Goal: Task Accomplishment & Management: Complete application form

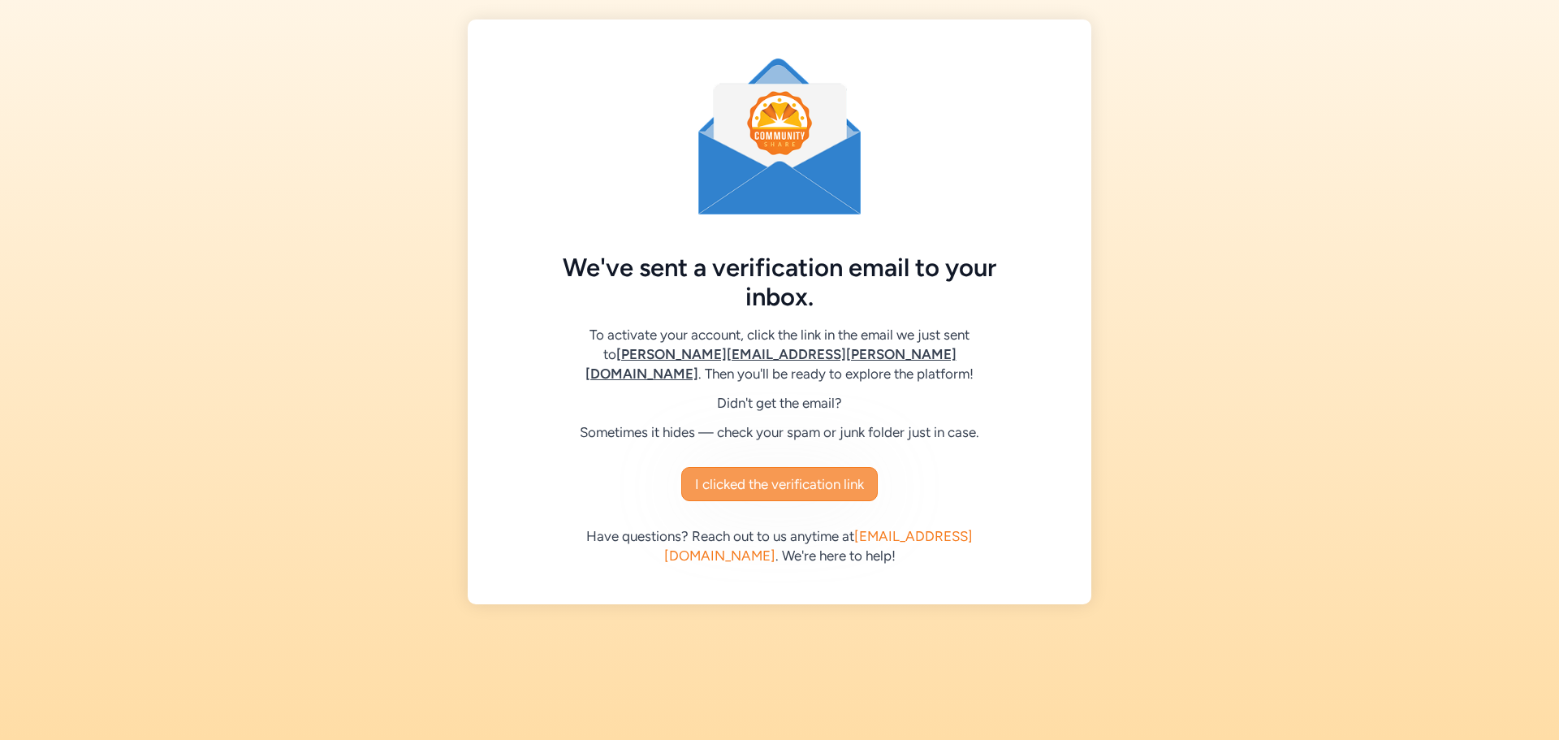
click at [827, 477] on span "I clicked the verification link" at bounding box center [779, 483] width 169 height 19
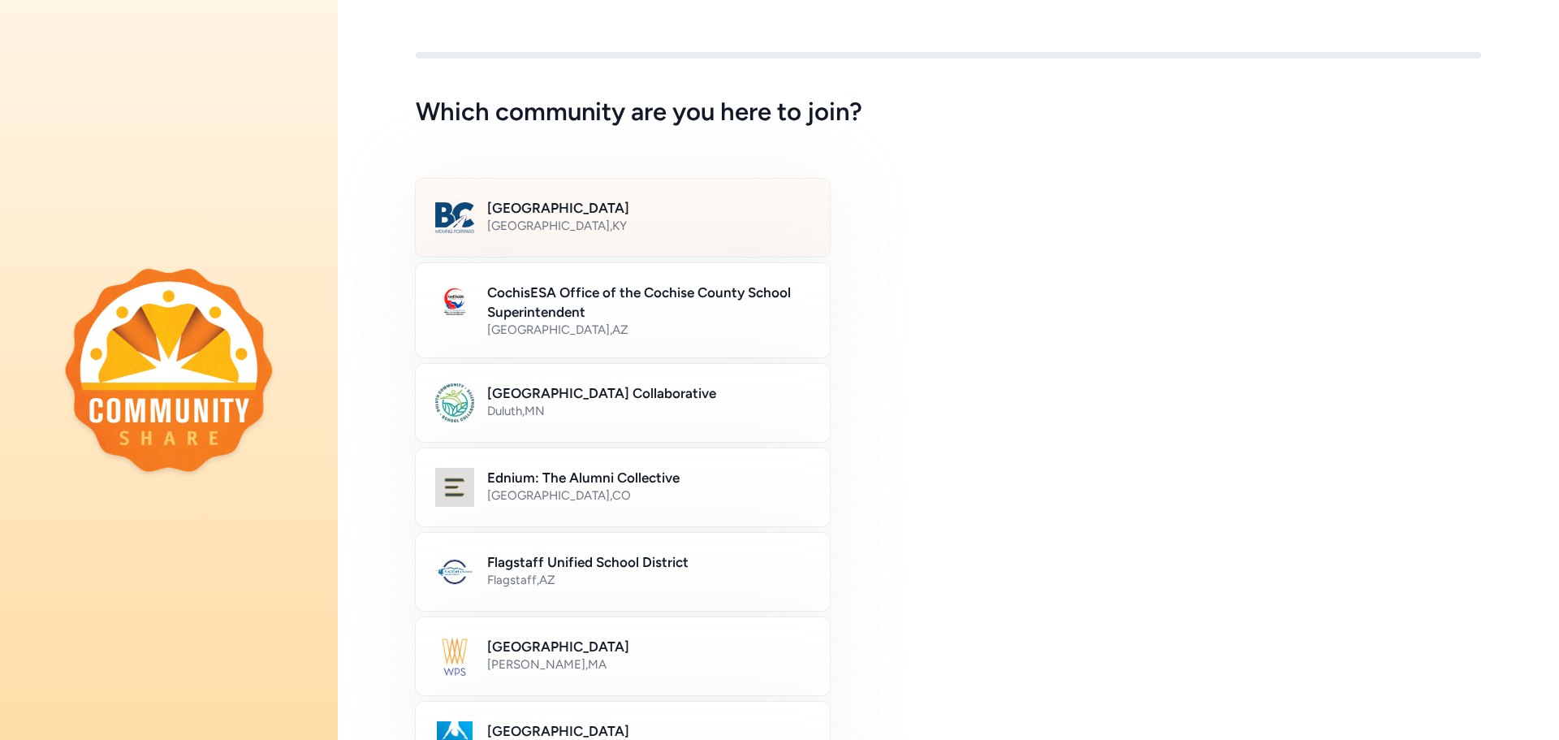
click at [550, 207] on h2 "Bullitt County Public Schools" at bounding box center [648, 207] width 323 height 19
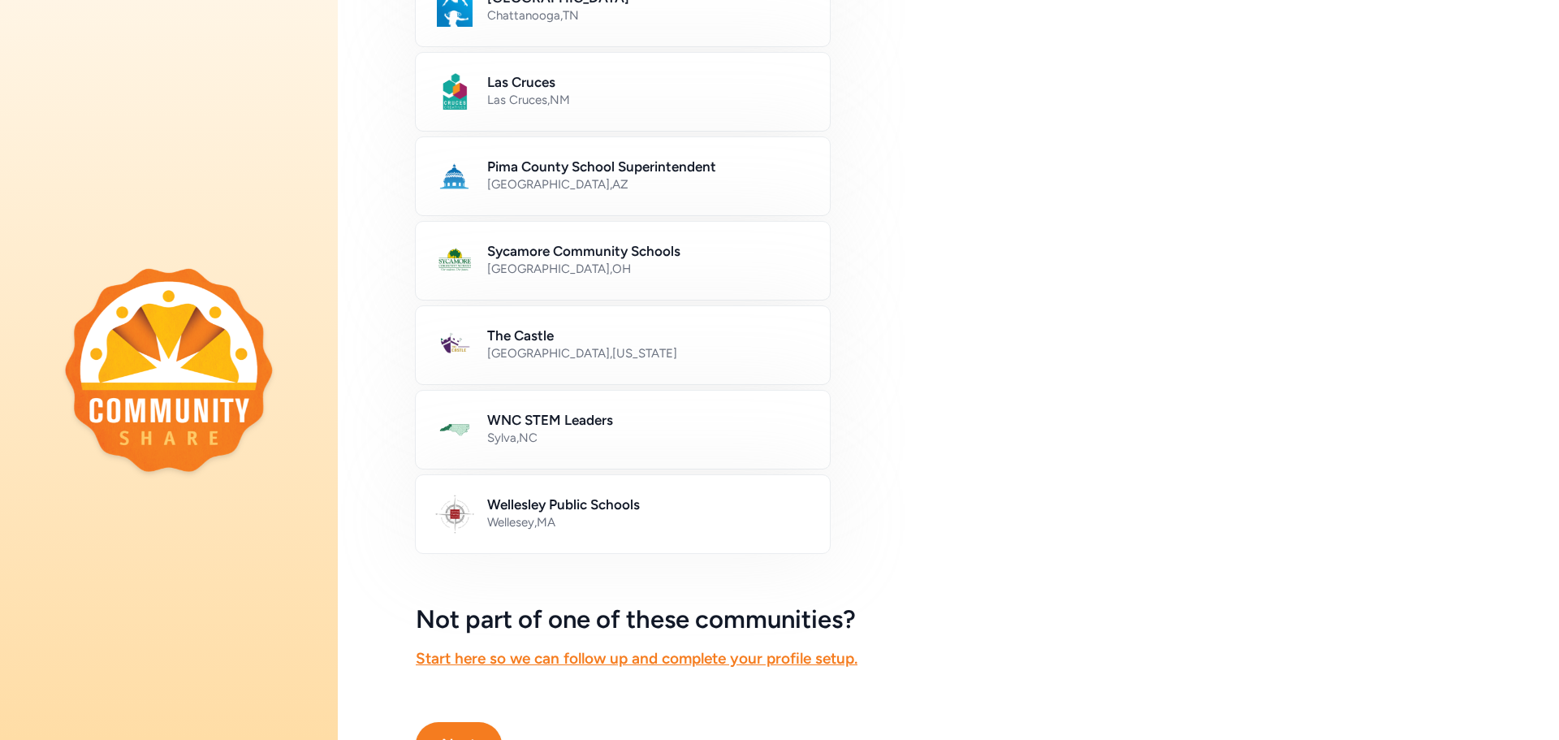
scroll to position [813, 0]
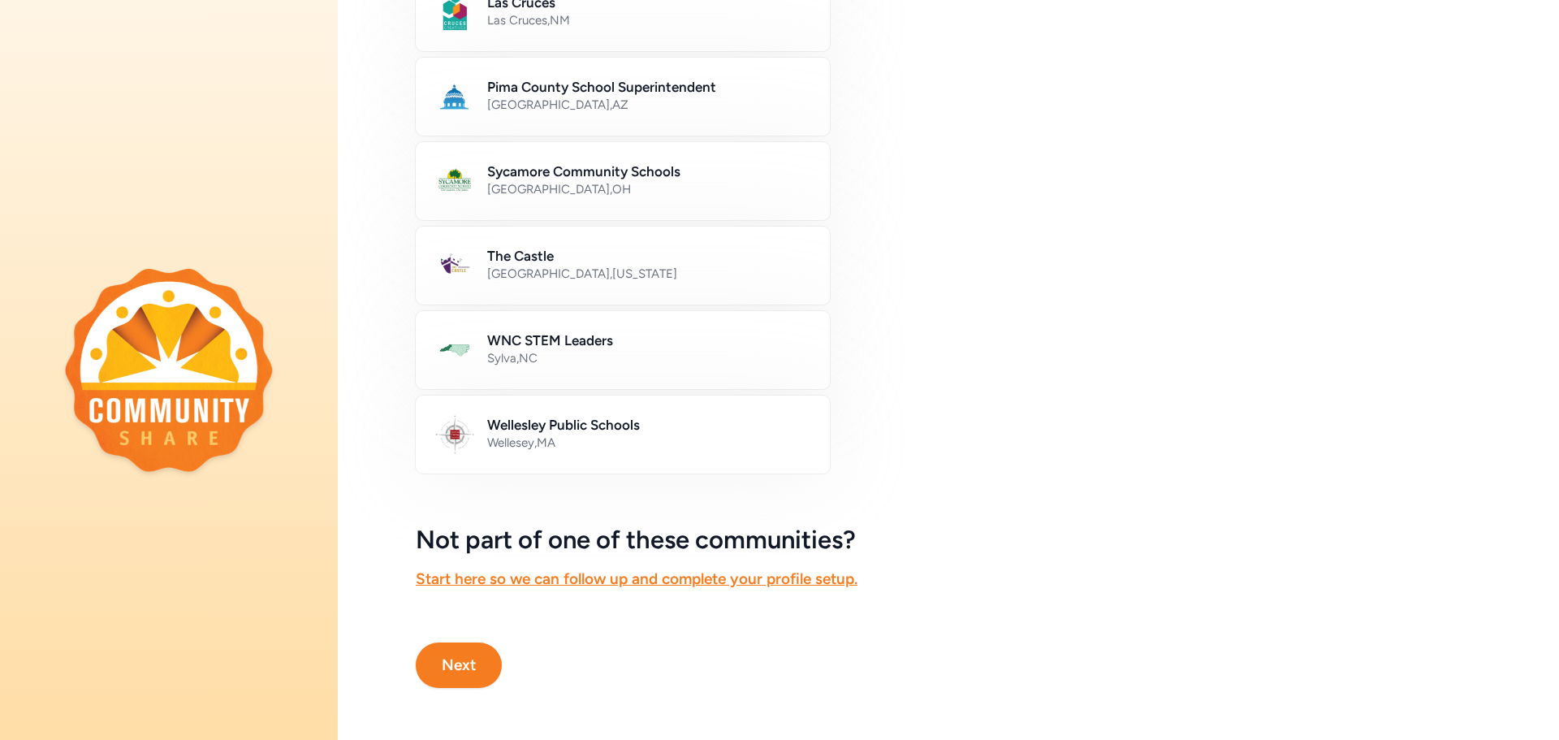
click at [469, 663] on button "Next" at bounding box center [459, 664] width 86 height 45
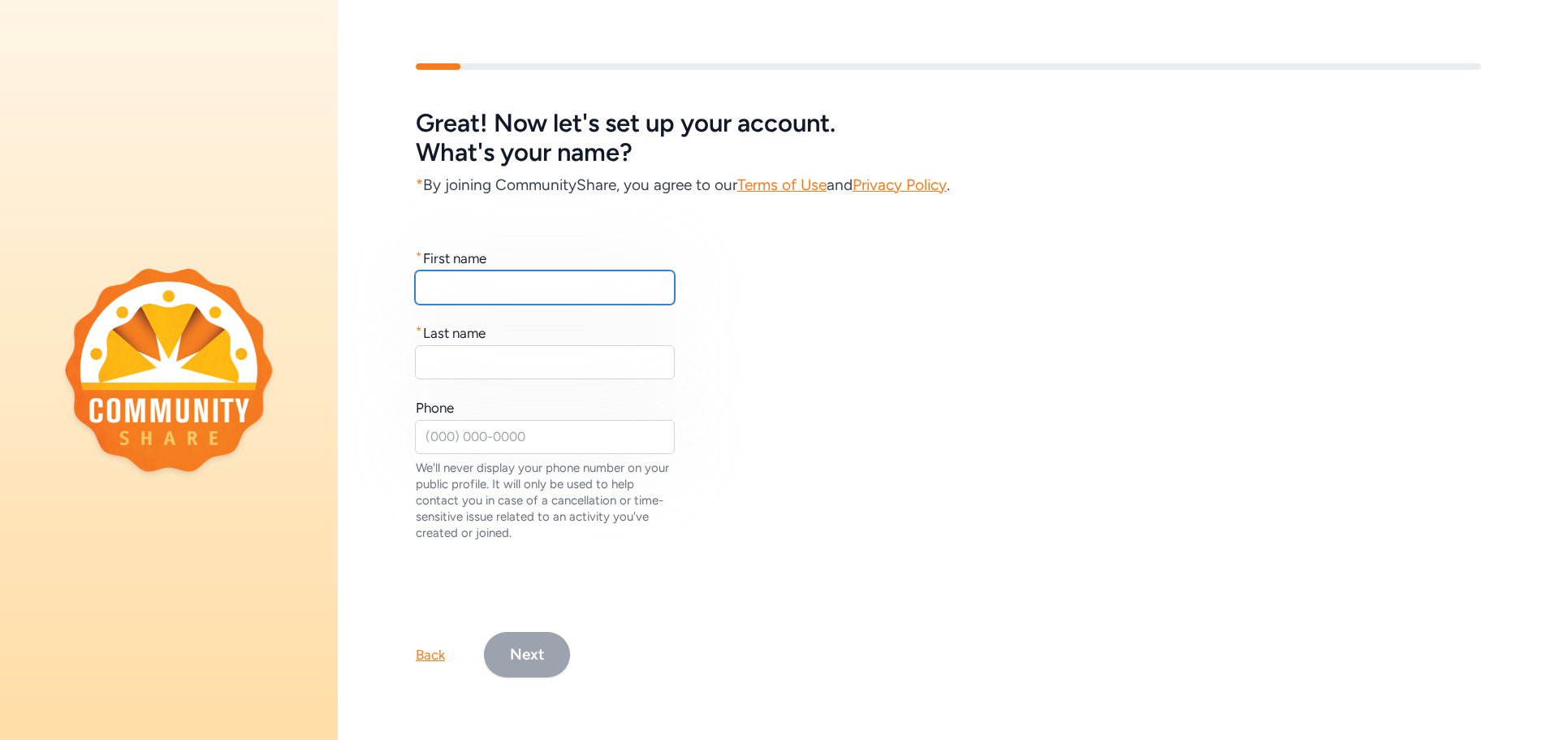
click at [466, 284] on input "text" at bounding box center [545, 287] width 260 height 34
type input "Theresa"
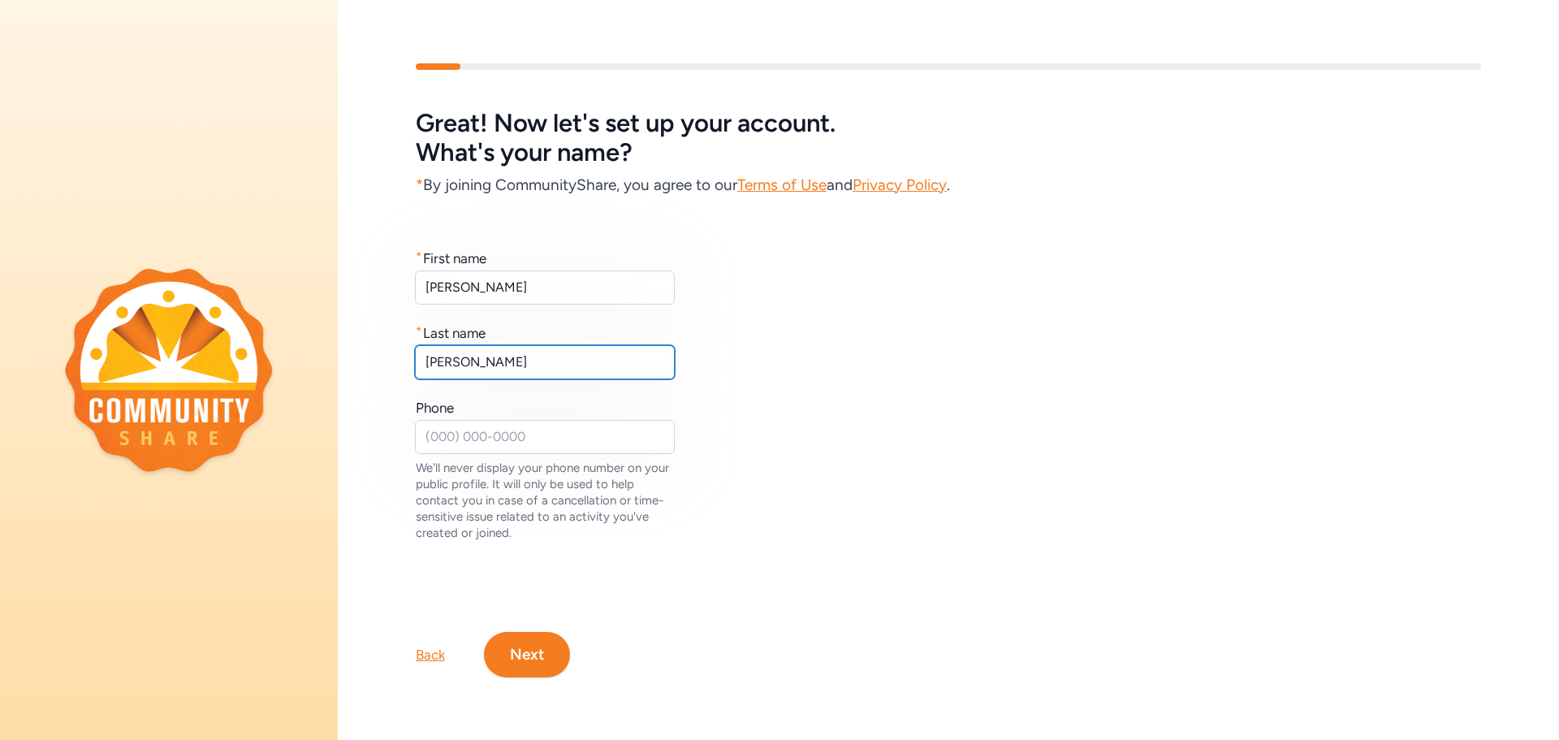
type input "Binkley"
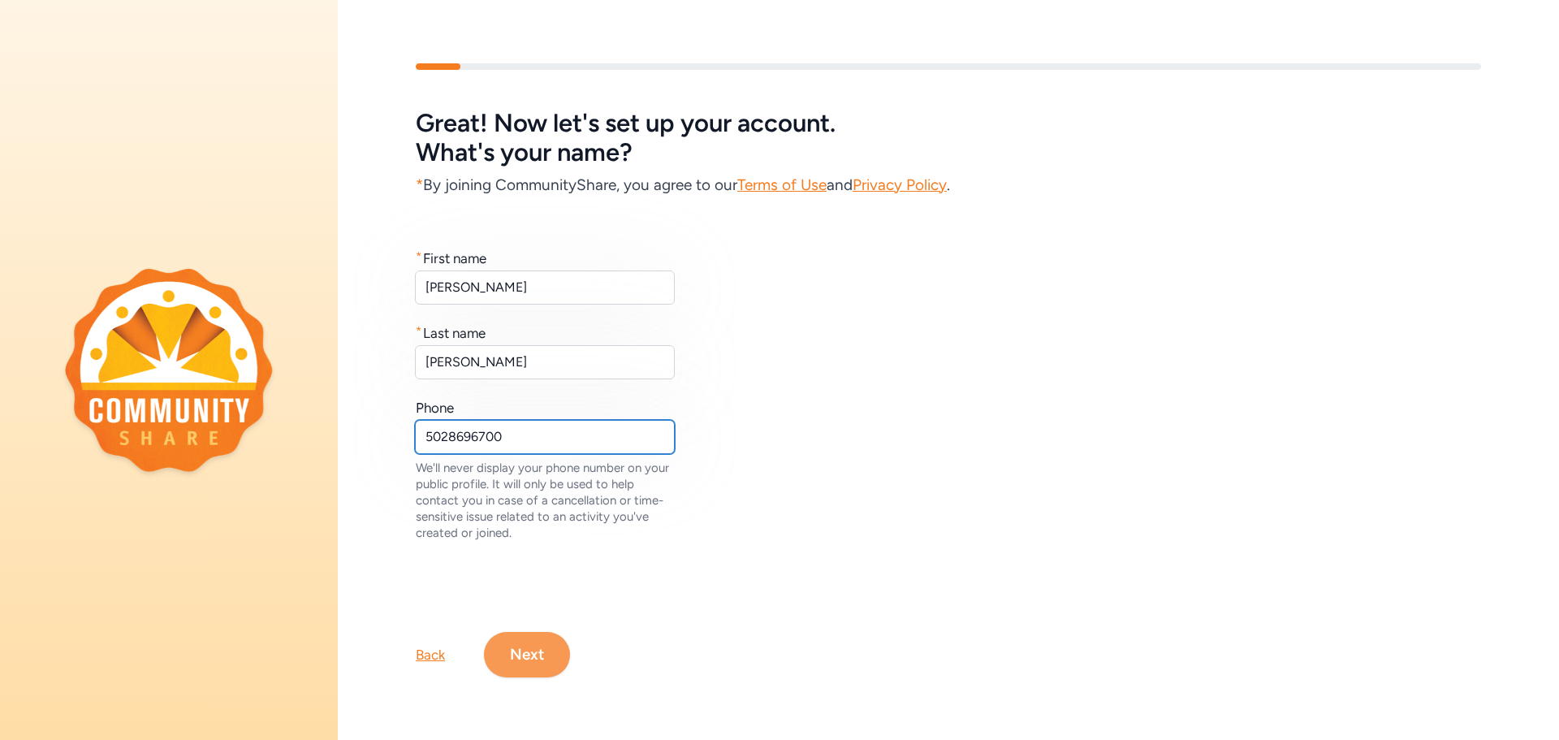
type input "5028696700"
click at [528, 663] on button "Next" at bounding box center [527, 654] width 86 height 45
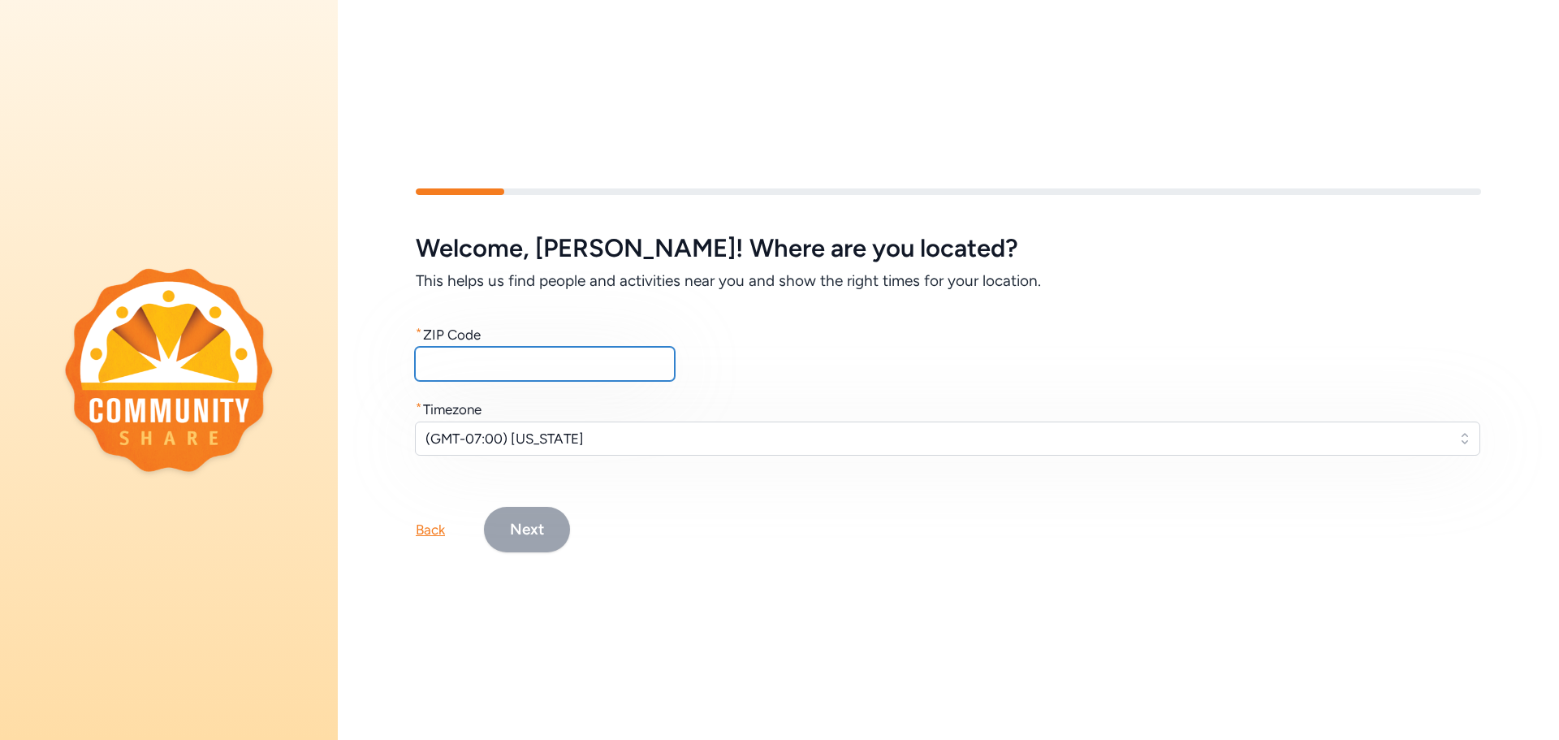
click at [490, 361] on input "text" at bounding box center [545, 364] width 260 height 34
type input "40615"
click at [579, 441] on span "(GMT-07:00) Arizona" at bounding box center [935, 438] width 1021 height 19
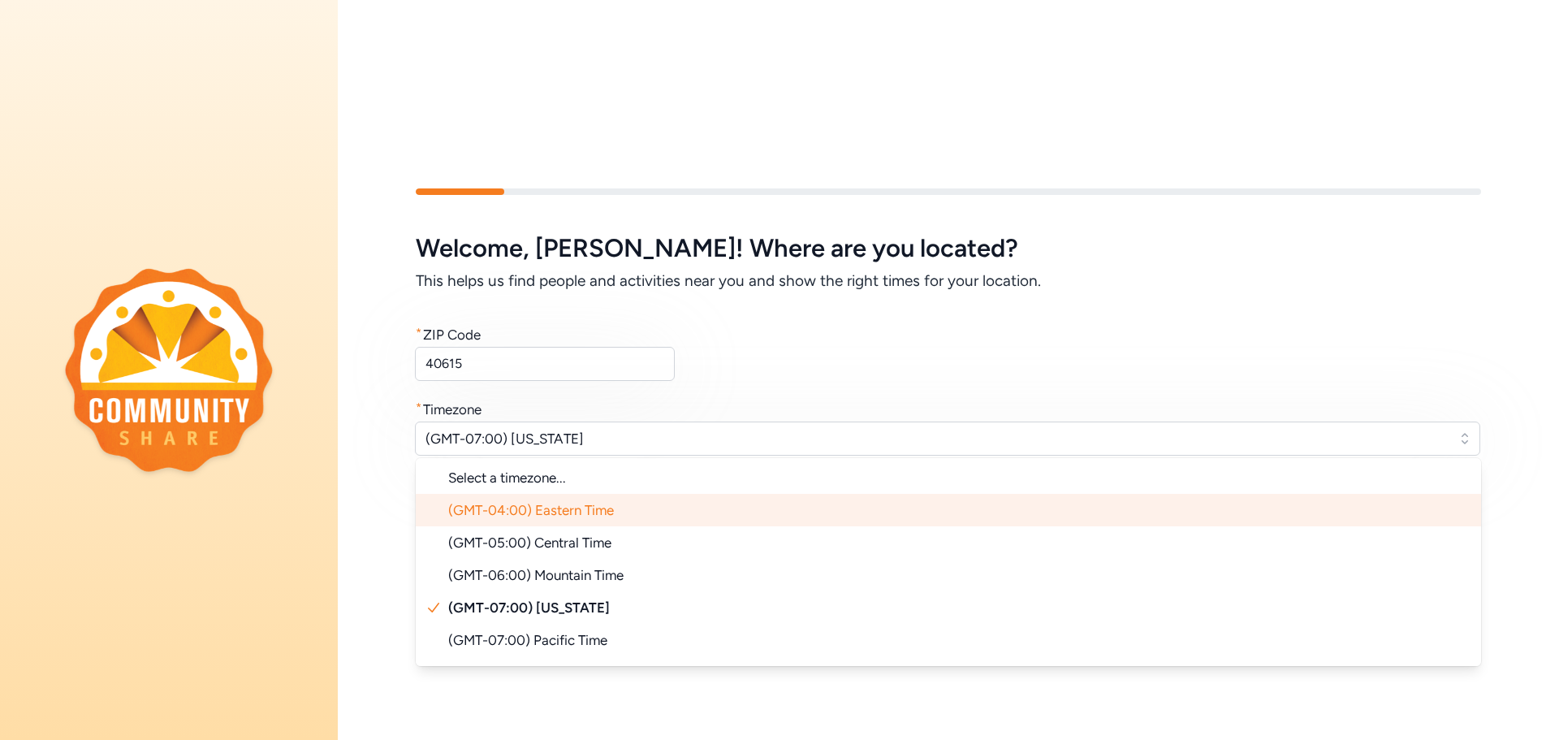
click at [522, 512] on span "(GMT-04:00) Eastern Time" at bounding box center [531, 510] width 166 height 16
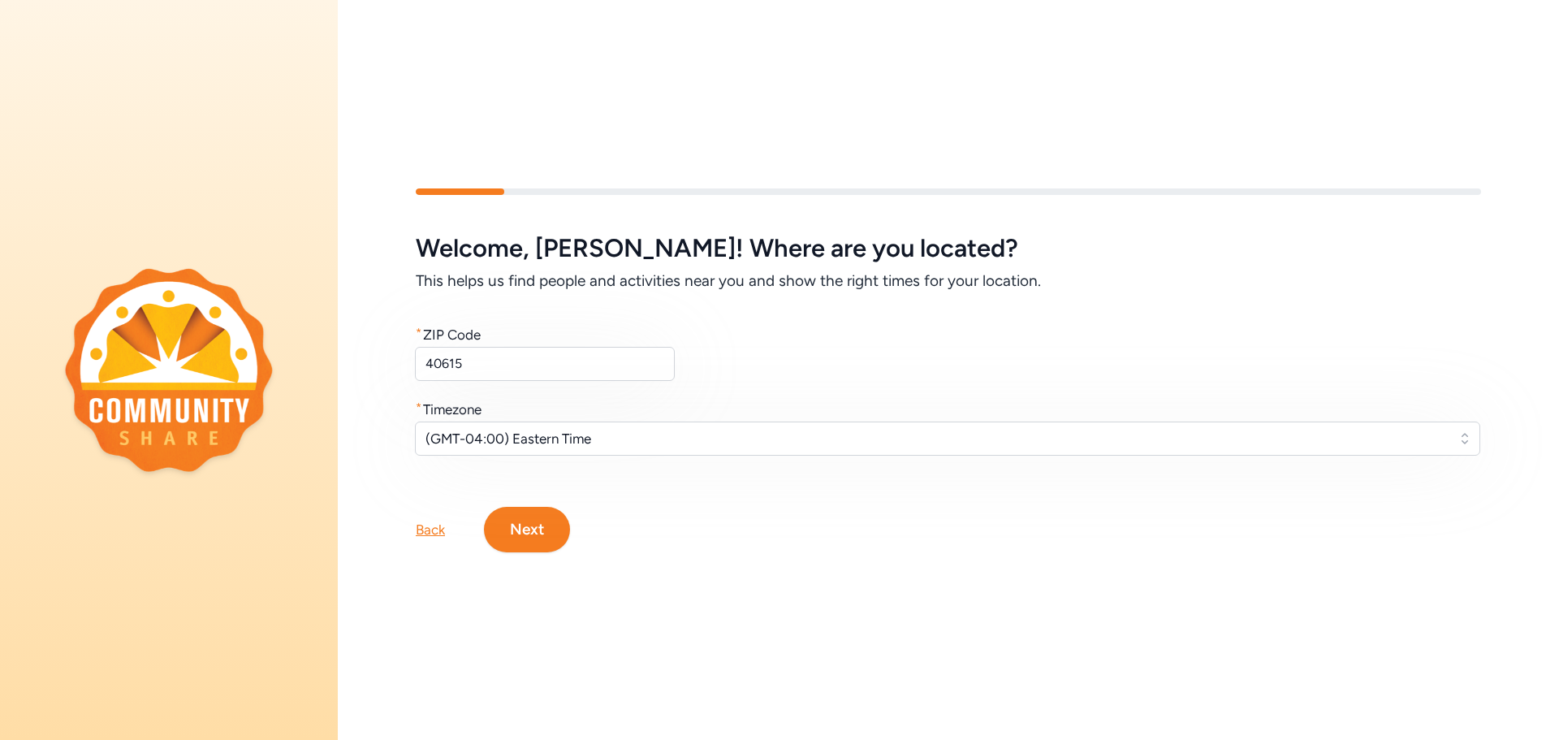
click at [525, 534] on button "Next" at bounding box center [527, 529] width 86 height 45
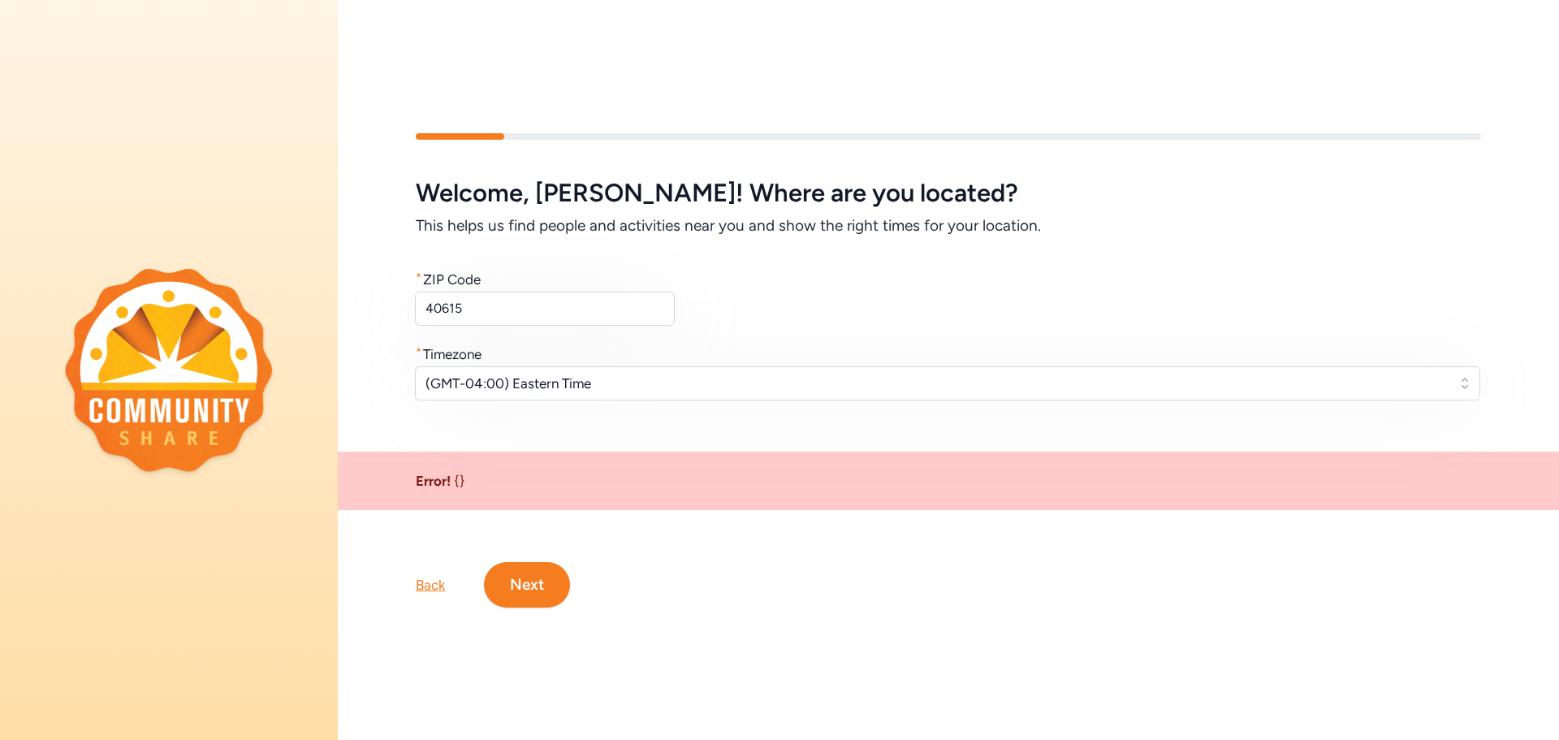
click at [424, 582] on div "Back" at bounding box center [430, 584] width 29 height 19
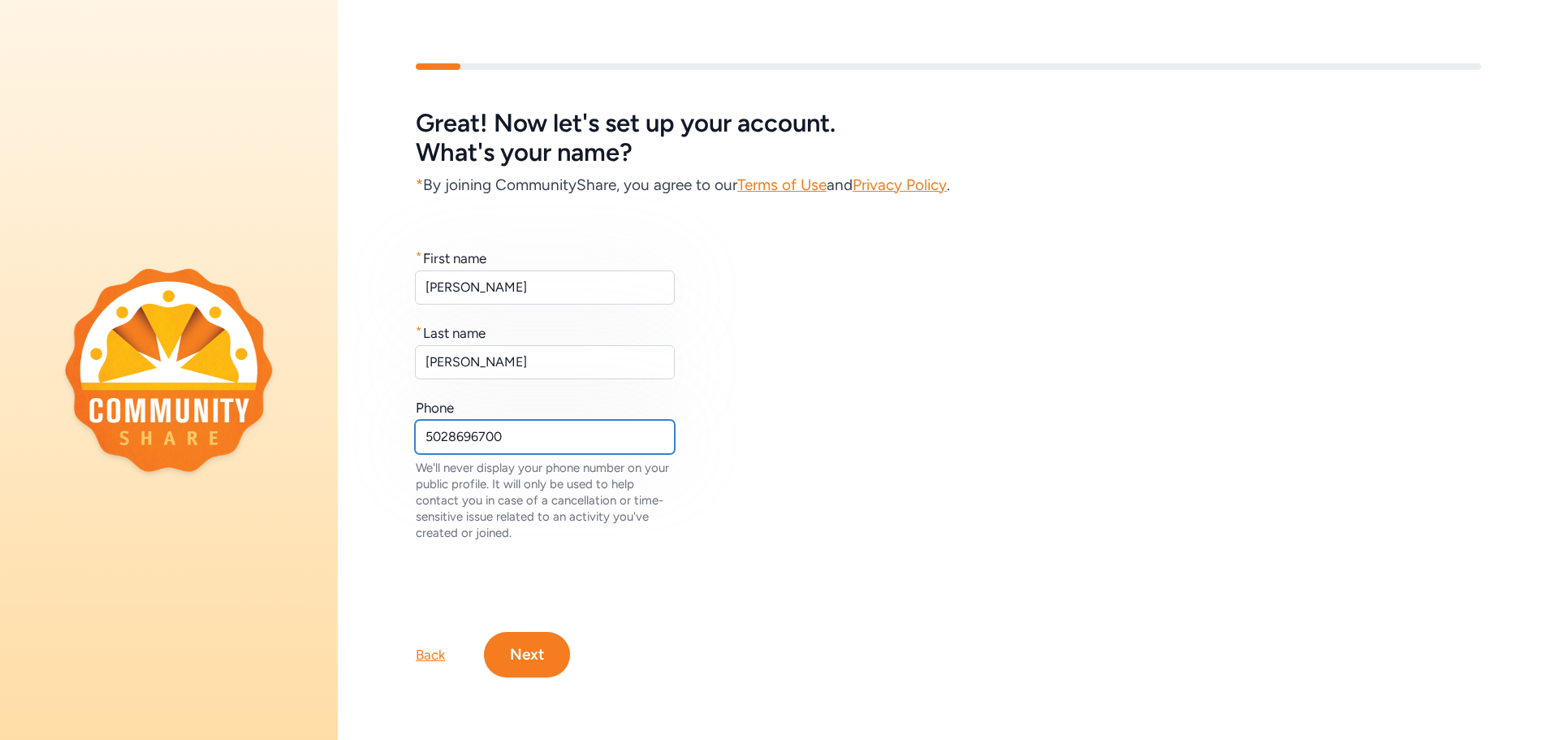
click at [451, 434] on input "5028696700" at bounding box center [545, 437] width 260 height 34
click at [482, 434] on input "502-8696700" at bounding box center [545, 437] width 260 height 34
type input "502-869-6700"
click at [537, 657] on button "Next" at bounding box center [527, 654] width 86 height 45
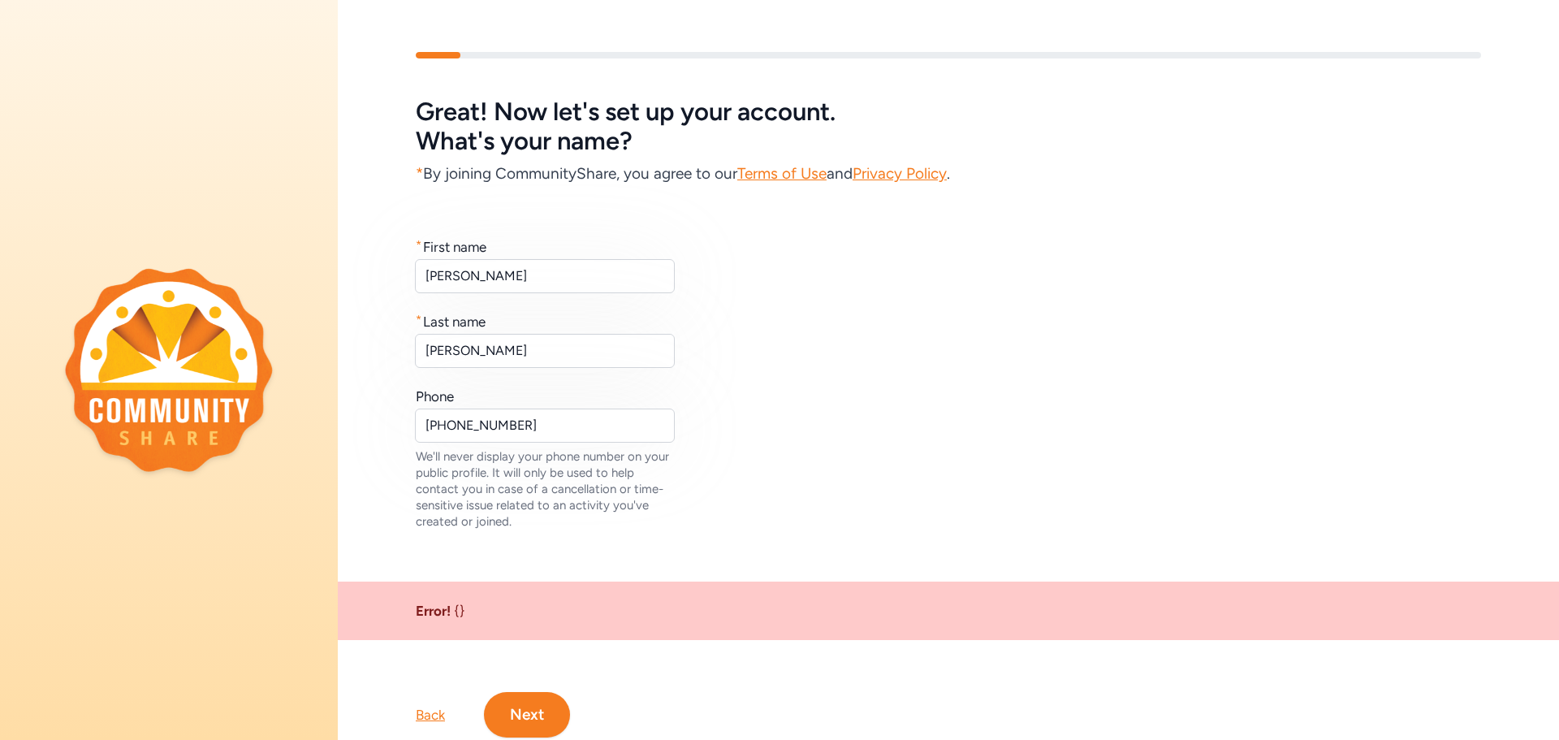
click at [431, 715] on div "Back" at bounding box center [430, 714] width 29 height 19
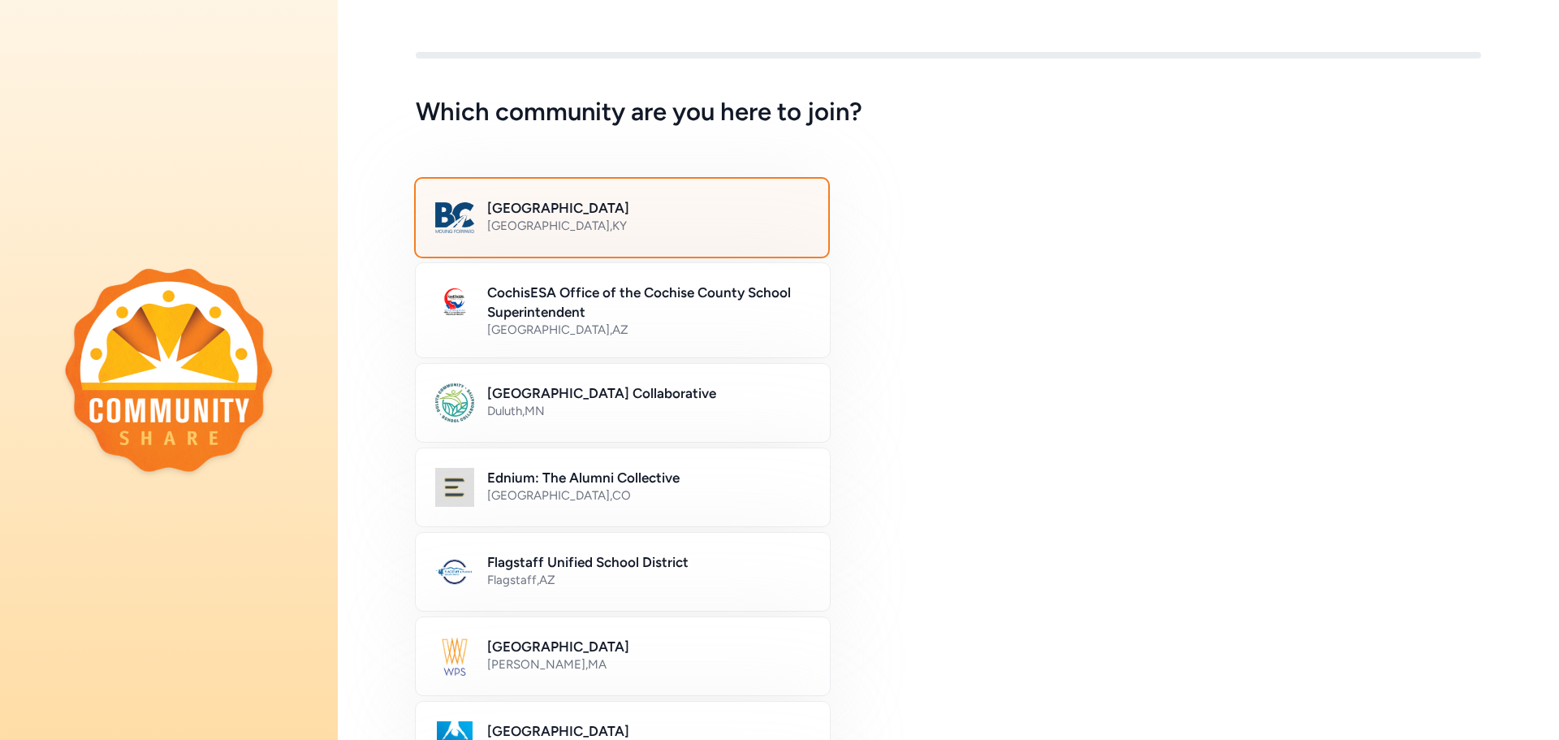
click at [659, 227] on div "Bullitt County , KY" at bounding box center [648, 226] width 322 height 16
click at [517, 211] on h2 "Bullitt County Public Schools" at bounding box center [648, 207] width 322 height 19
click at [770, 207] on h2 "Bullitt County Public Schools" at bounding box center [648, 207] width 322 height 19
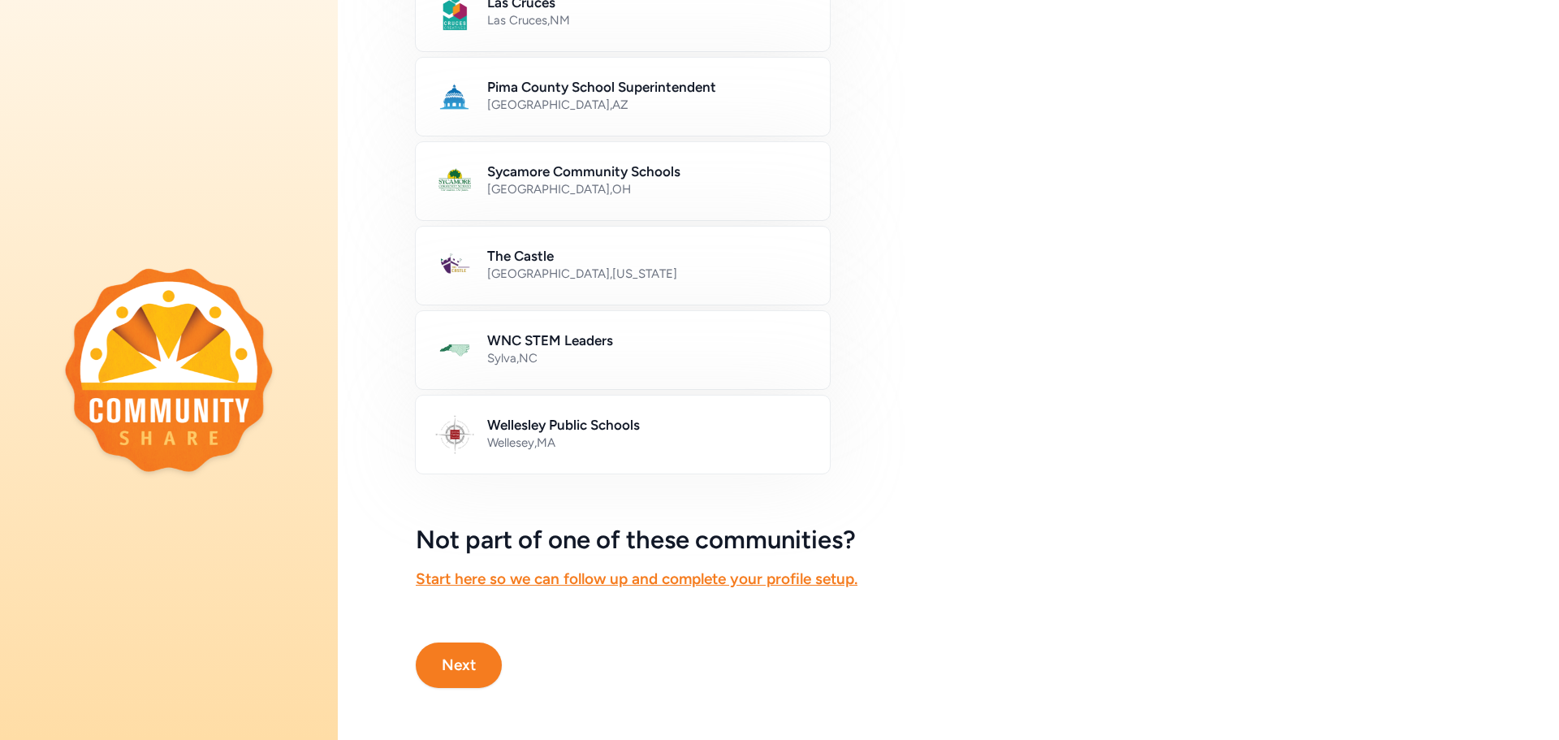
click at [456, 669] on button "Next" at bounding box center [459, 664] width 86 height 45
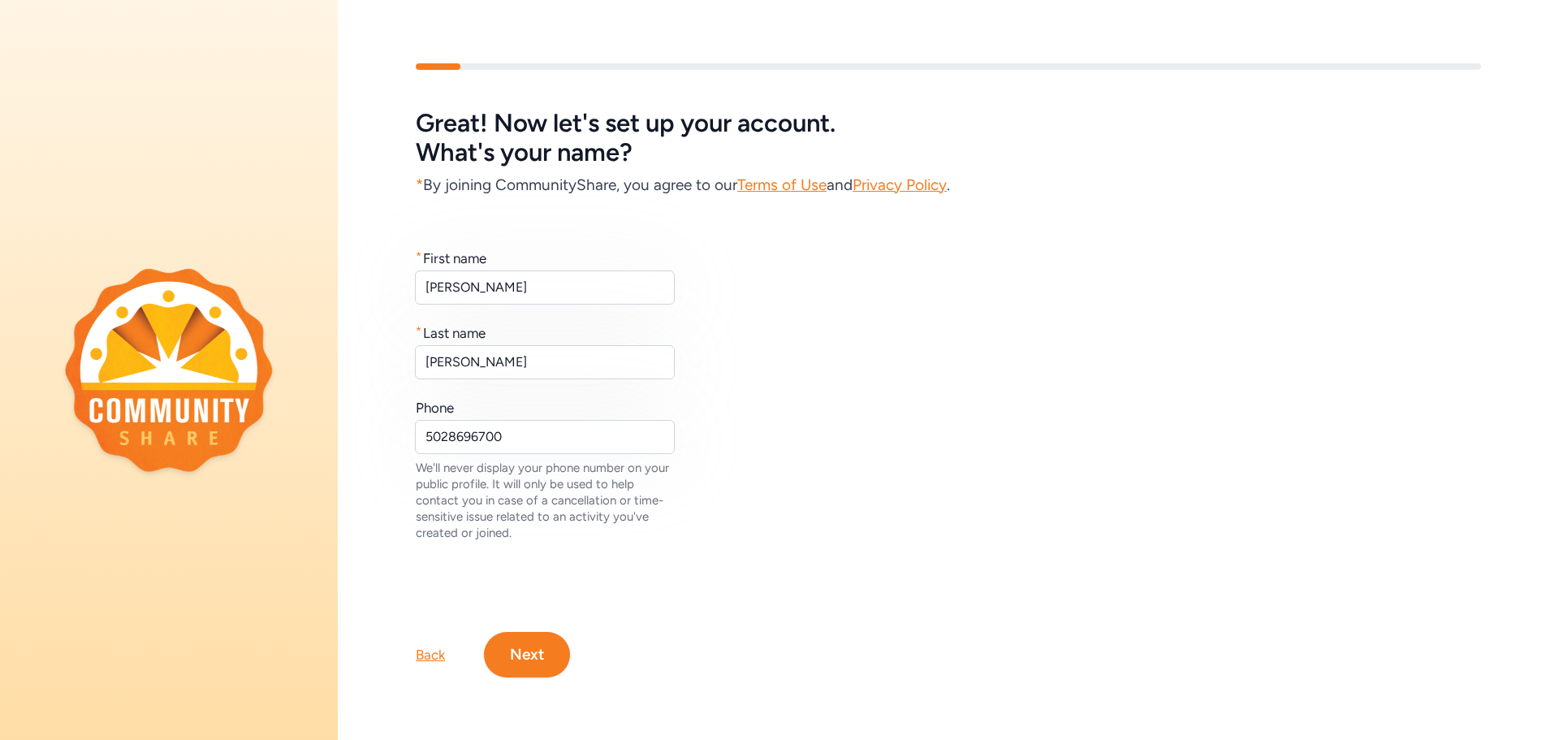
click at [539, 649] on button "Next" at bounding box center [527, 654] width 86 height 45
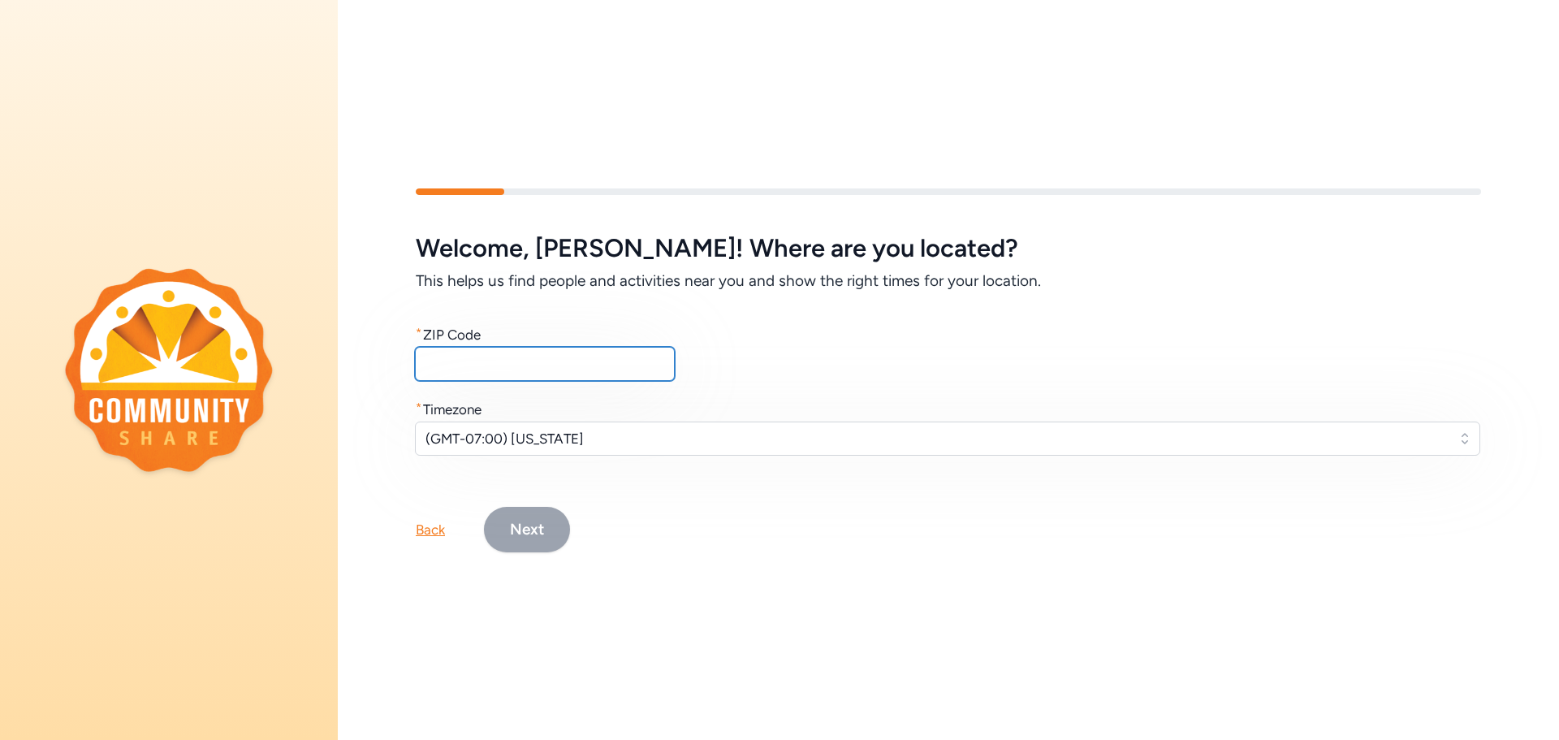
click at [477, 360] on input "text" at bounding box center [545, 364] width 260 height 34
type input "40165"
click at [576, 434] on span "(GMT-07:00) Arizona" at bounding box center [935, 438] width 1021 height 19
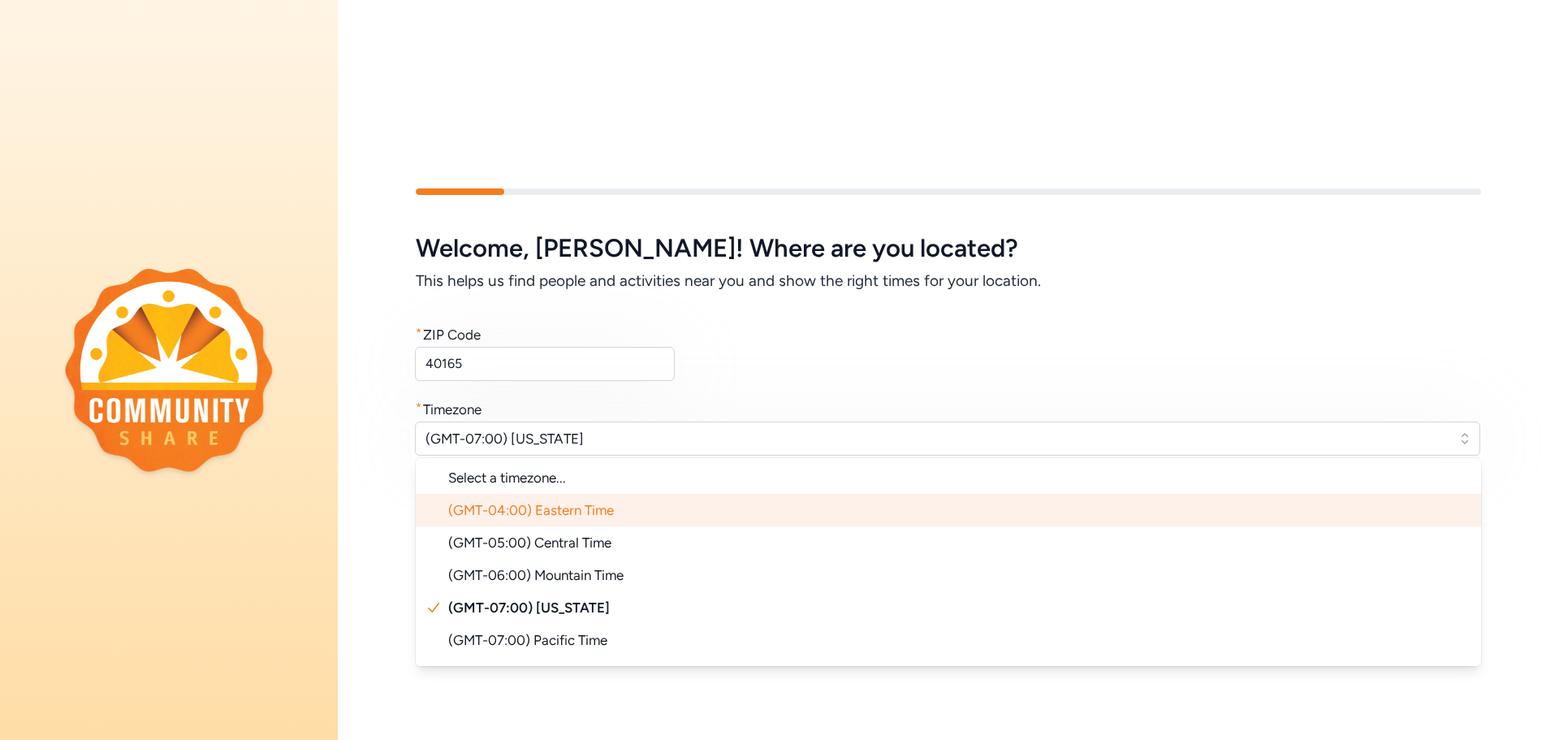
click at [572, 504] on span "(GMT-04:00) Eastern Time" at bounding box center [531, 510] width 166 height 16
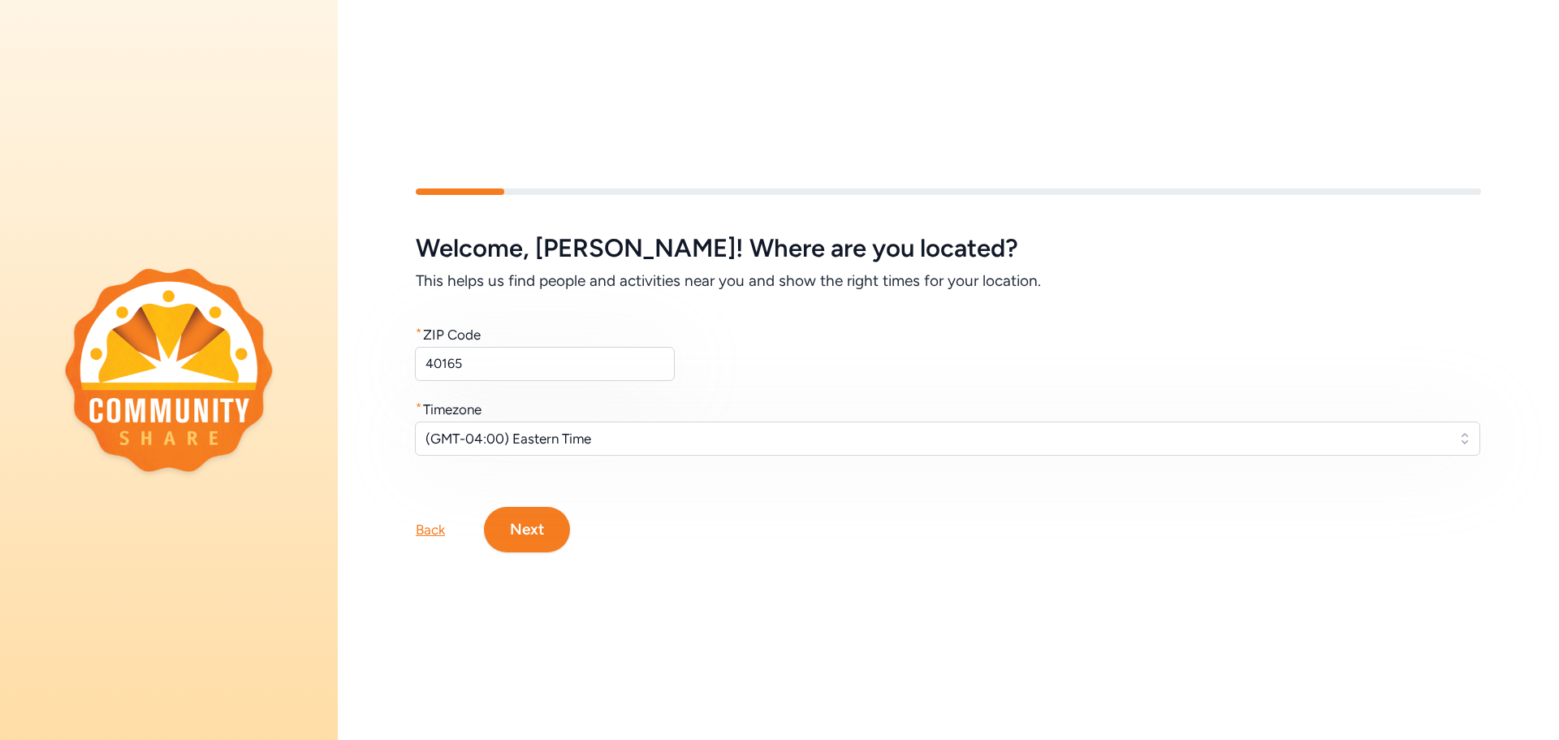
click at [540, 524] on button "Next" at bounding box center [527, 529] width 86 height 45
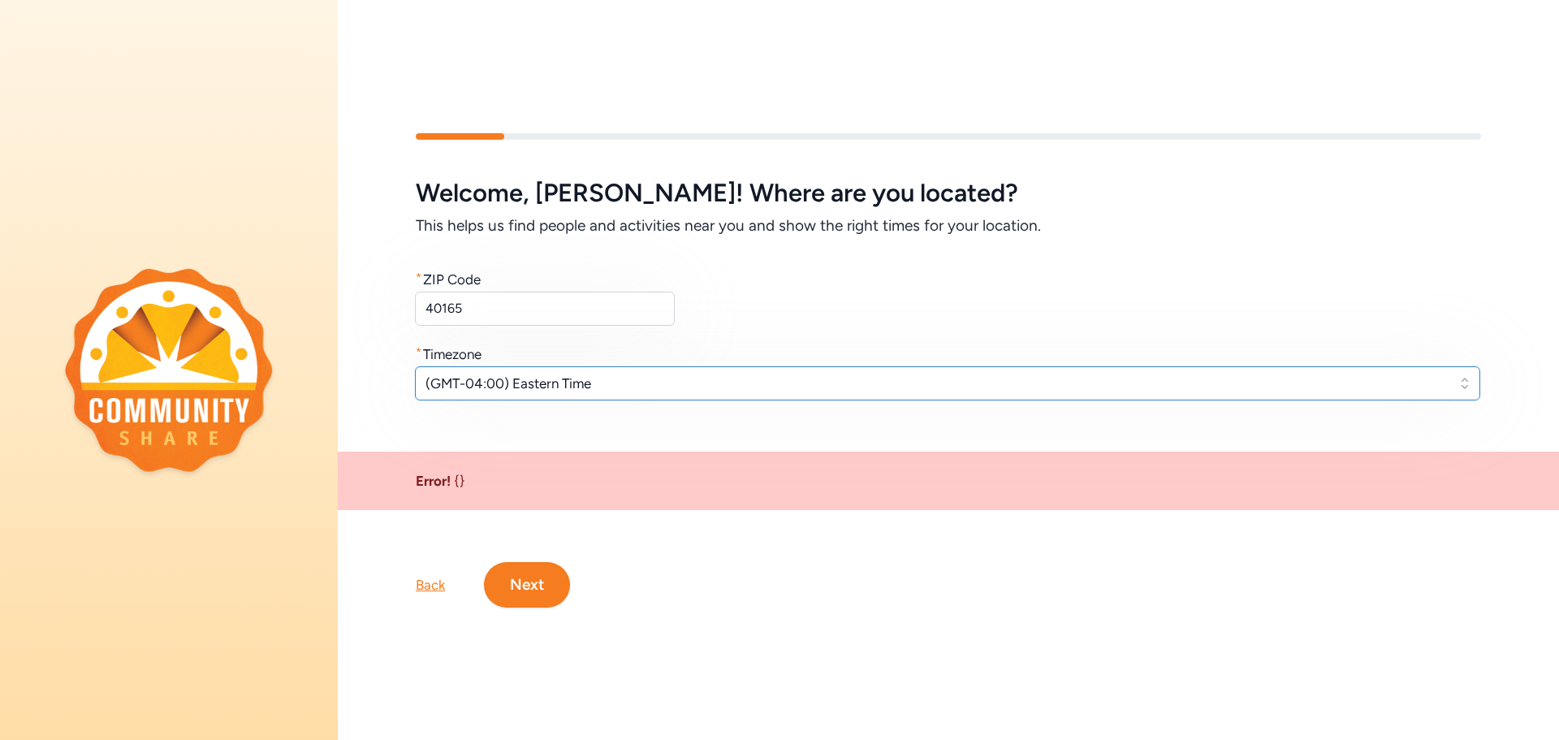
click at [611, 388] on span "(GMT-04:00) Eastern Time" at bounding box center [935, 382] width 1021 height 19
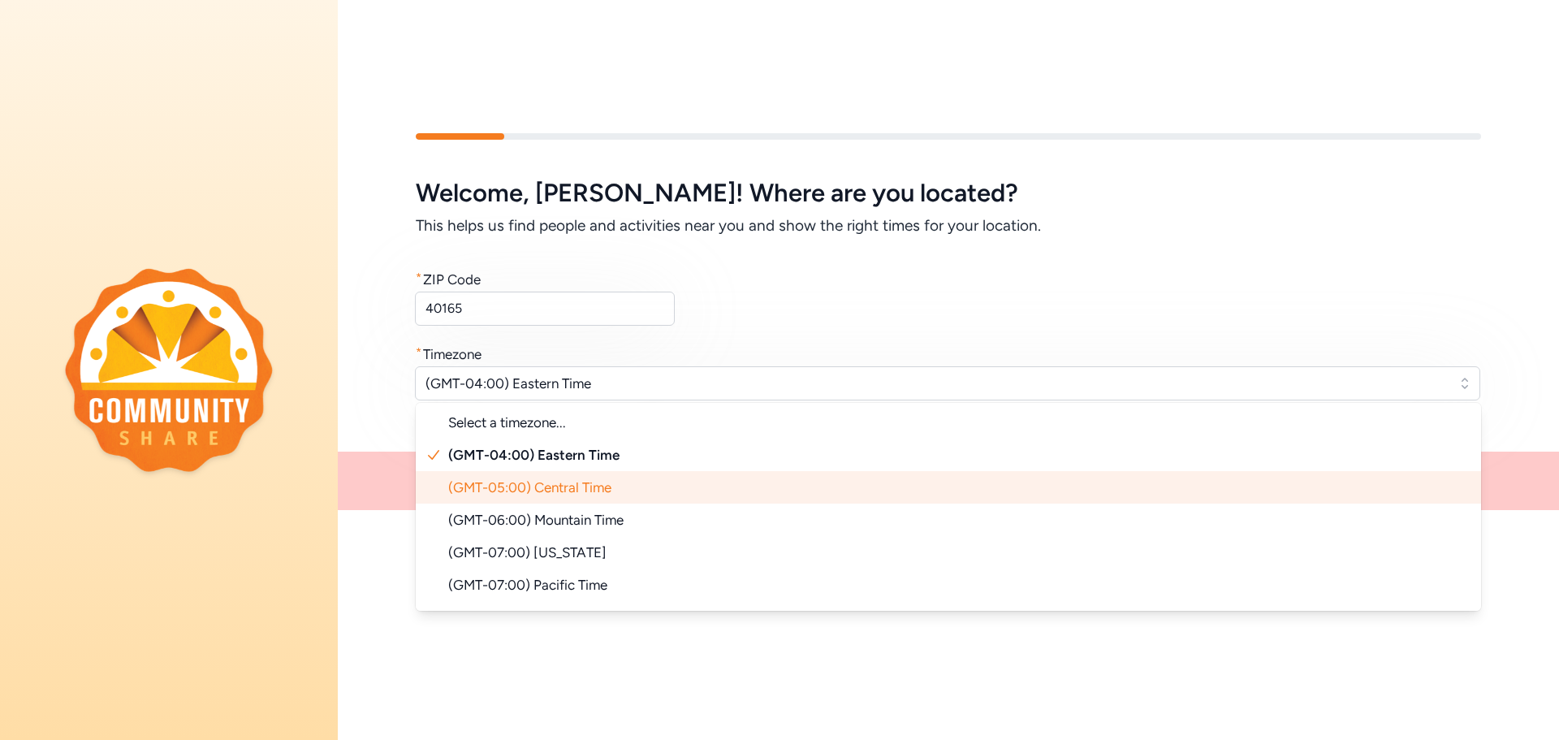
click at [587, 486] on span "(GMT-05:00) Central Time" at bounding box center [529, 487] width 163 height 16
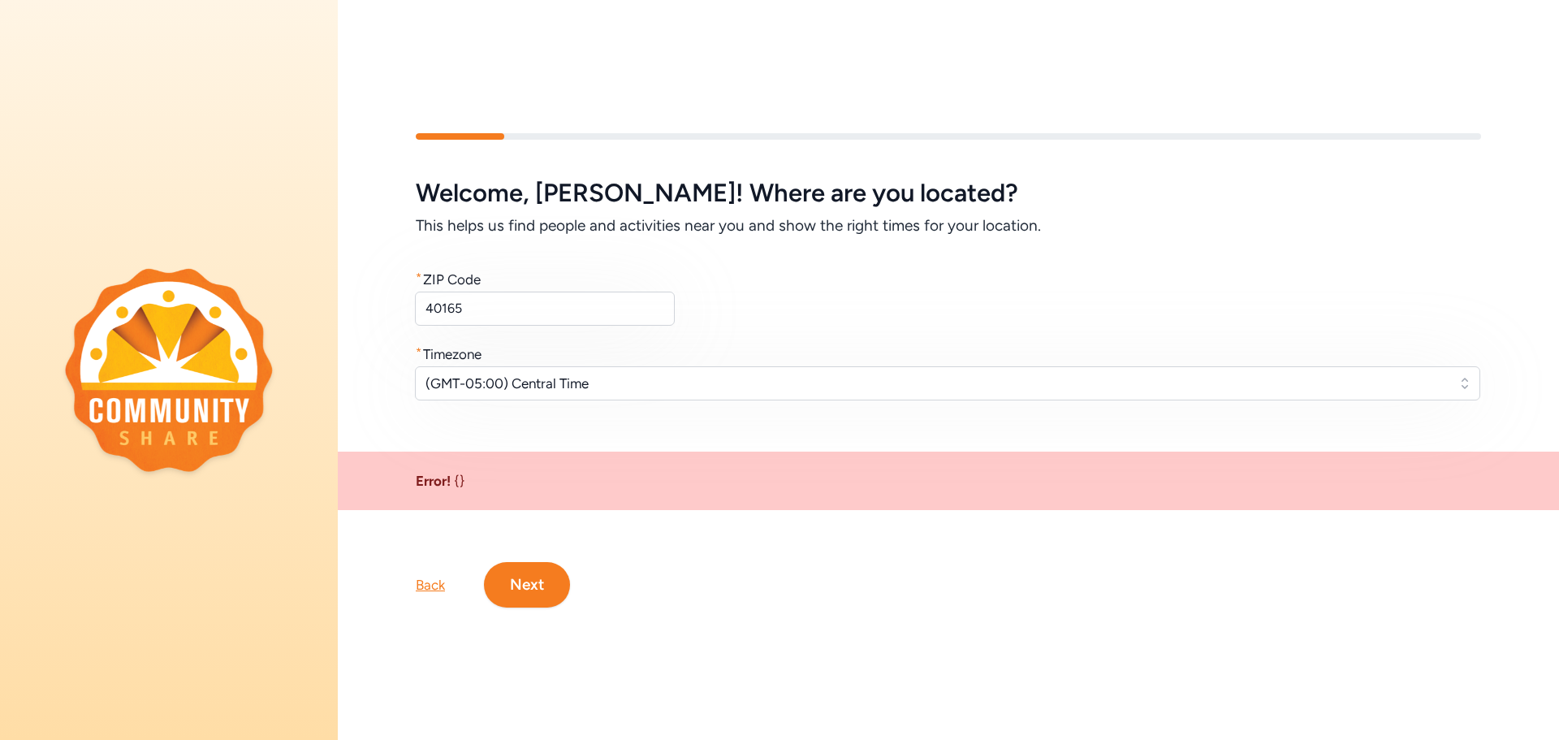
click at [537, 585] on button "Next" at bounding box center [527, 584] width 86 height 45
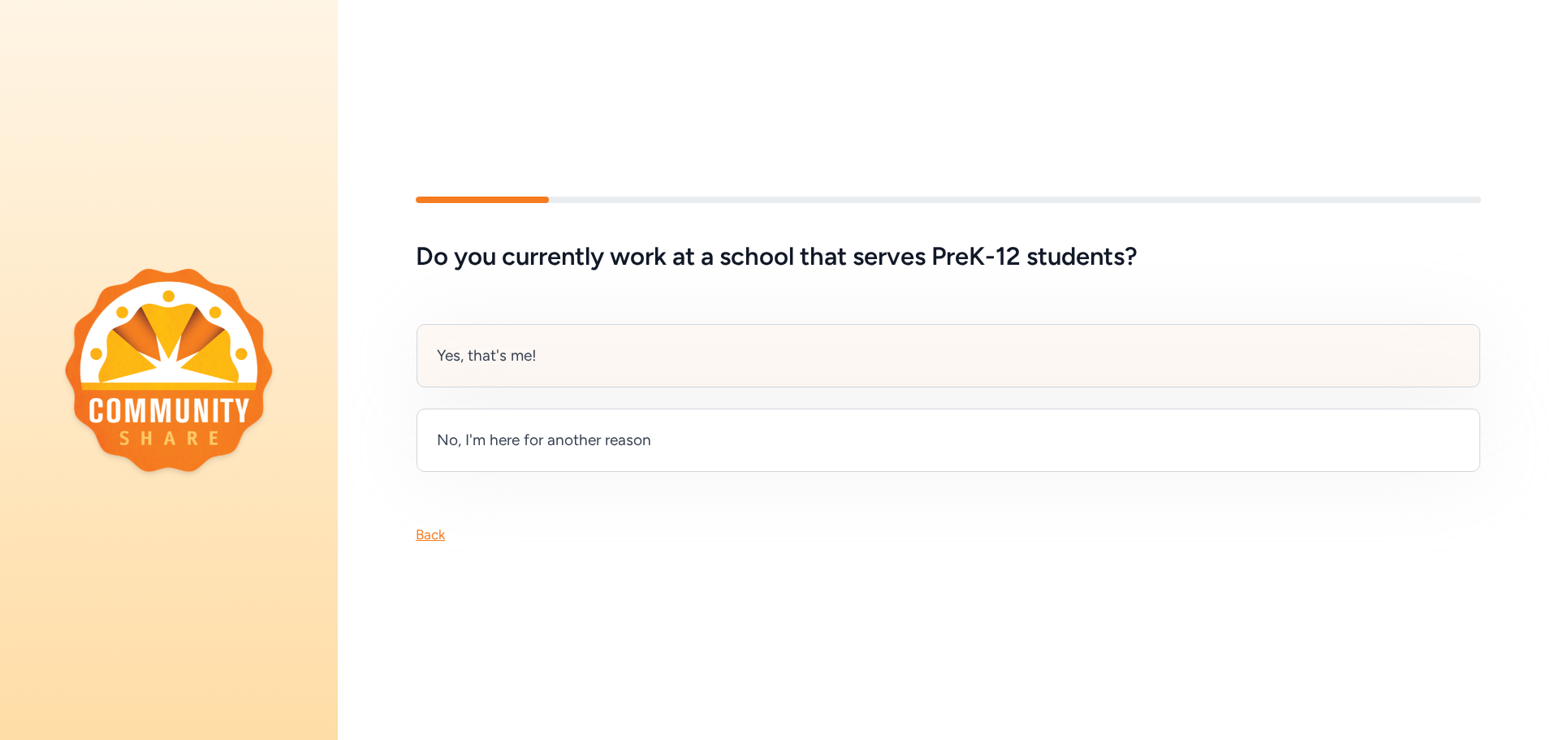
click at [500, 364] on div "Yes, that's me!" at bounding box center [487, 355] width 100 height 23
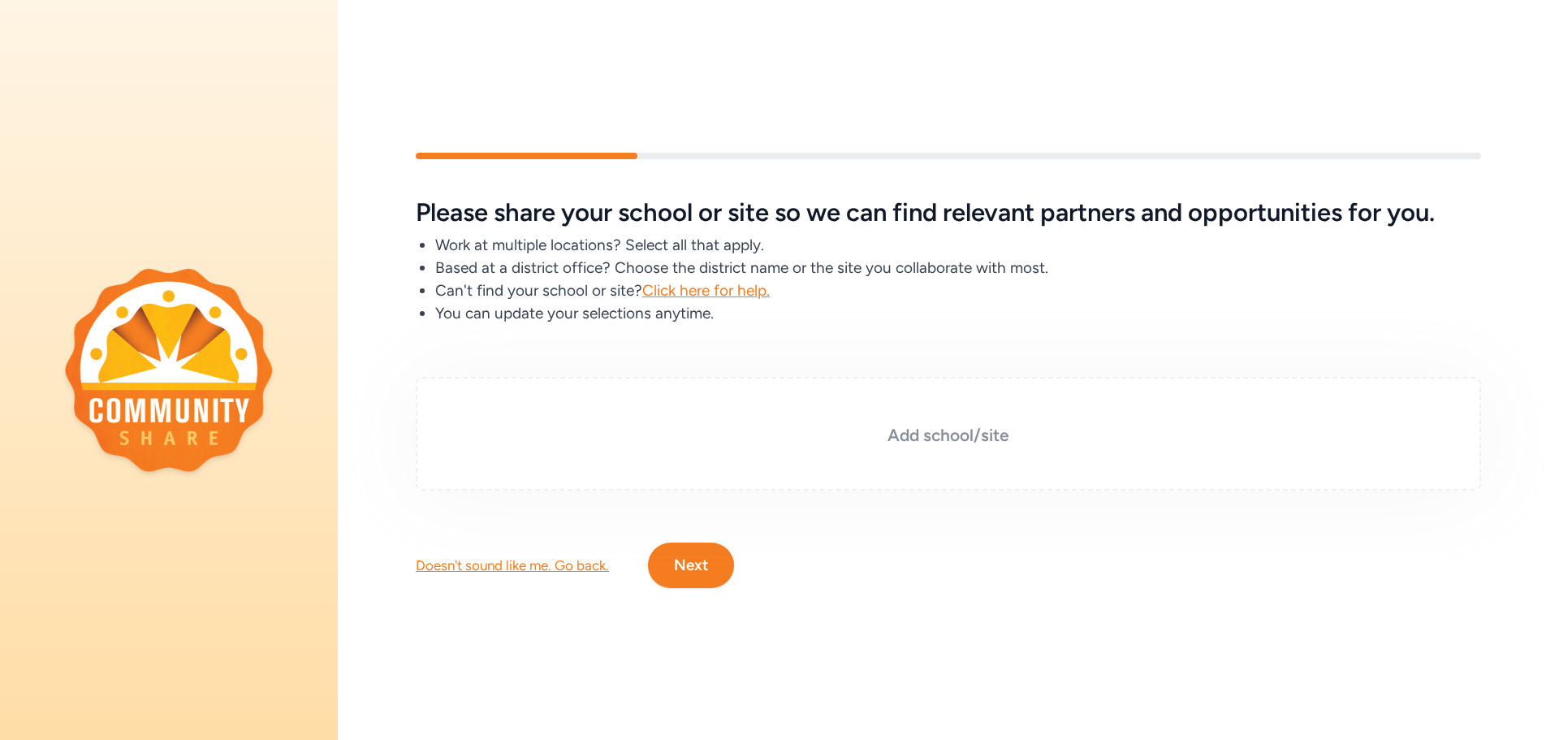
click at [490, 436] on h3 "Add school/site" at bounding box center [948, 435] width 984 height 23
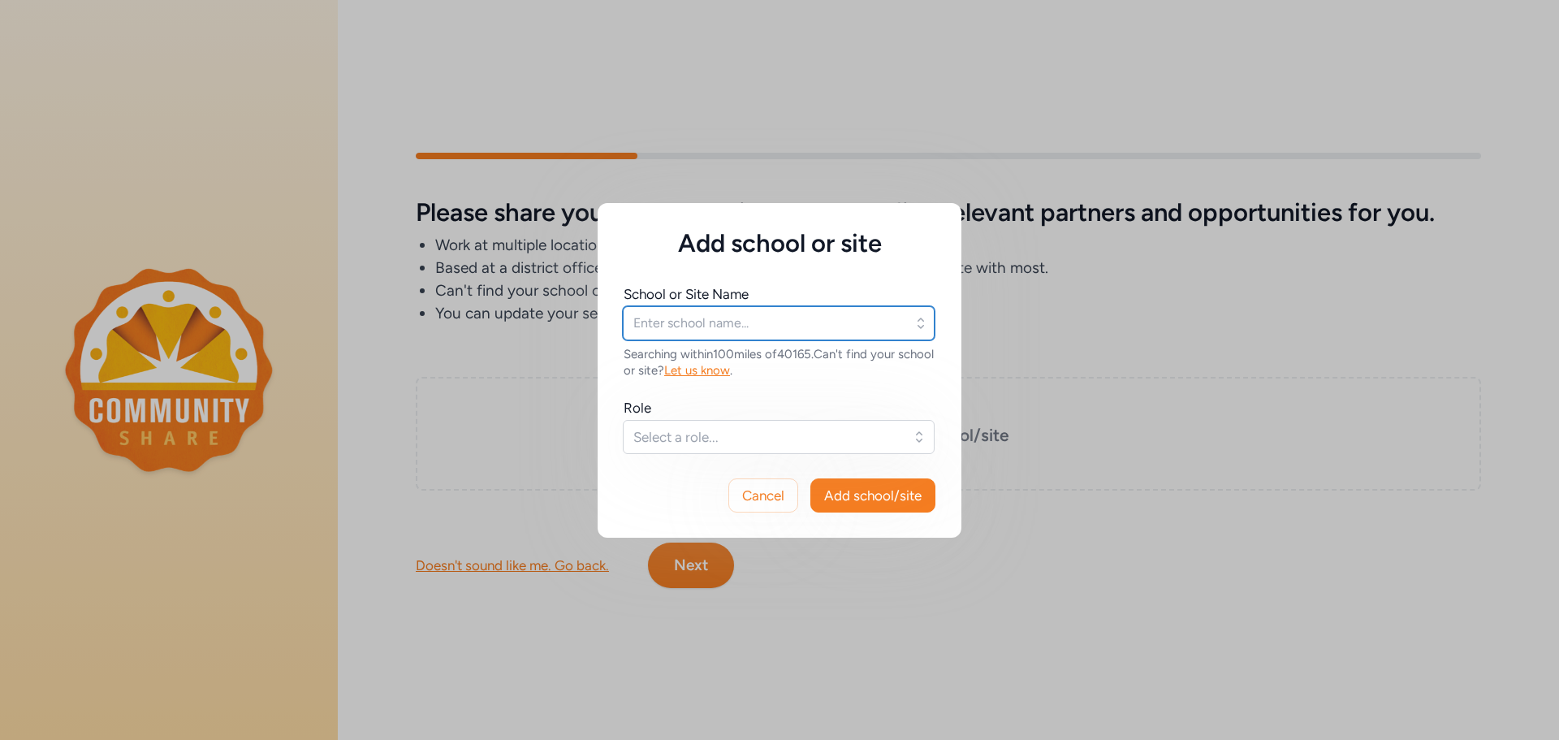
click at [717, 326] on input "text" at bounding box center [779, 323] width 312 height 34
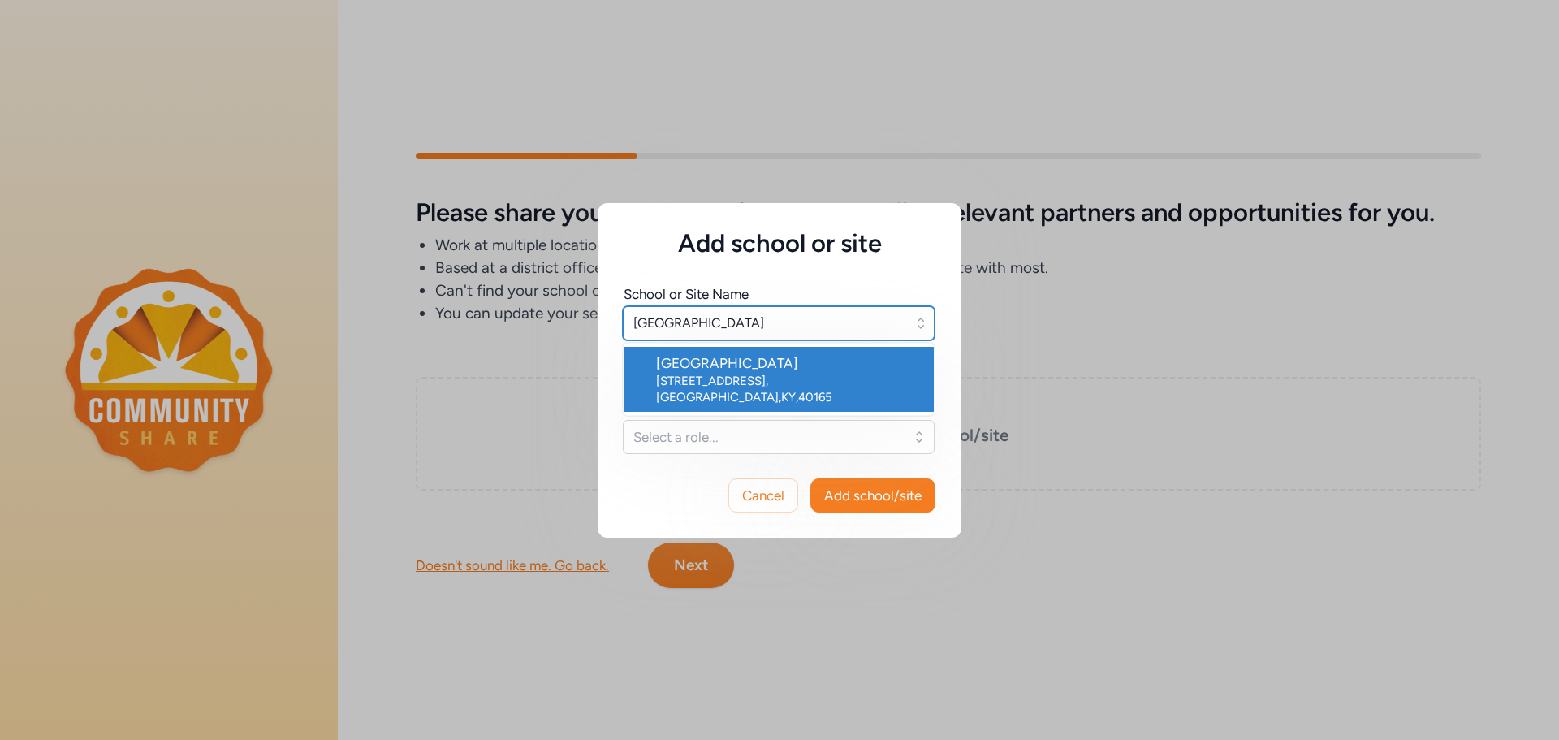
type input "Bullitt Alternative Center"
click at [706, 375] on div "381 High School Dr , Shepherdsville , KY , 40165" at bounding box center [788, 389] width 265 height 32
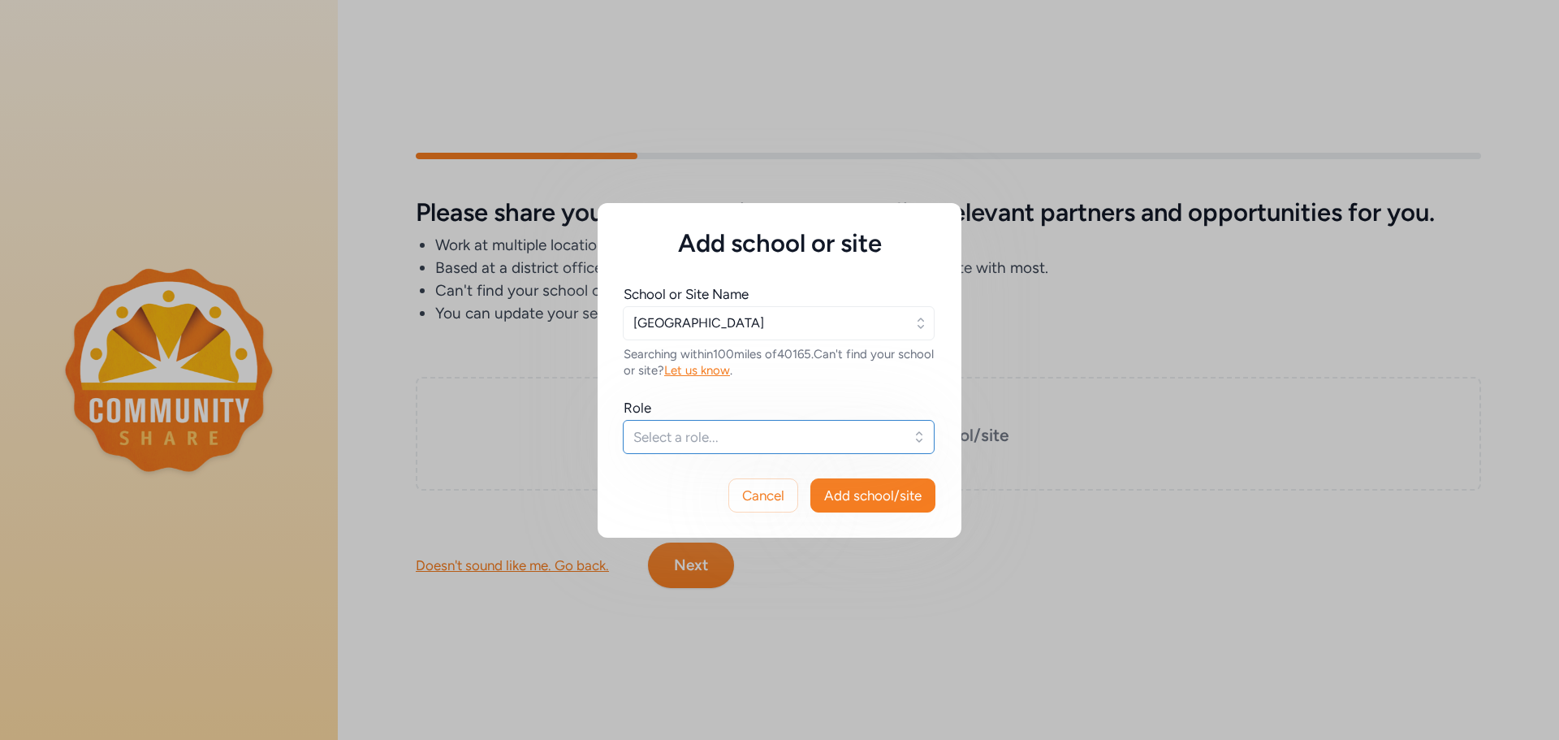
click at [683, 439] on span "Select a role..." at bounding box center [767, 436] width 268 height 19
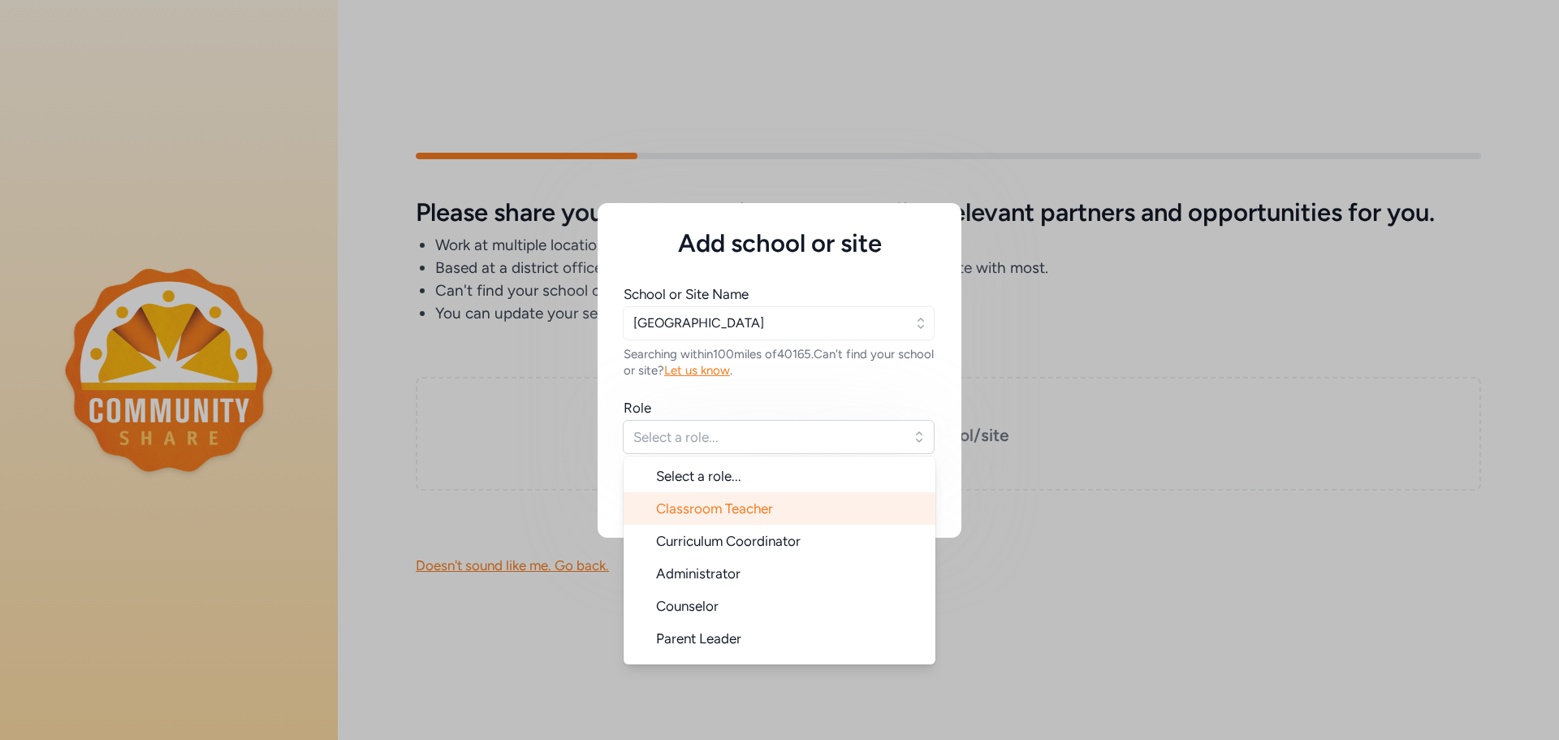
click at [696, 515] on span "Classroom Teacher" at bounding box center [714, 508] width 117 height 16
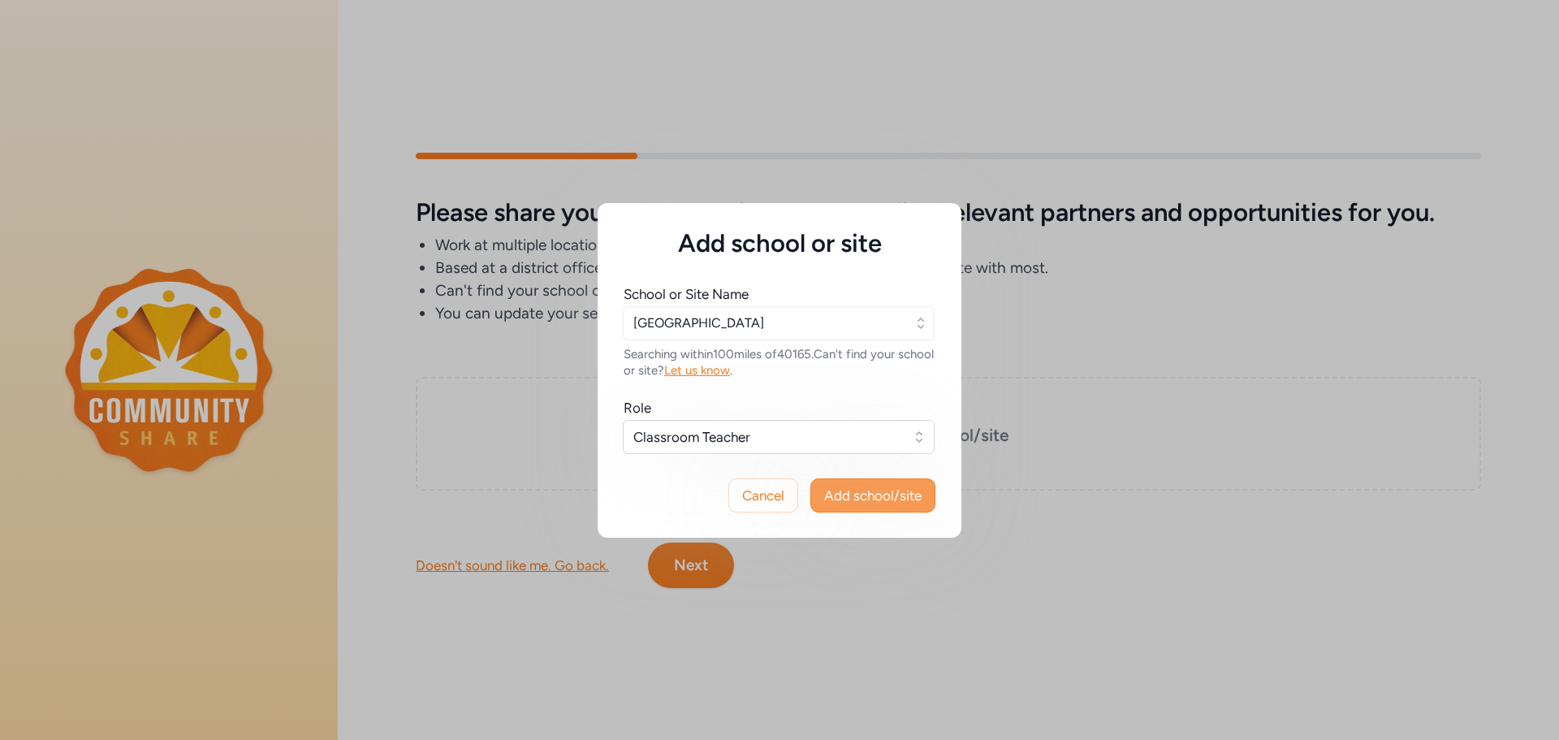
click at [880, 490] on span "Add school/site" at bounding box center [872, 495] width 97 height 19
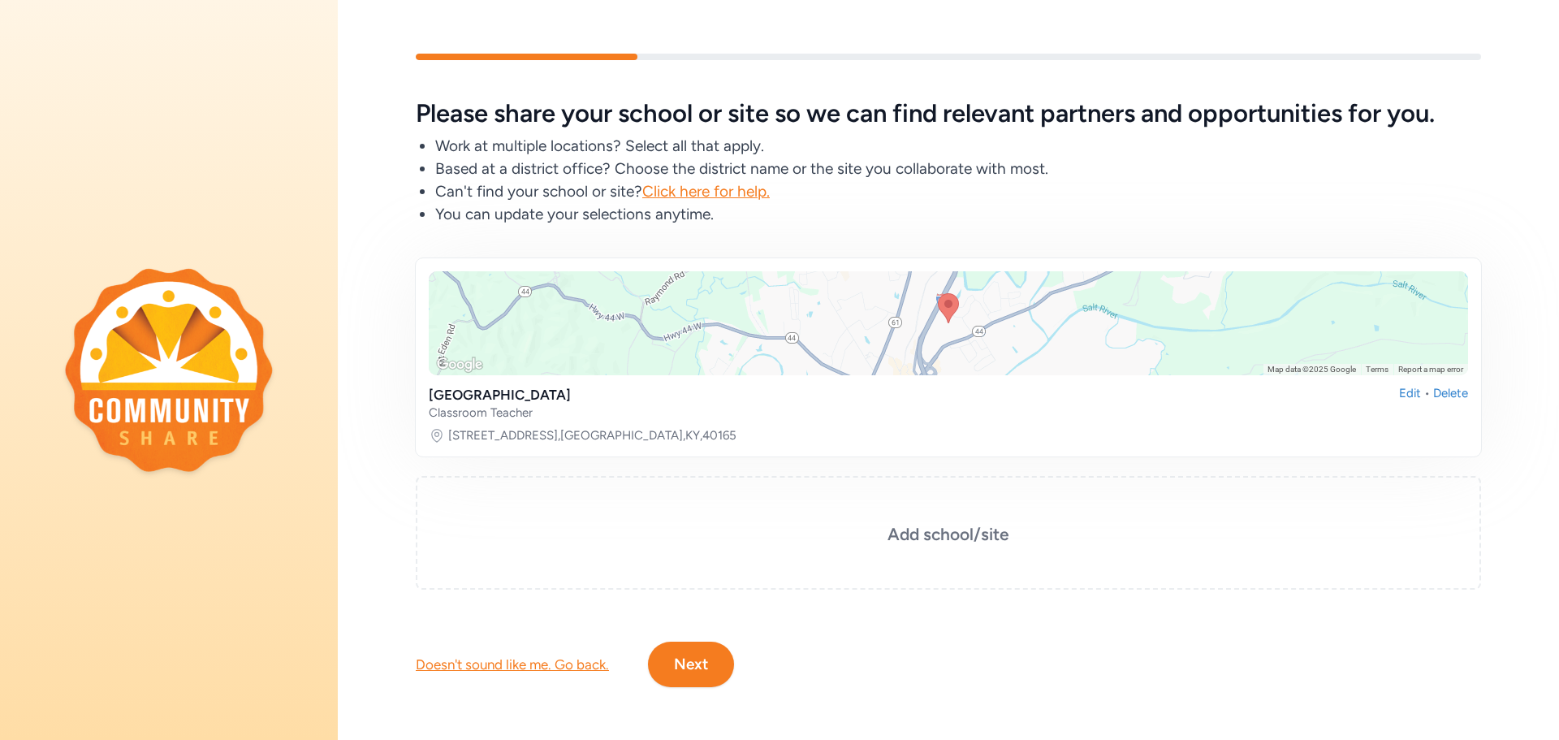
click at [698, 653] on button "Next" at bounding box center [691, 663] width 86 height 45
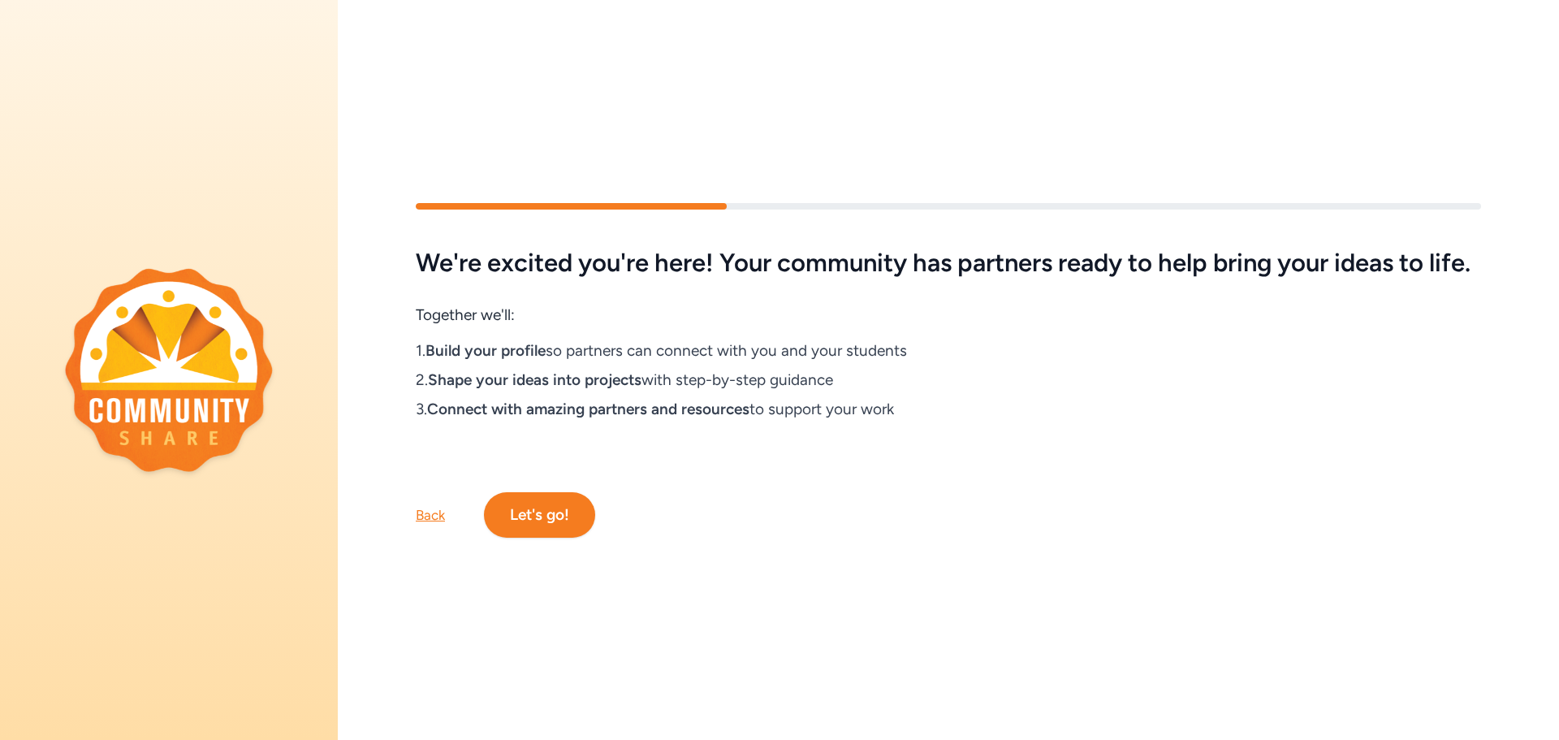
click at [546, 500] on button "Let's go!" at bounding box center [539, 514] width 111 height 45
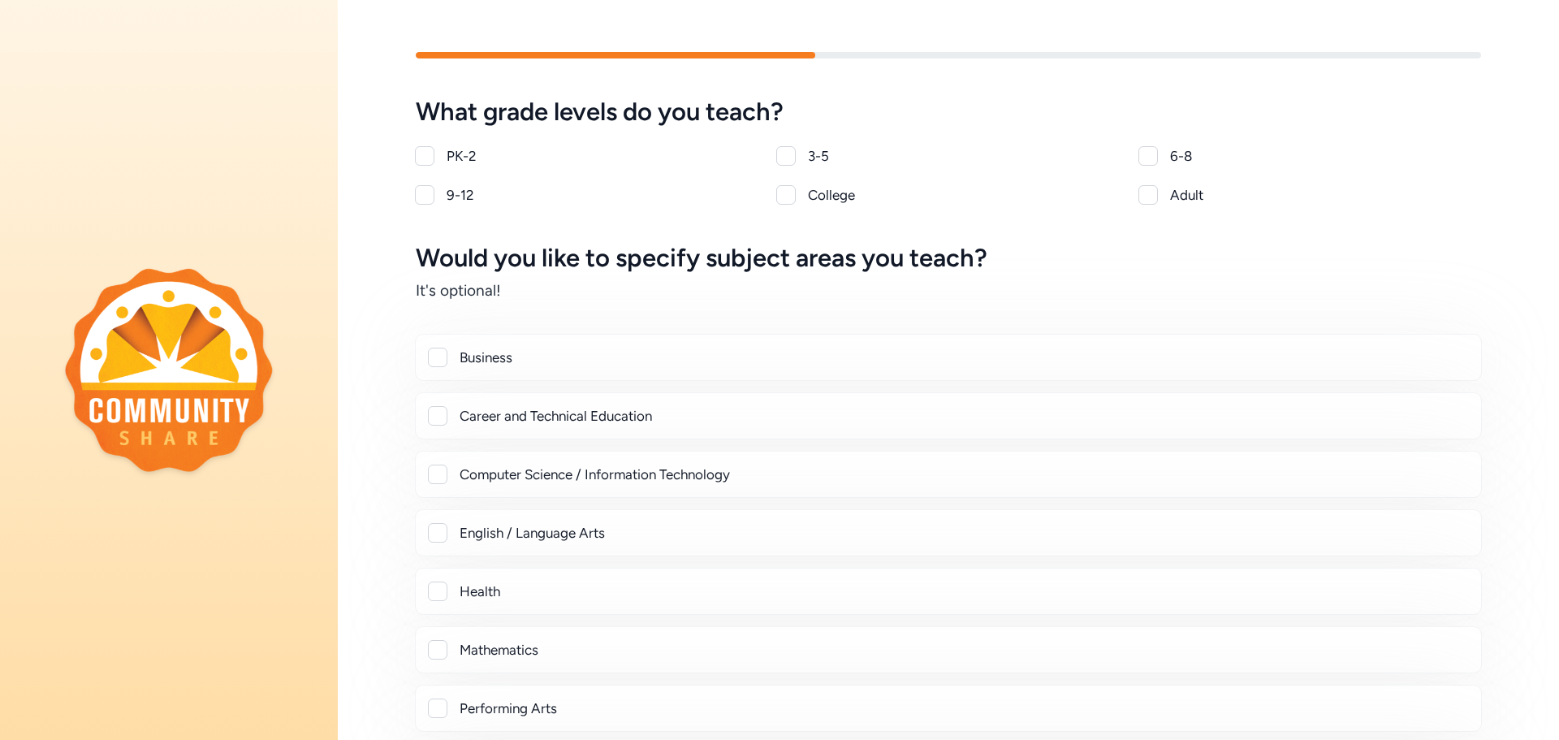
click at [424, 196] on div at bounding box center [424, 194] width 19 height 19
checkbox input "true"
click at [1152, 166] on div "PK-2 3-5 6-8 9-12 College Adult" at bounding box center [948, 175] width 1065 height 58
click at [1150, 161] on div at bounding box center [1147, 155] width 19 height 19
checkbox input "true"
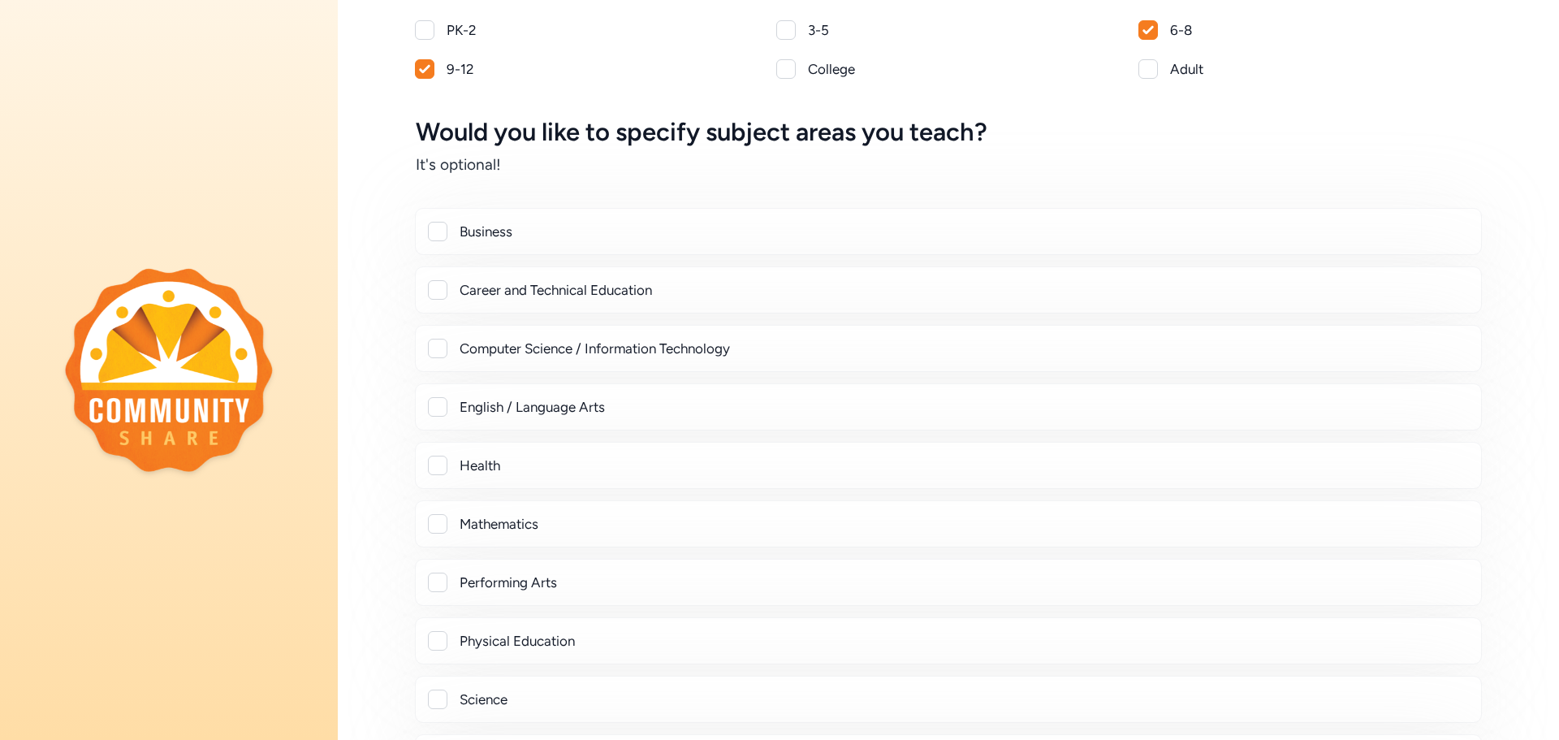
scroll to position [125, 0]
click at [434, 407] on div at bounding box center [437, 407] width 19 height 19
checkbox input "true"
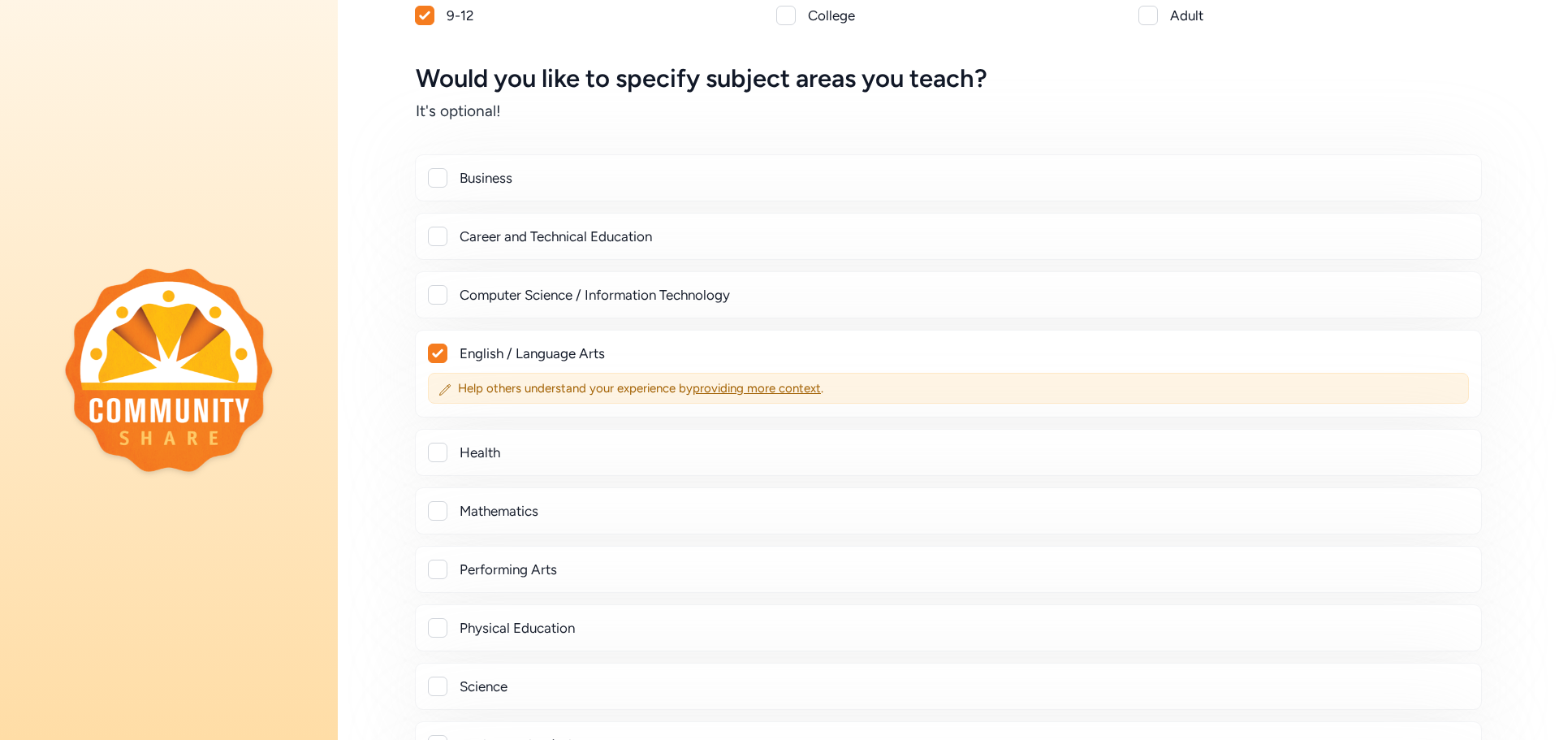
scroll to position [180, 0]
click at [442, 507] on div at bounding box center [437, 509] width 19 height 19
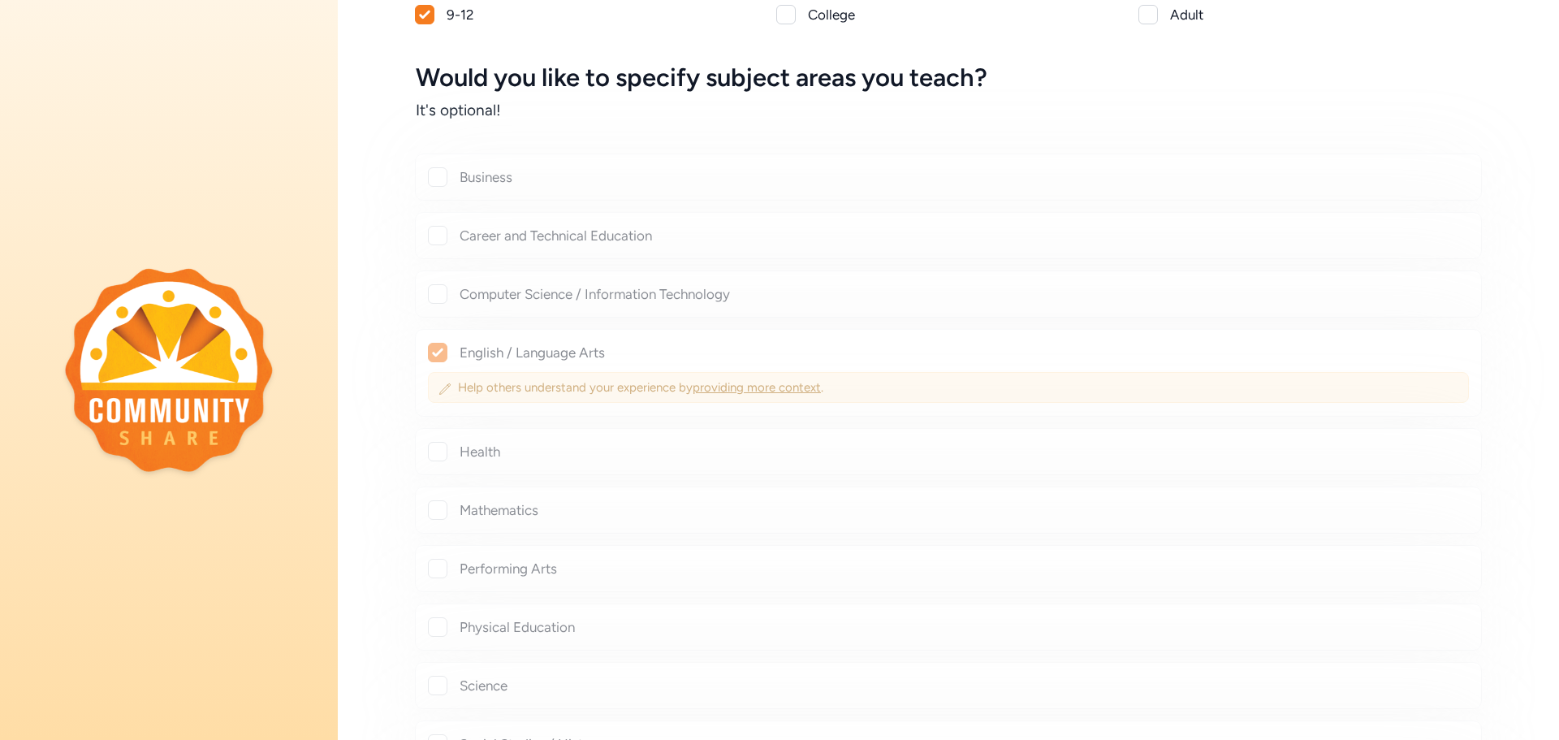
checkbox input "true"
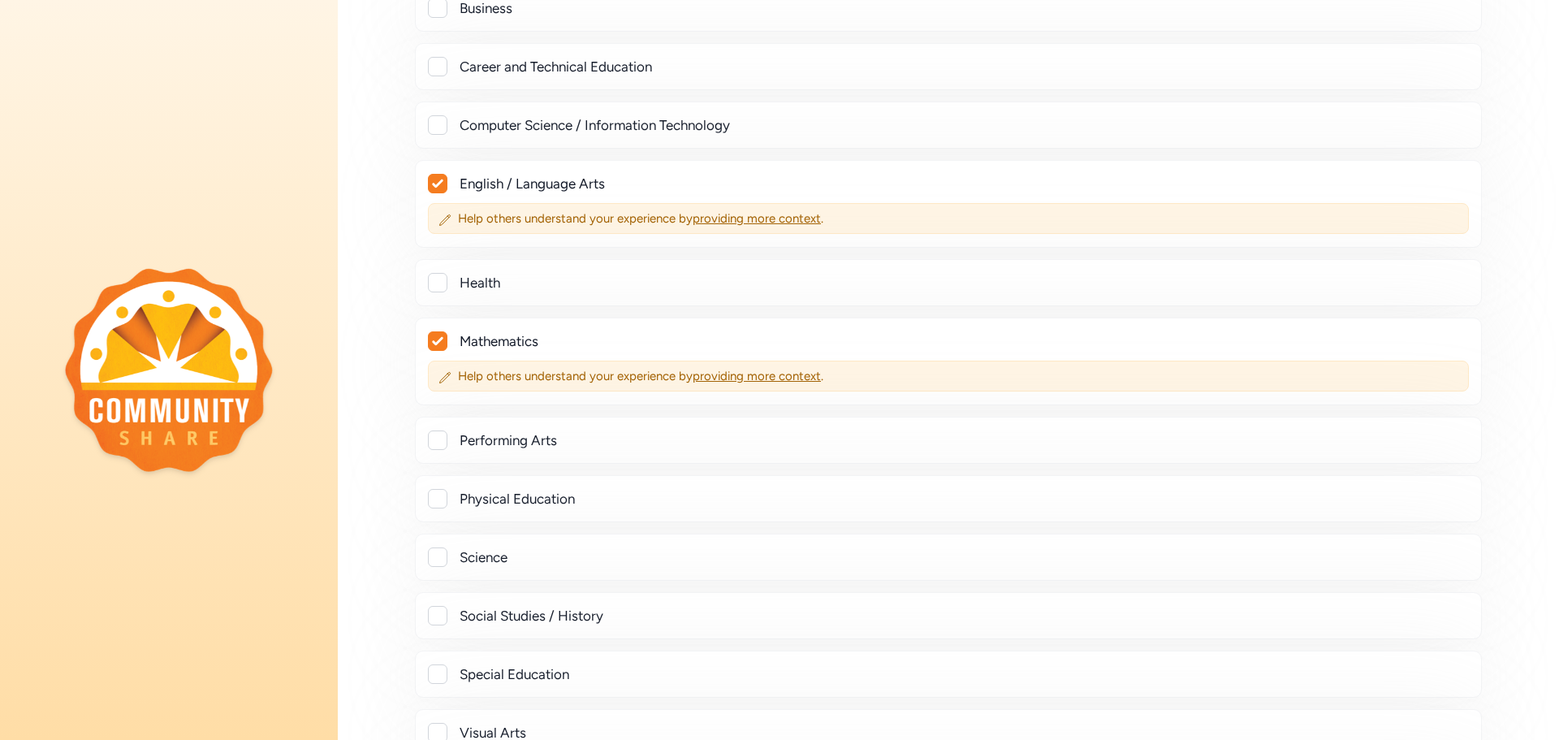
scroll to position [350, 0]
click at [440, 560] on div at bounding box center [437, 555] width 19 height 19
checkbox input "true"
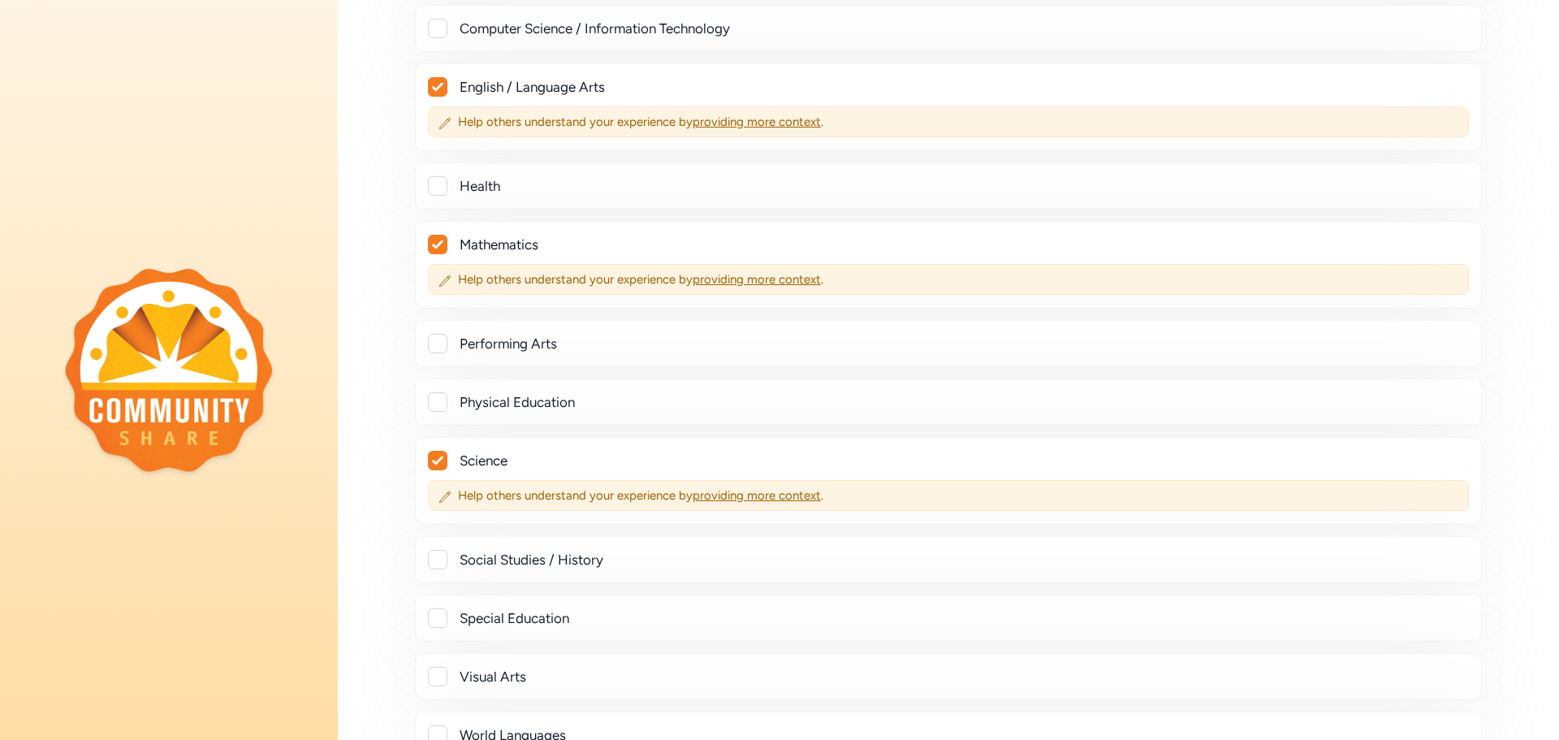
scroll to position [445, 0]
click at [440, 560] on div at bounding box center [437, 559] width 19 height 19
checkbox input "true"
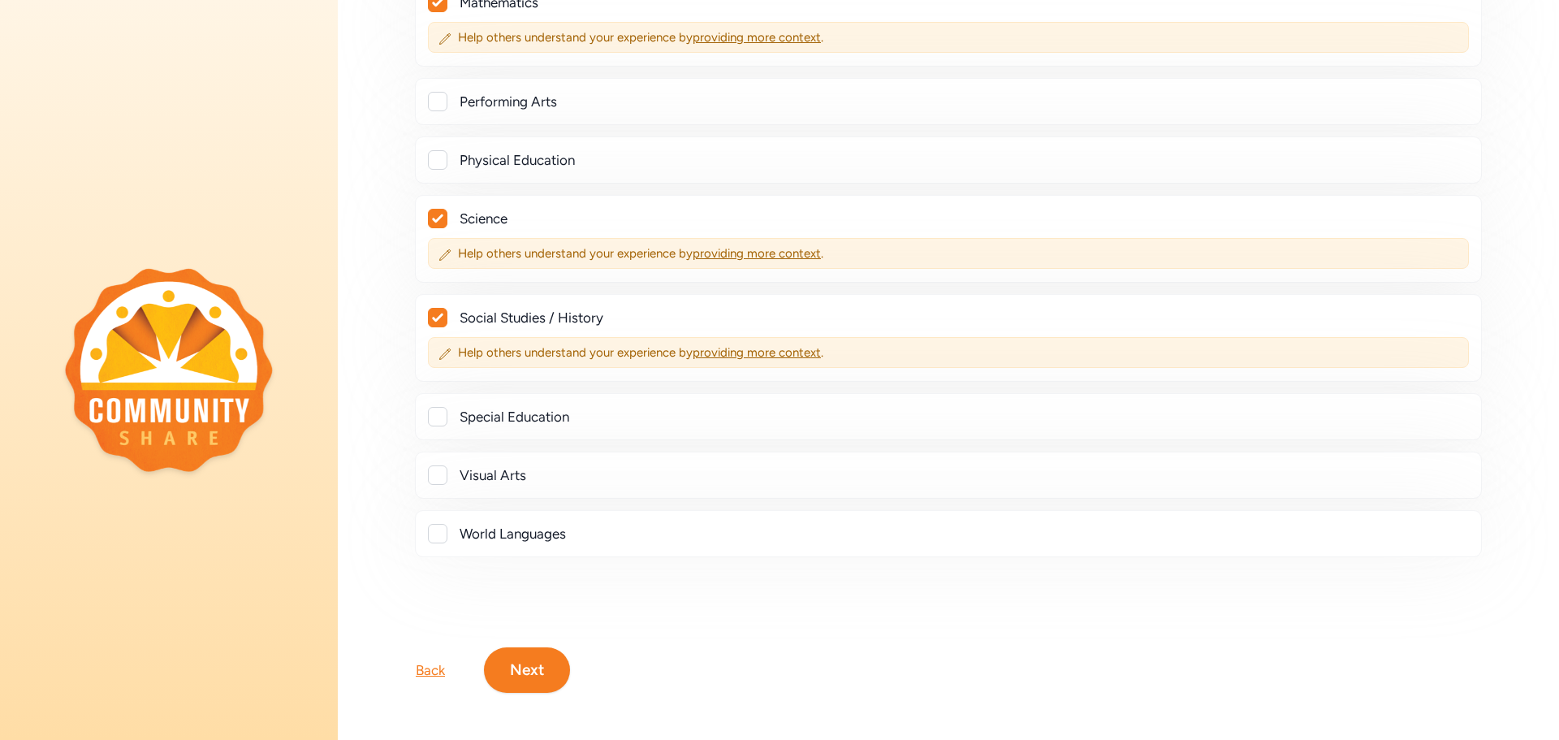
scroll to position [693, 0]
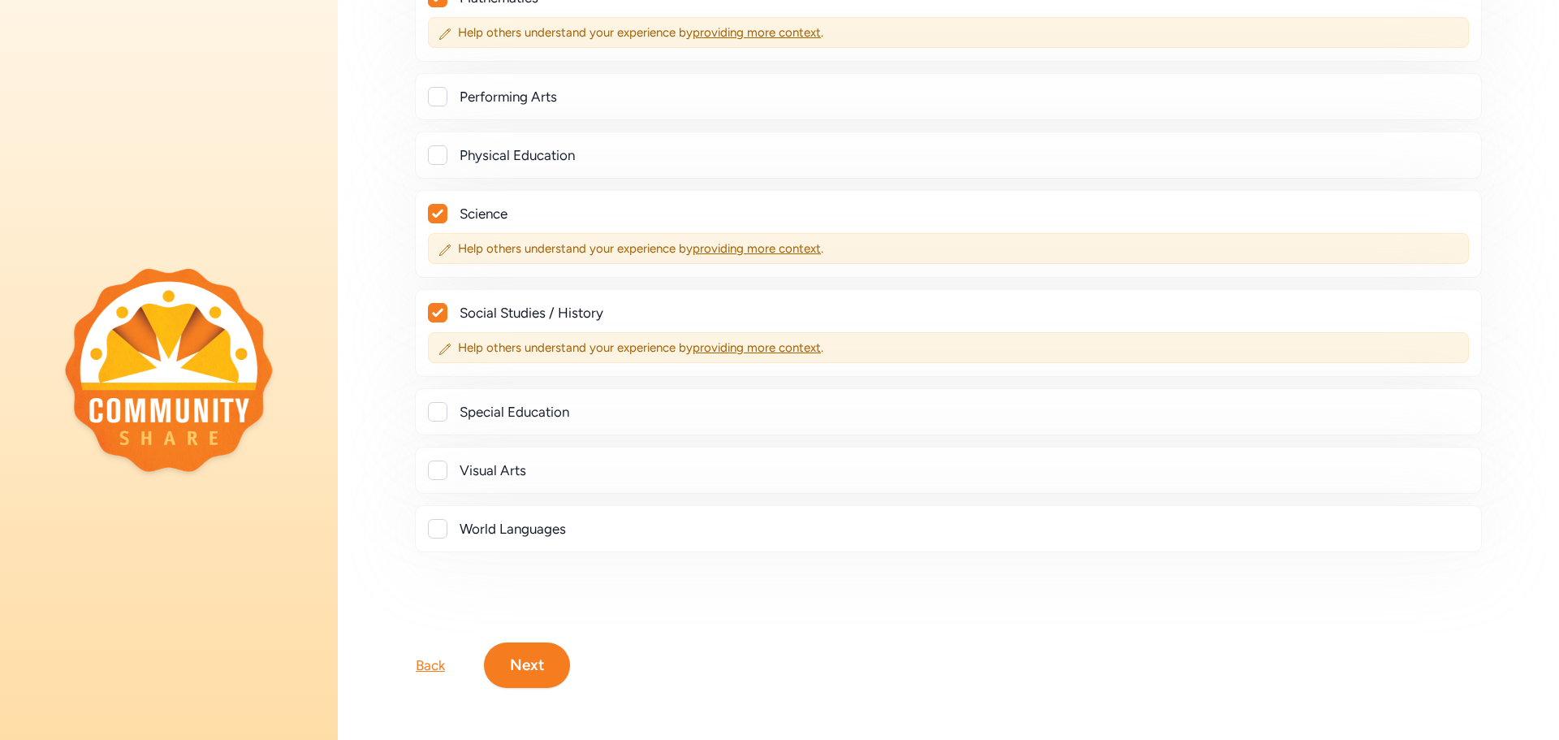
click at [518, 671] on button "Next" at bounding box center [527, 664] width 86 height 45
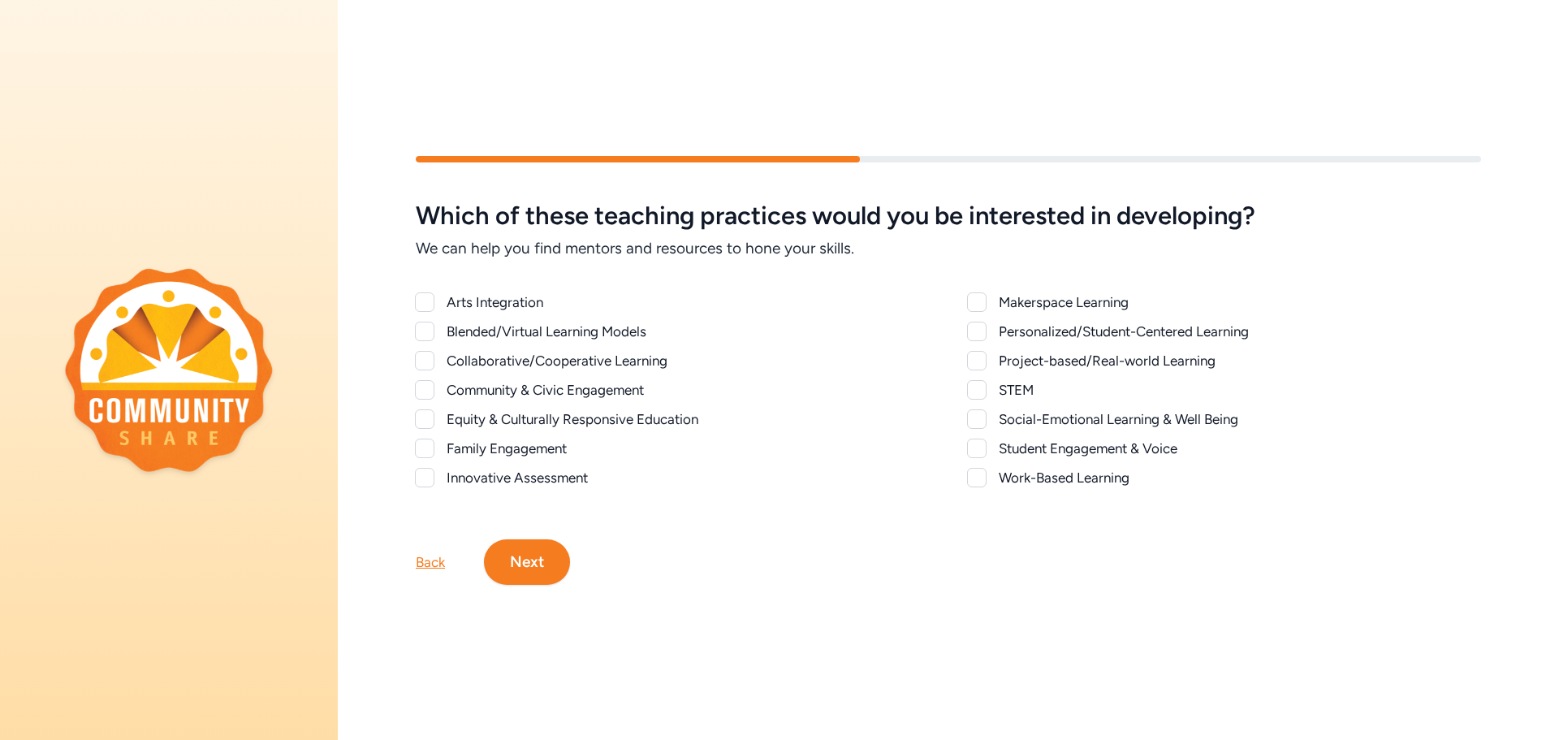
click at [980, 369] on div at bounding box center [976, 360] width 19 height 19
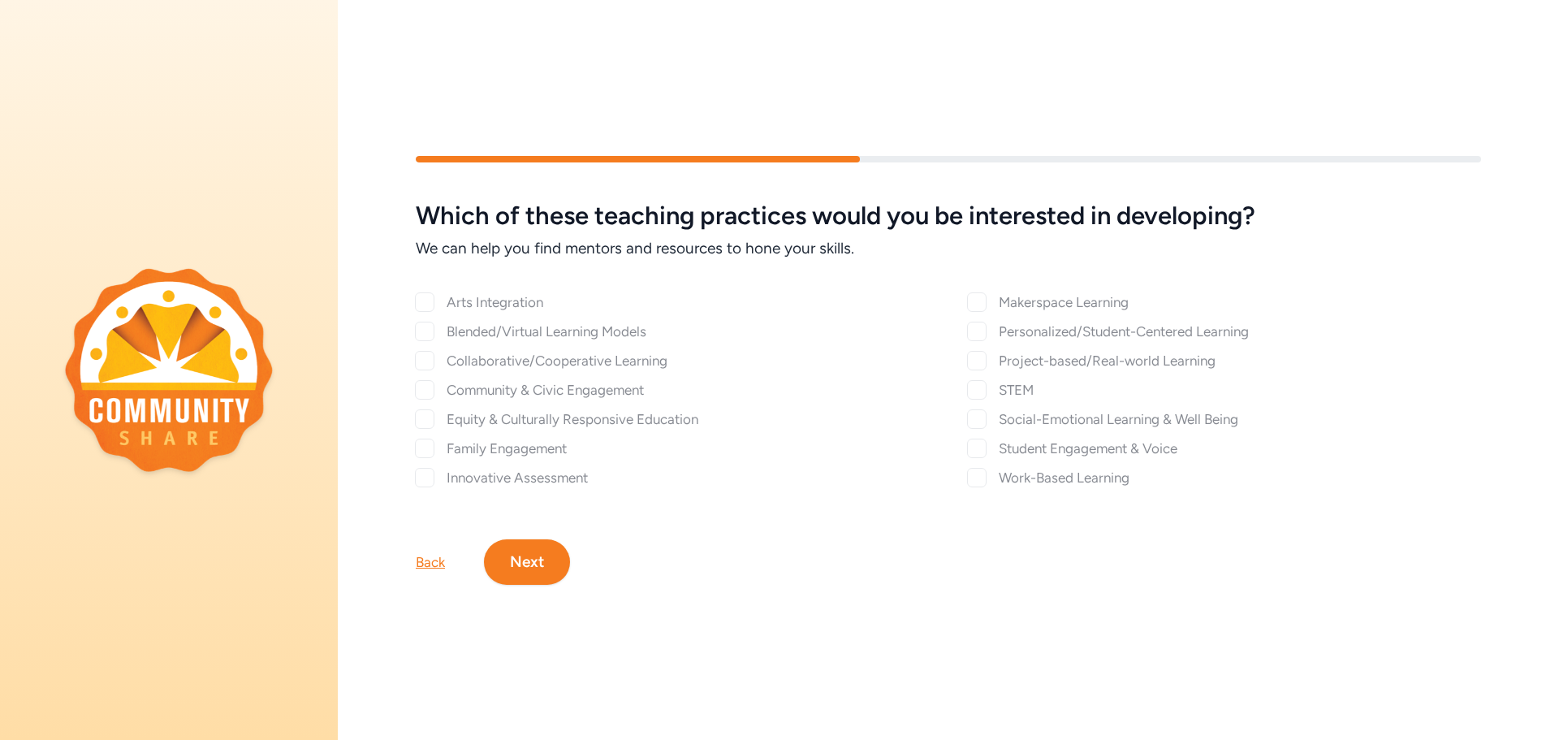
checkbox input "true"
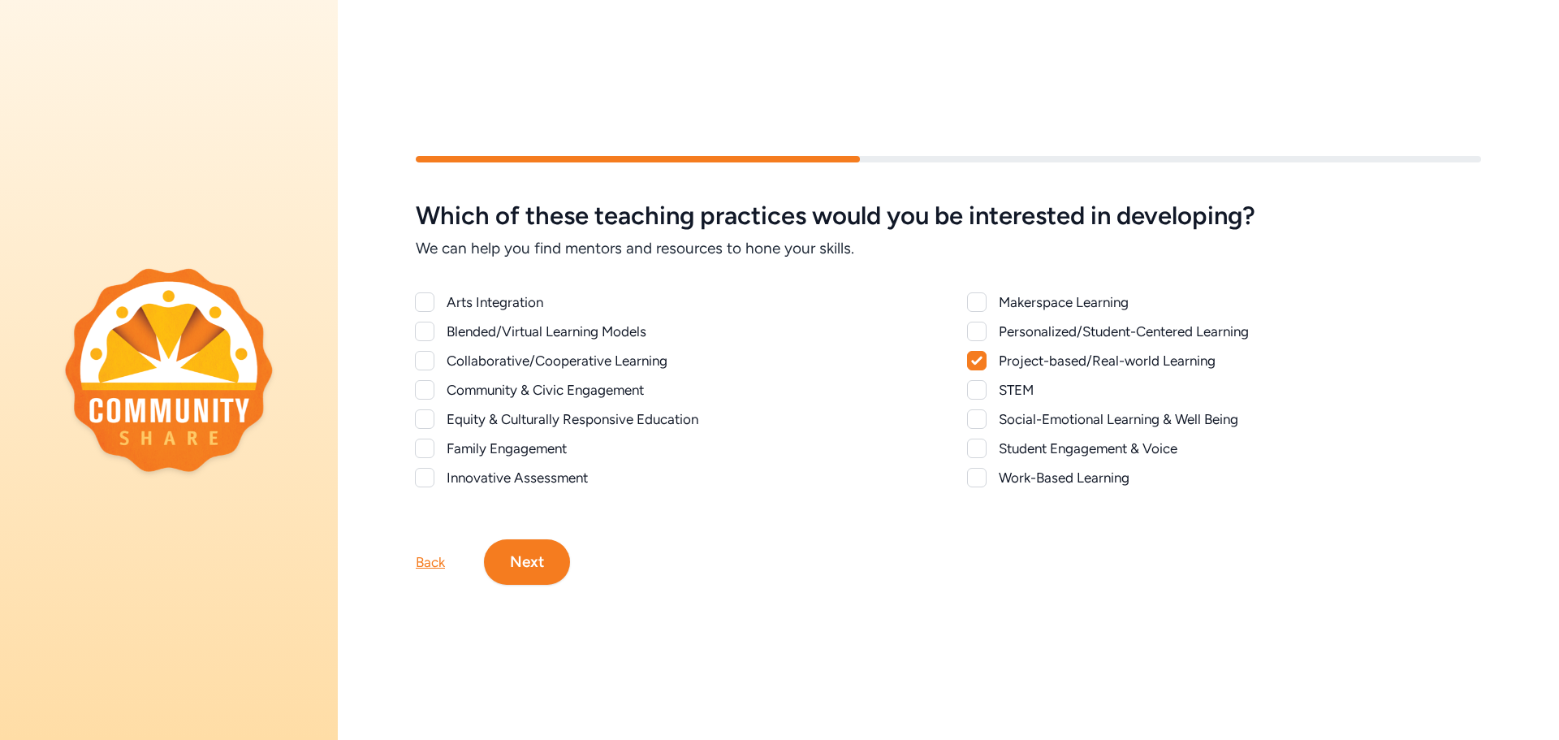
click at [551, 565] on button "Next" at bounding box center [527, 561] width 86 height 45
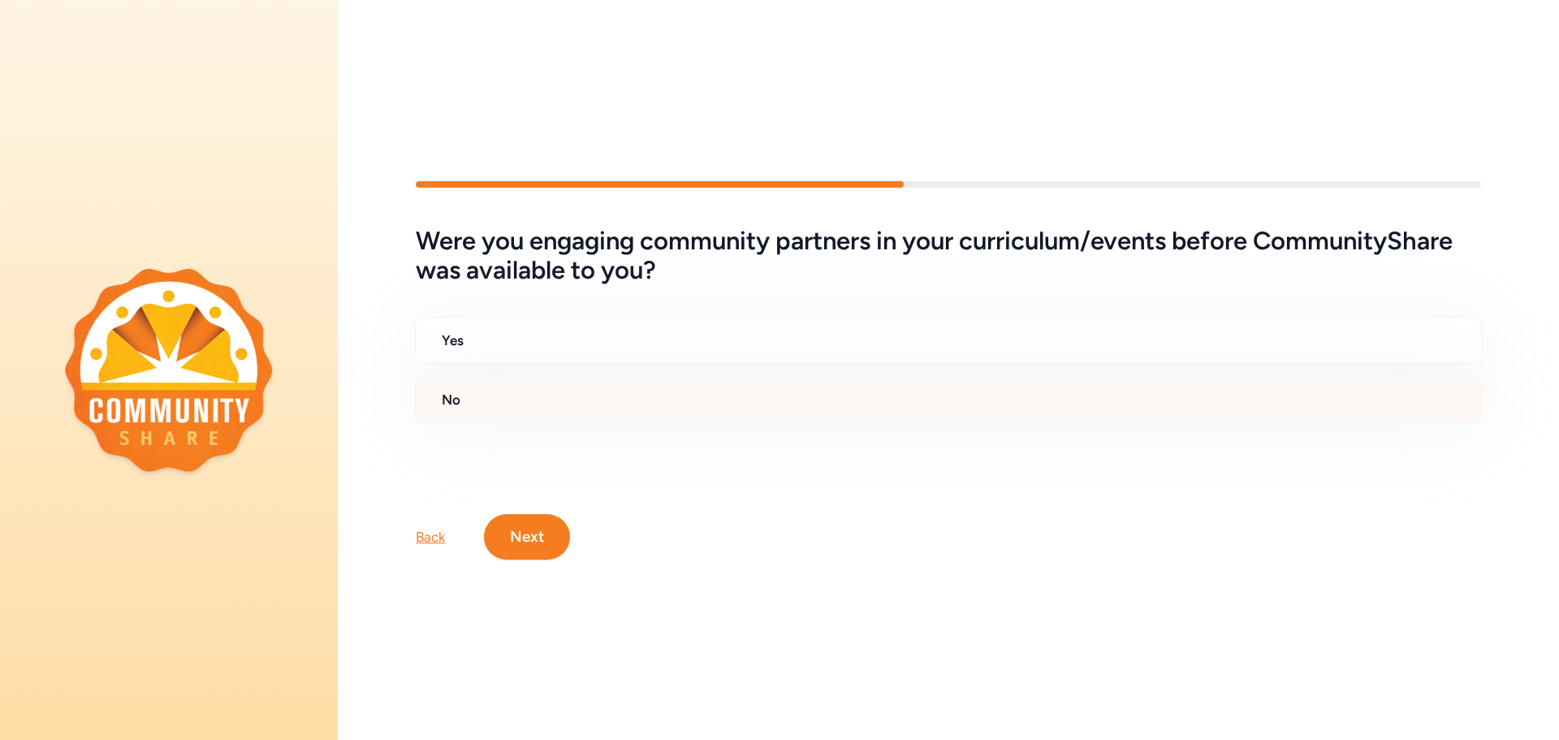
click at [481, 397] on h2 "No" at bounding box center [955, 399] width 1026 height 19
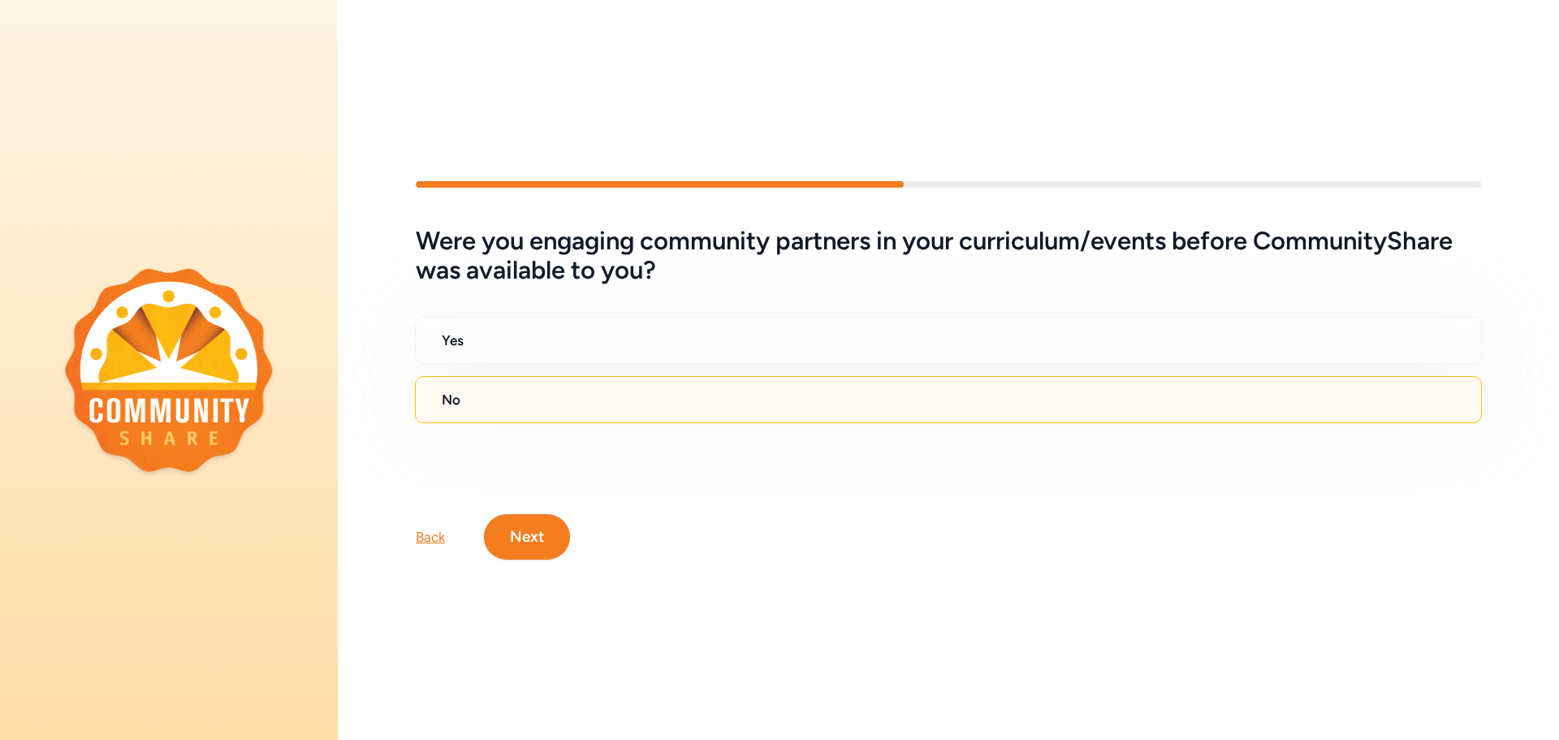
click at [520, 533] on button "Next" at bounding box center [527, 536] width 86 height 45
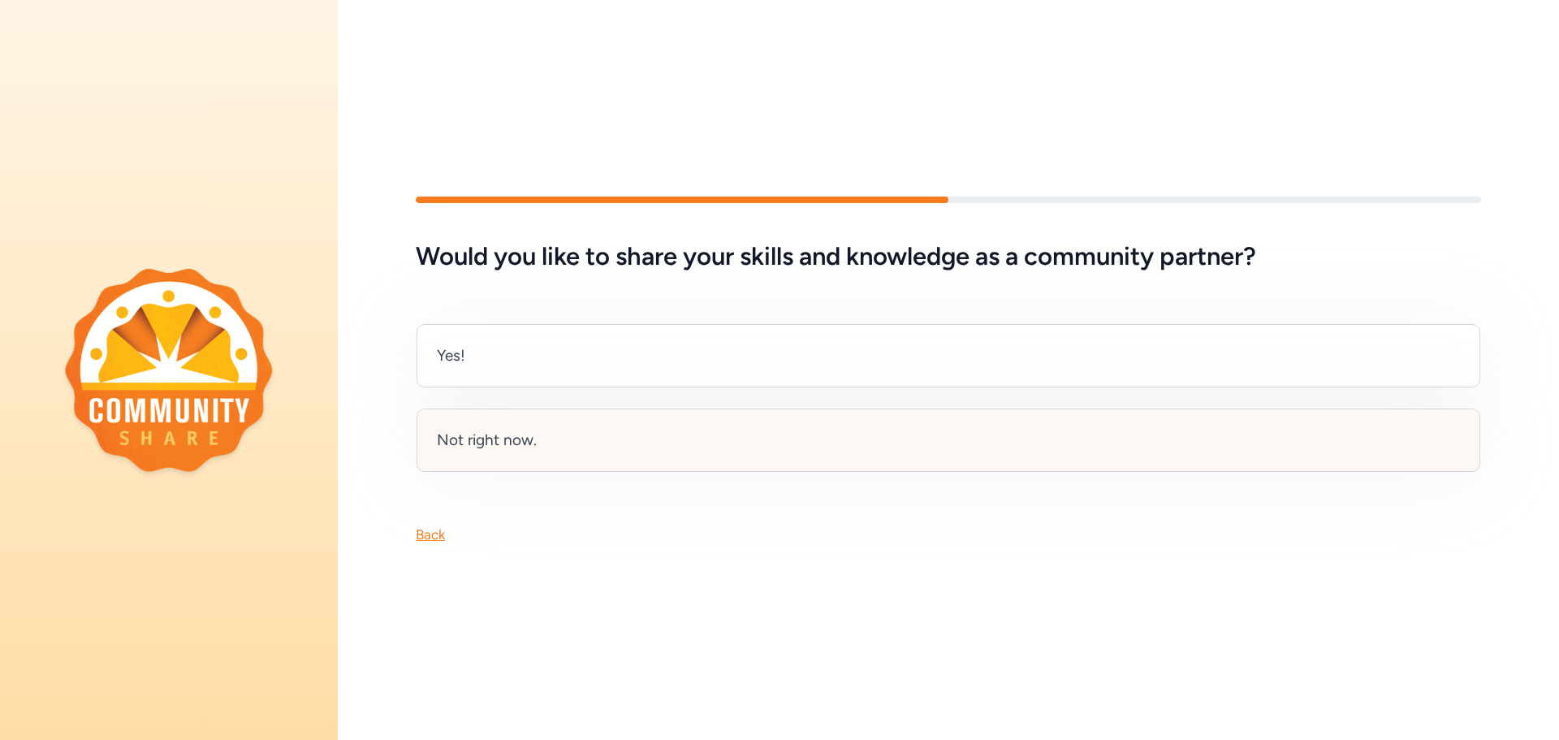
click at [487, 446] on div "Not right now." at bounding box center [487, 440] width 100 height 23
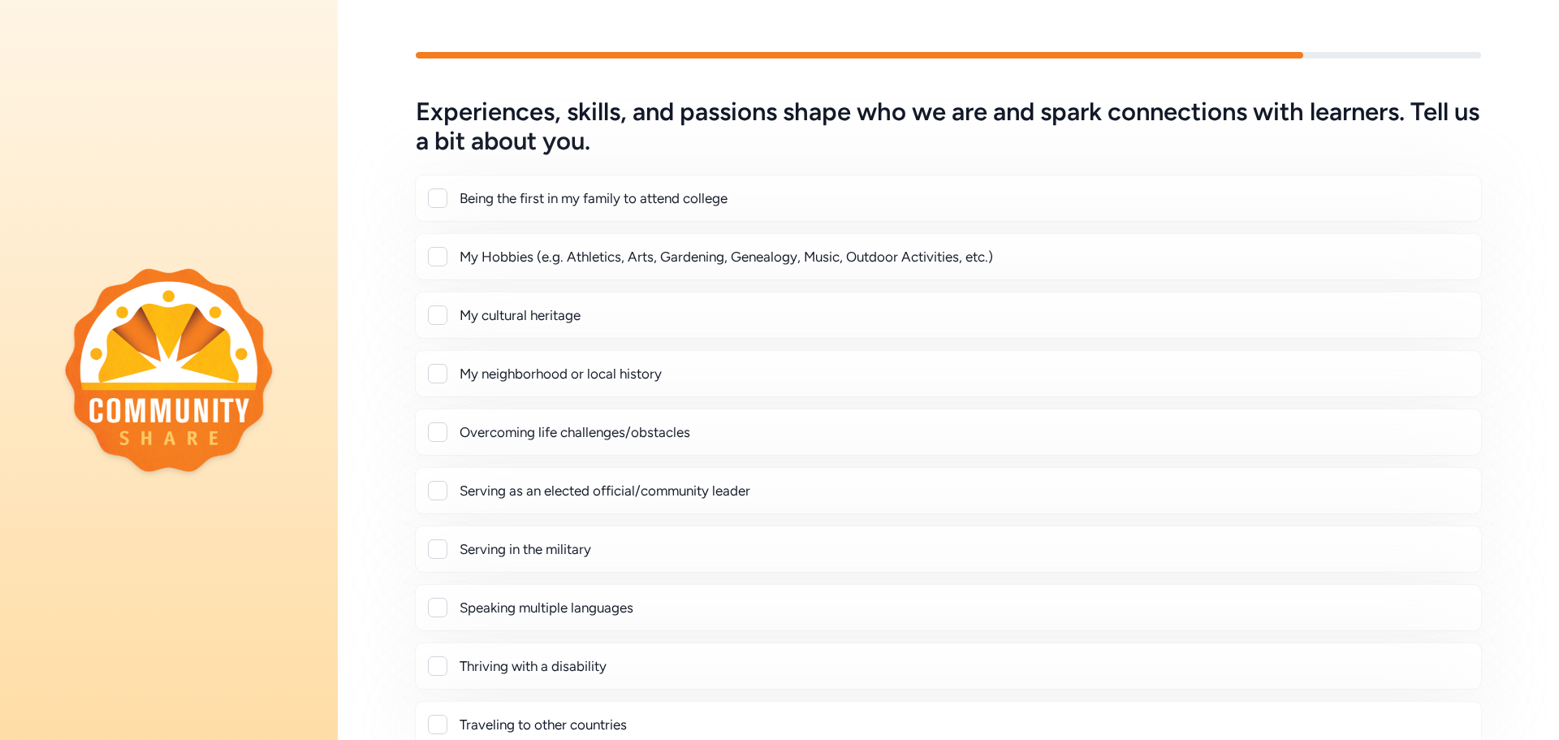
click at [437, 261] on div at bounding box center [437, 256] width 19 height 19
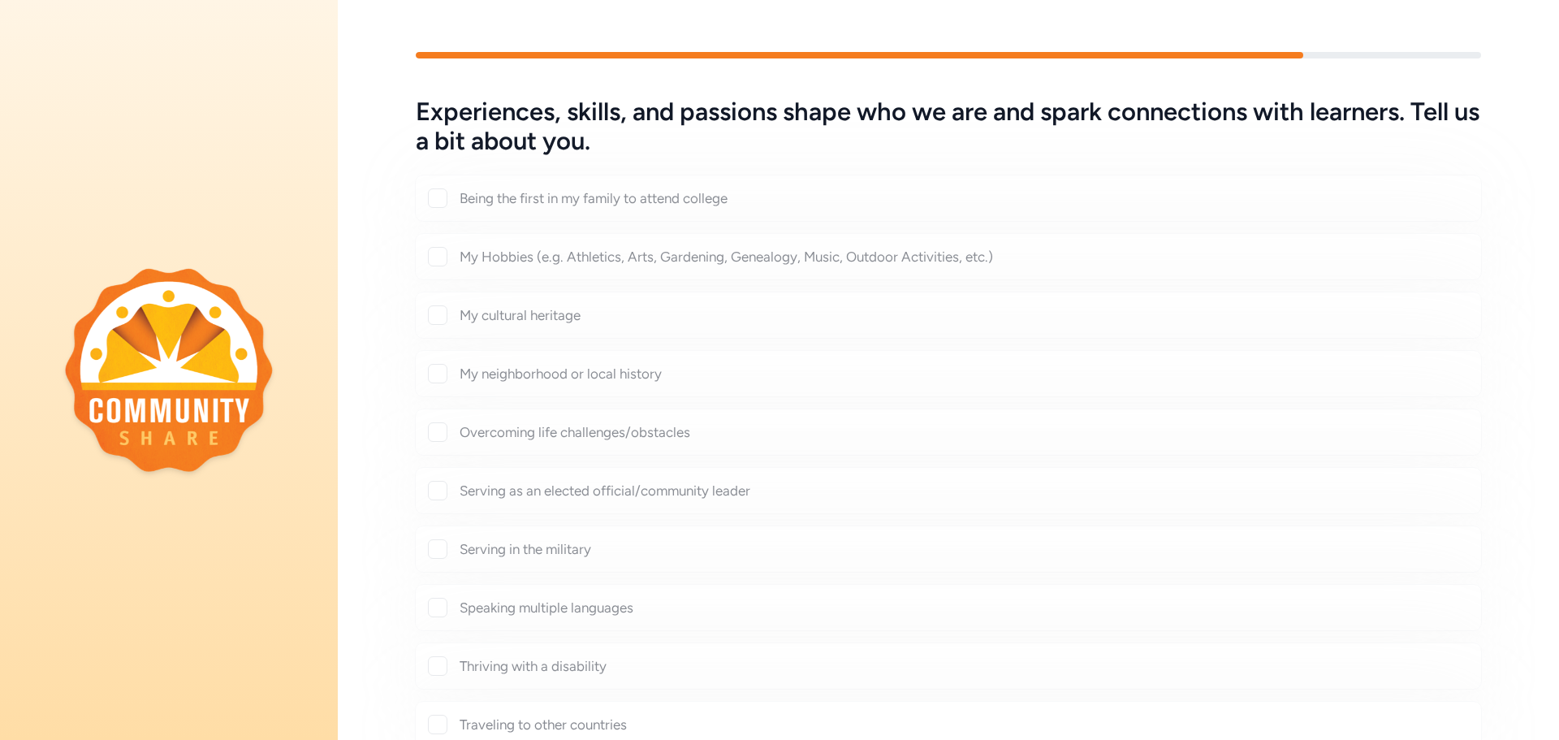
checkbox input "true"
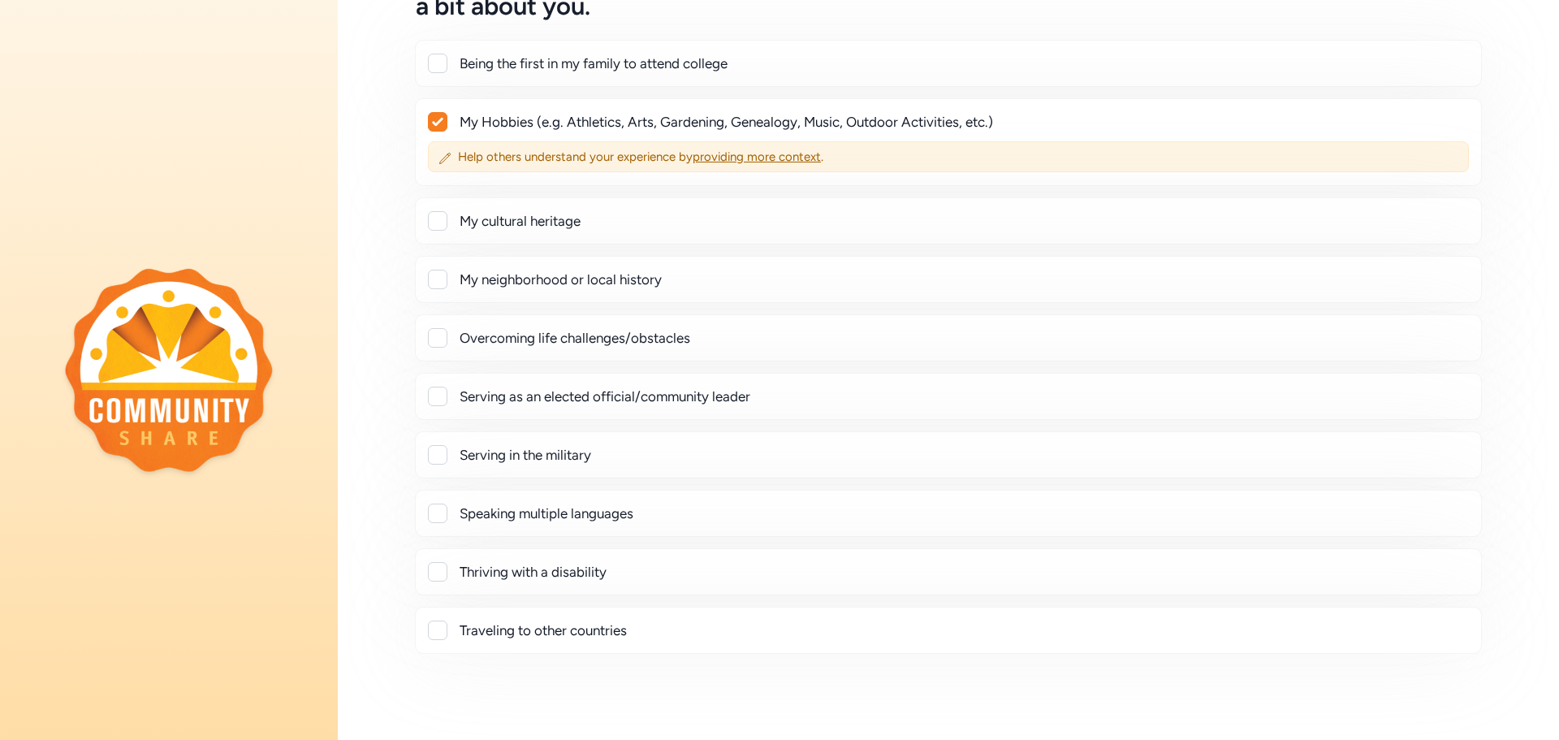
scroll to position [136, 0]
click at [440, 338] on div at bounding box center [437, 336] width 19 height 19
checkbox input "true"
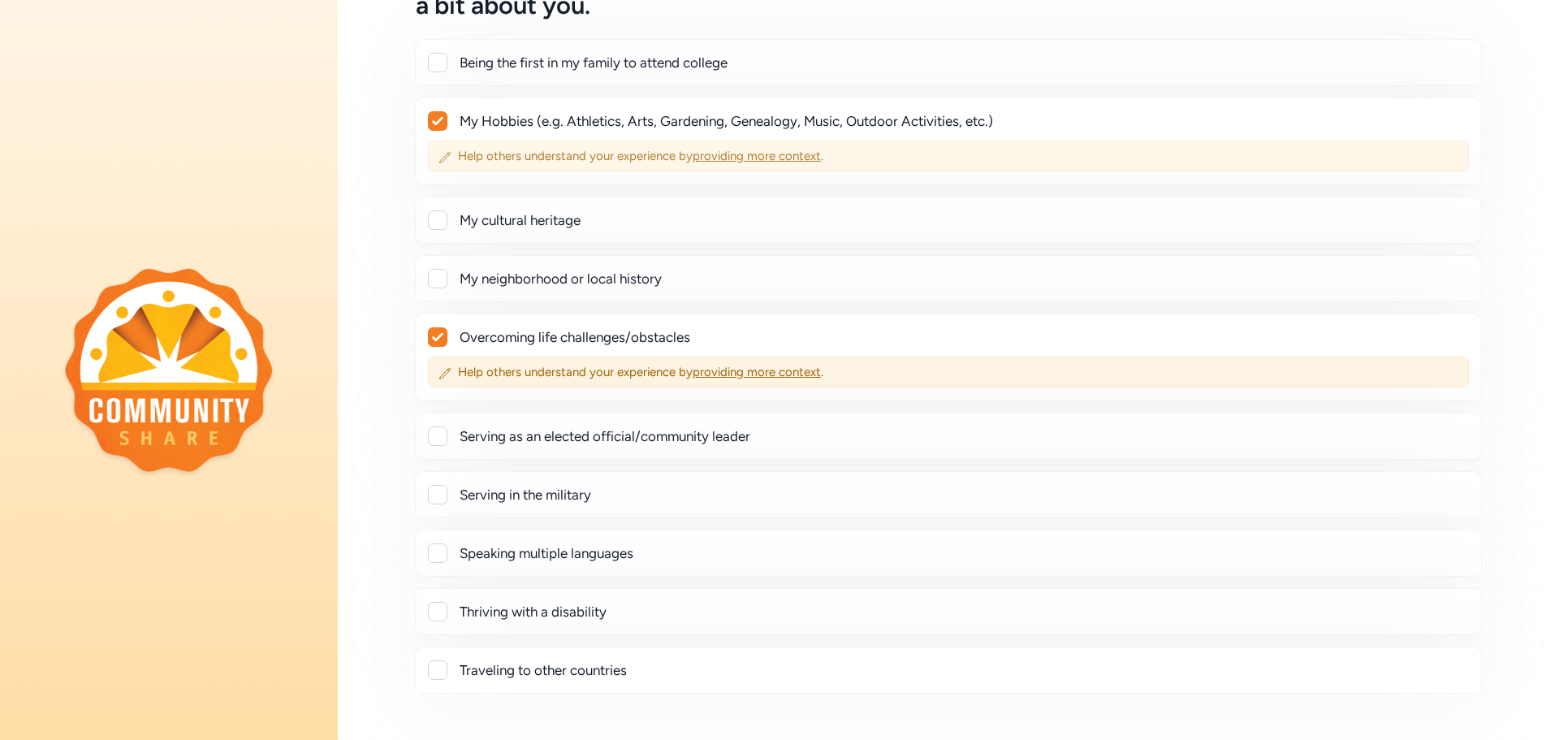
click at [726, 160] on span "providing more context" at bounding box center [757, 156] width 128 height 15
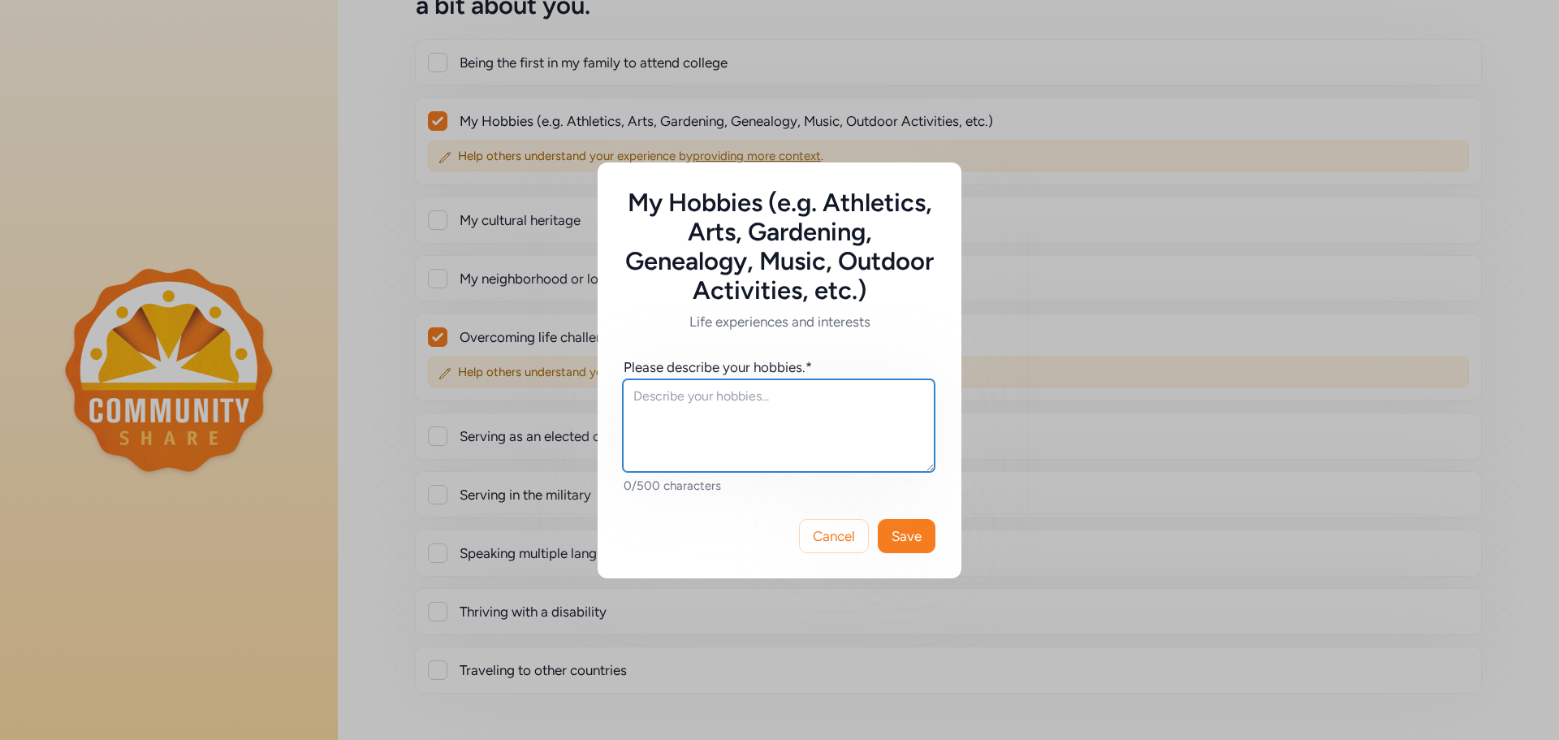
click at [676, 395] on textarea at bounding box center [779, 425] width 312 height 93
click at [688, 416] on textarea "Crafting of various activities such as making DTF transfers, wooden door hanger…" at bounding box center [779, 425] width 312 height 93
click at [711, 434] on textarea "Crafting of various activities such as making DTF transfers shirts, wooden door…" at bounding box center [779, 425] width 312 height 93
type textarea "Crafting of various activities such as making DTF transfers shirts, wooden door…"
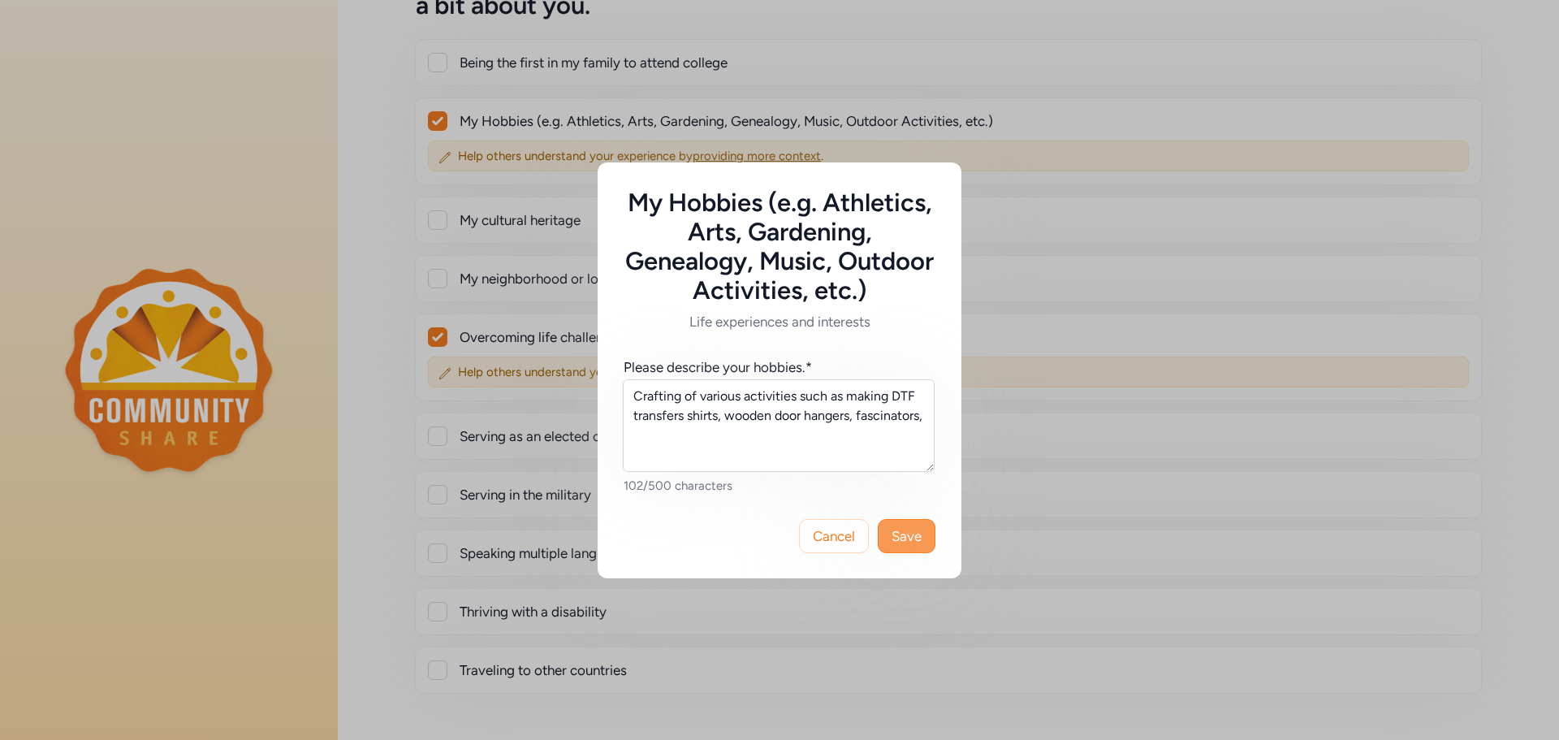
click at [914, 531] on span "Save" at bounding box center [906, 535] width 30 height 19
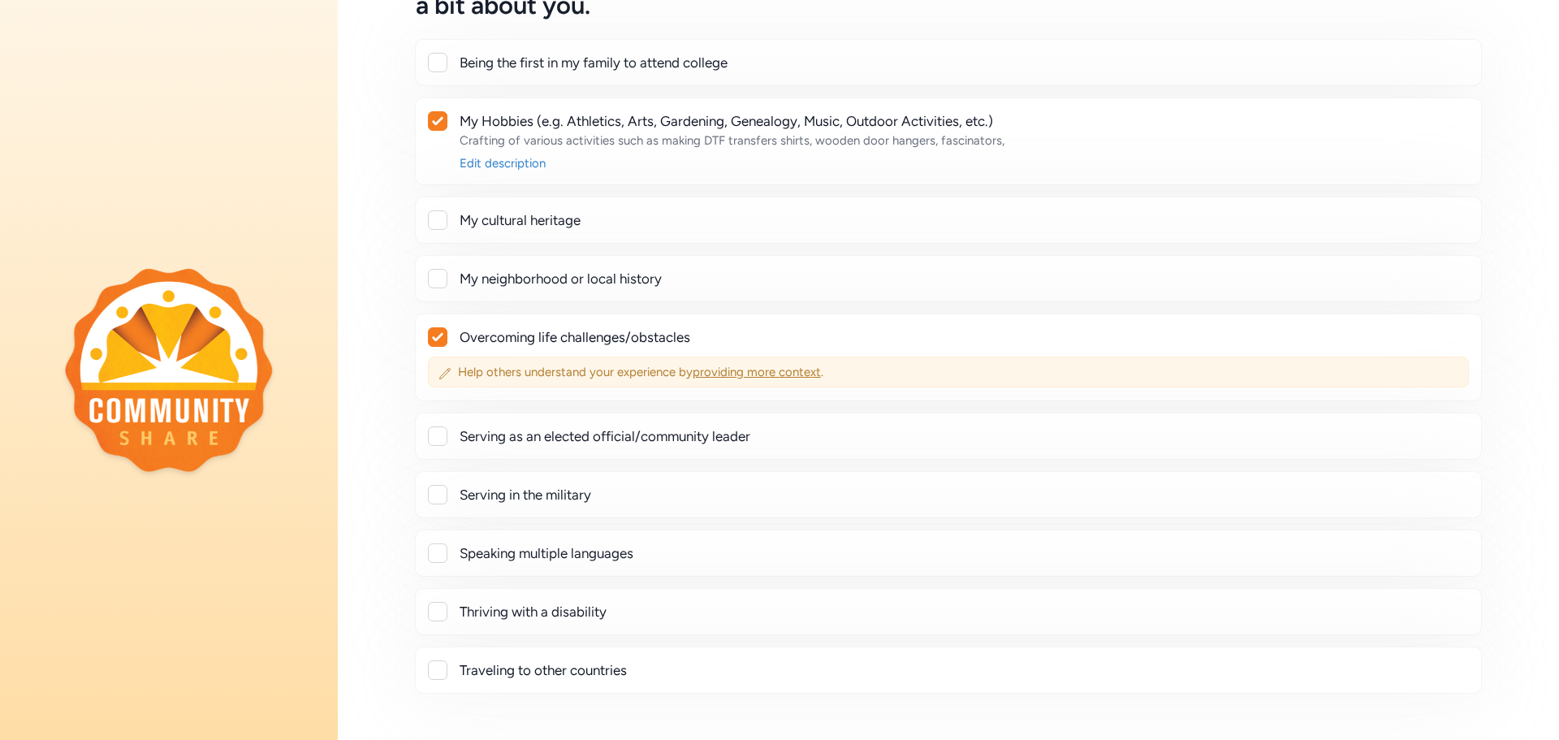
click at [719, 373] on span "providing more context" at bounding box center [757, 372] width 128 height 15
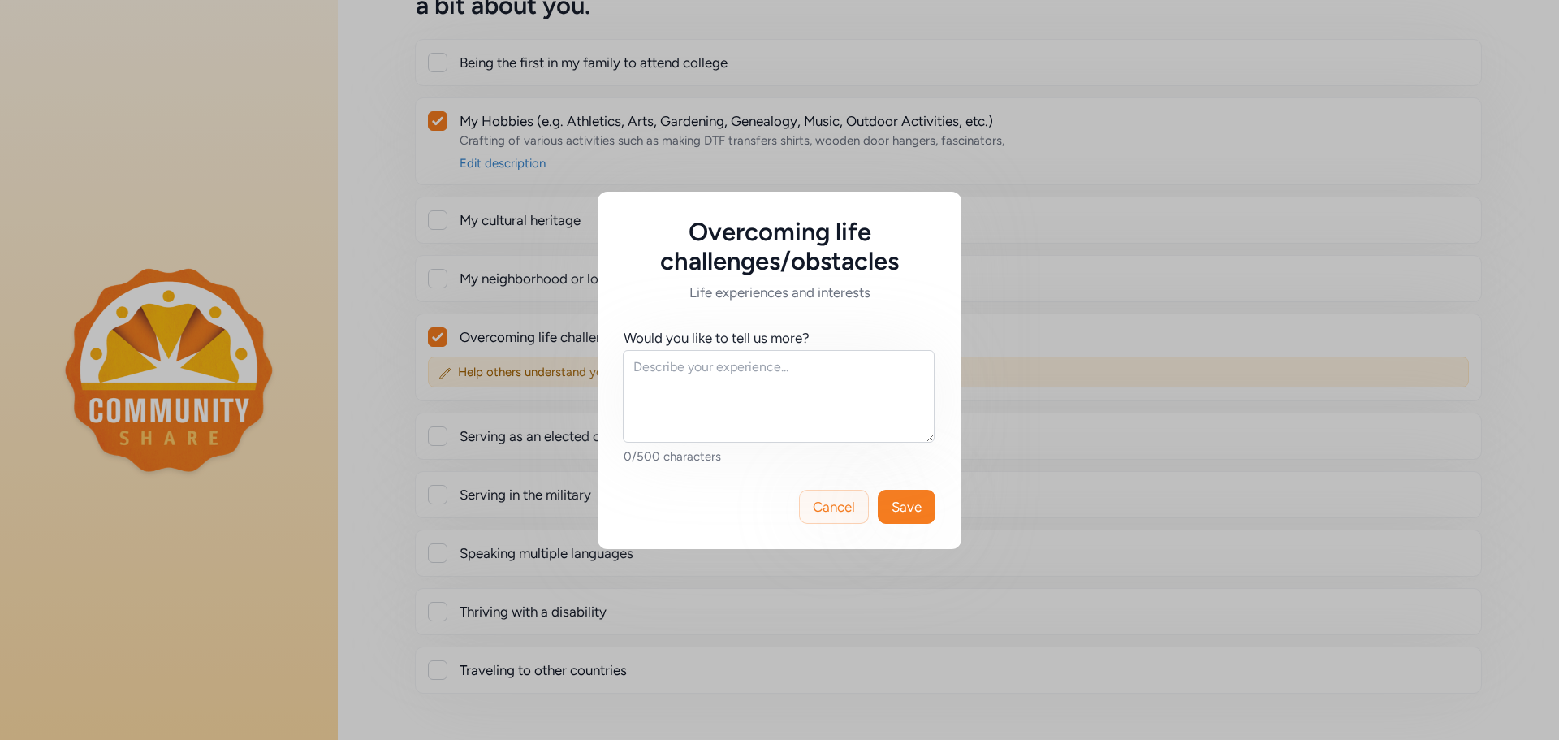
click at [852, 509] on span "Cancel" at bounding box center [834, 506] width 42 height 19
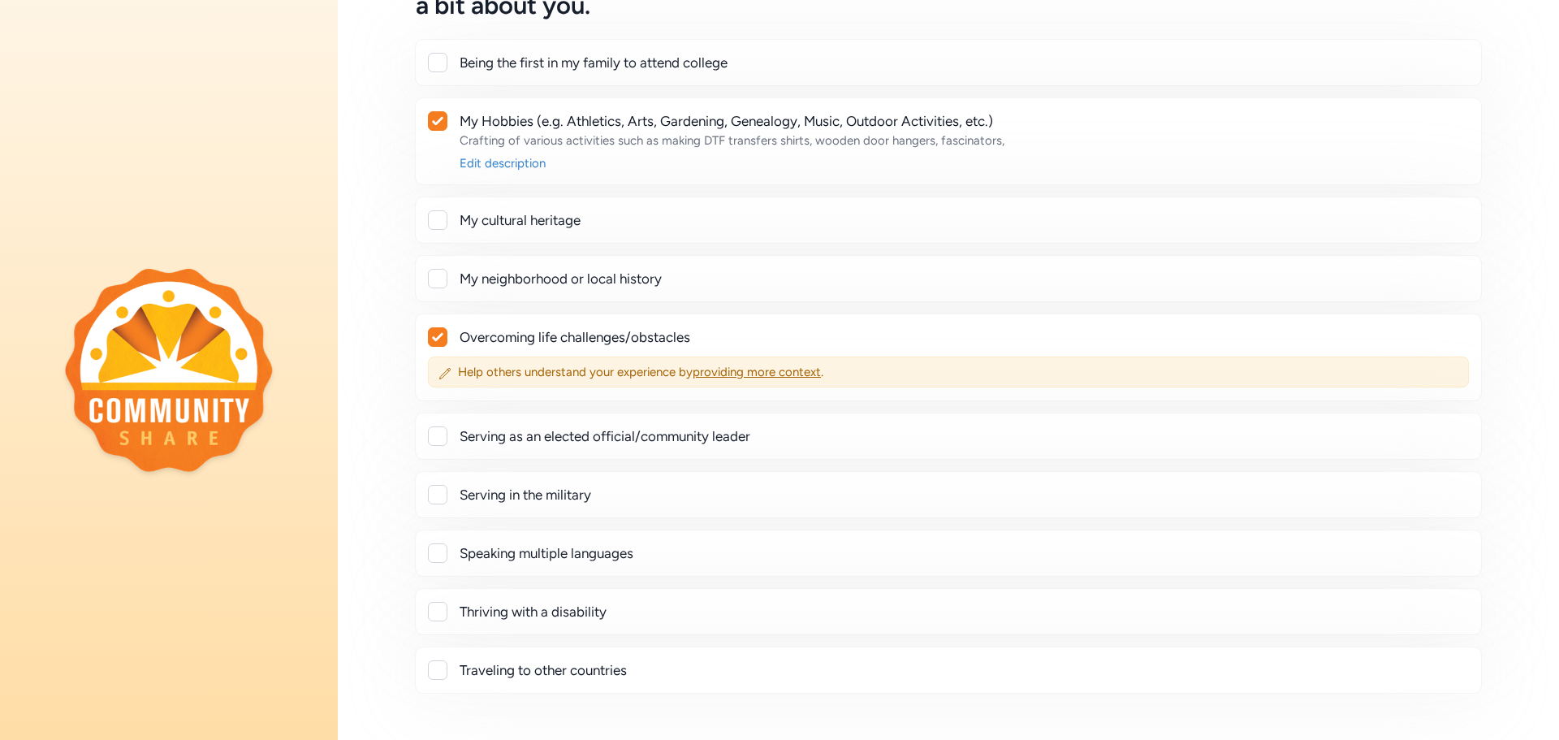
click at [444, 333] on div at bounding box center [438, 337] width 18 height 18
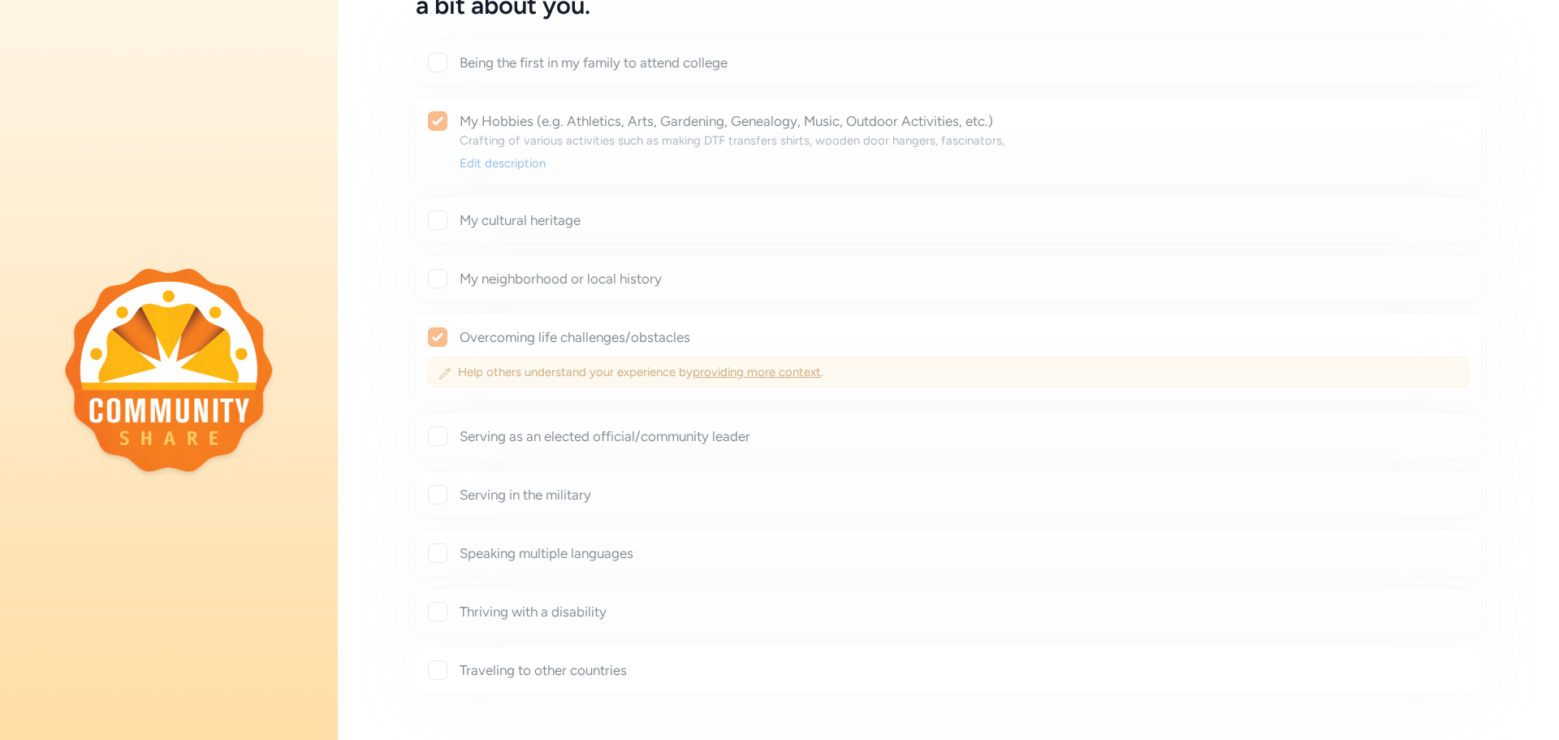
checkbox input "false"
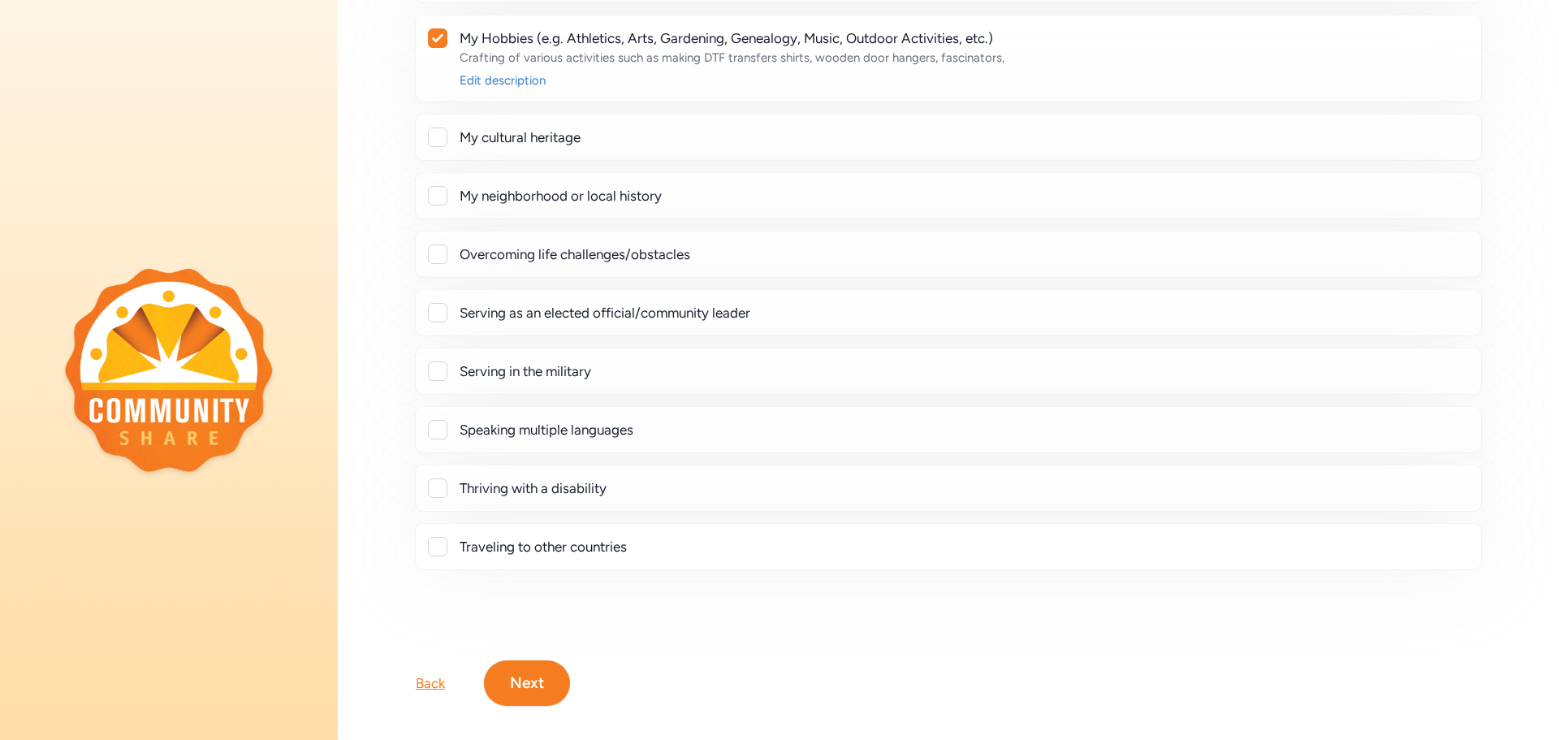
scroll to position [236, 0]
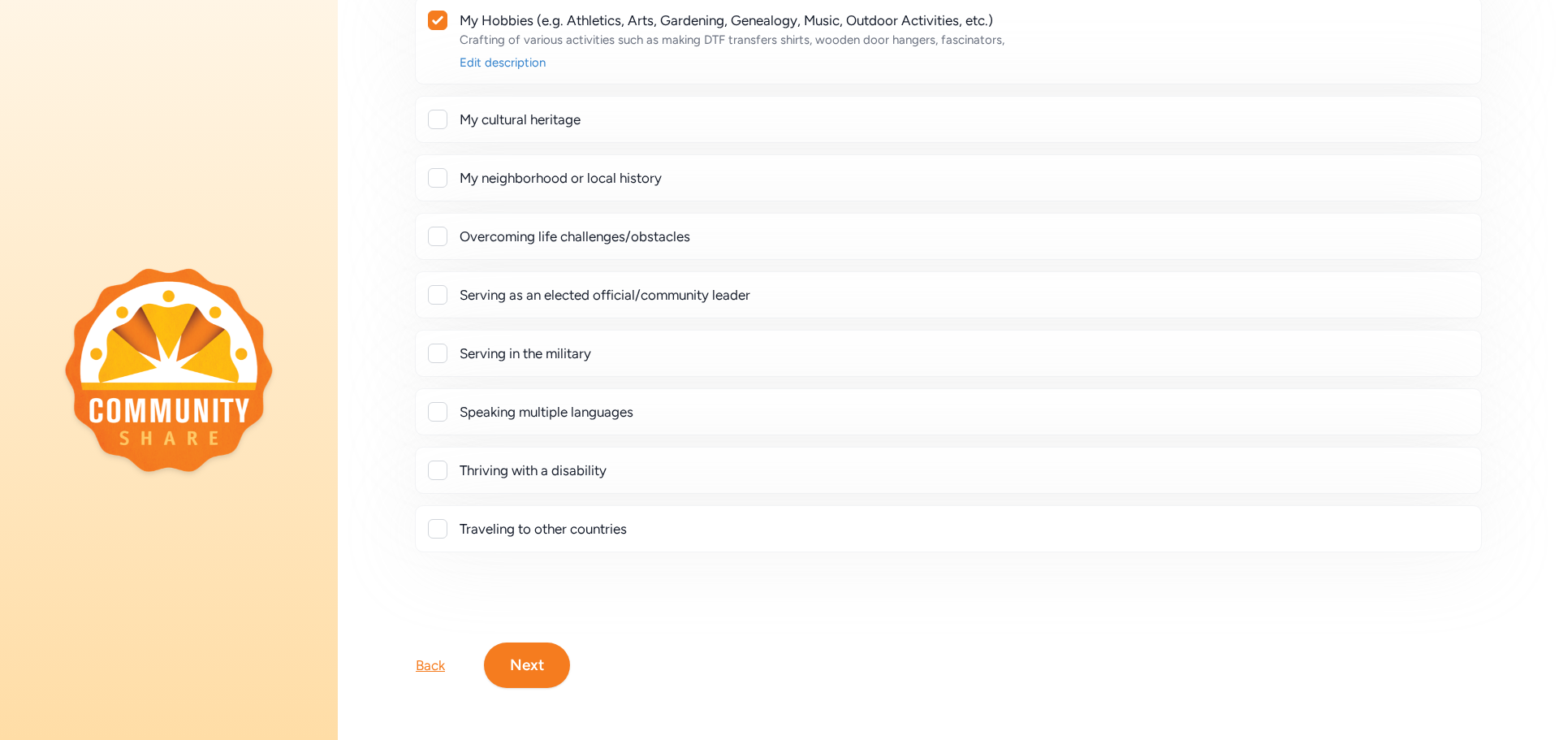
click at [532, 666] on button "Next" at bounding box center [527, 664] width 86 height 45
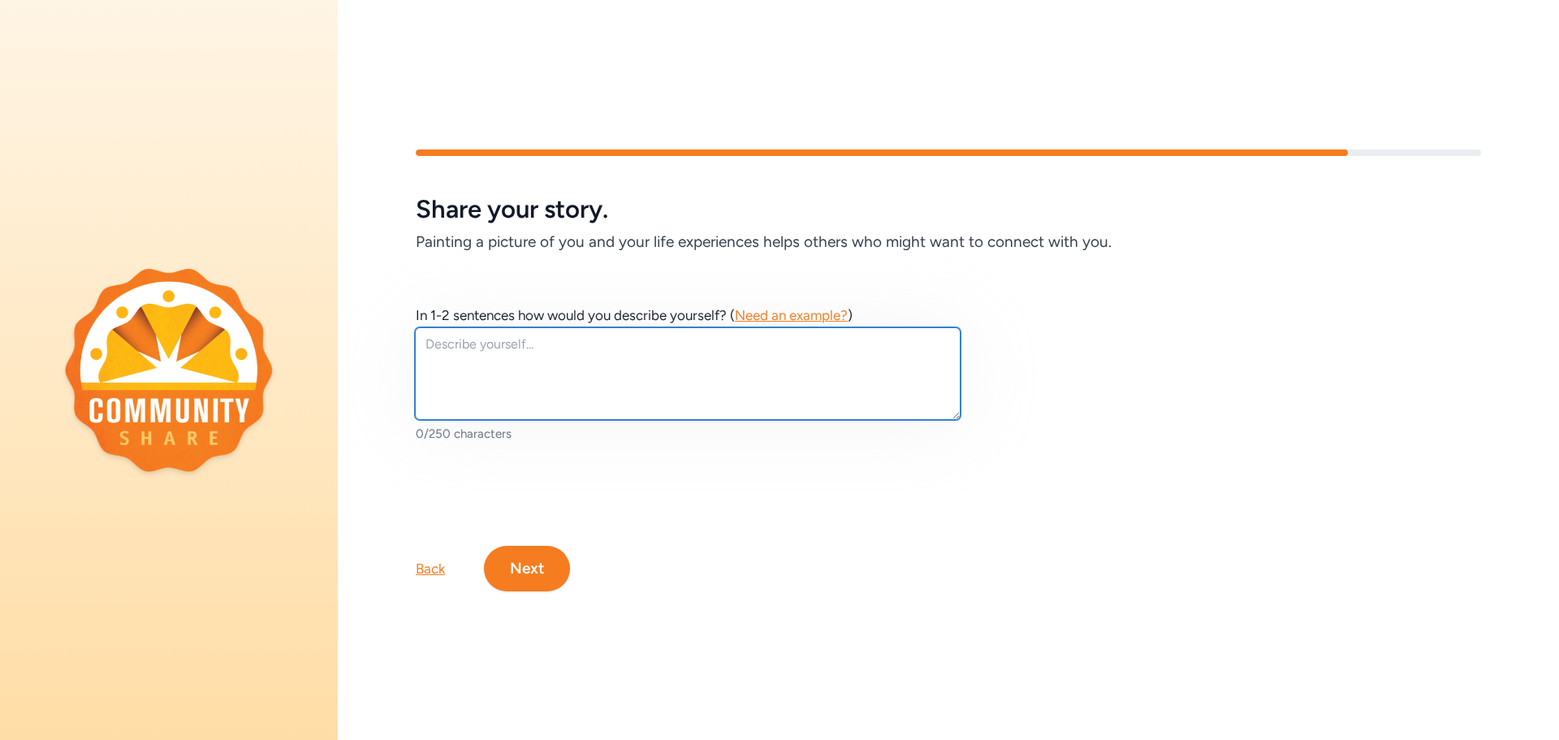
click at [487, 386] on textarea at bounding box center [688, 373] width 546 height 93
type textarea "I just like to dabble, not professional in any way, when creating."
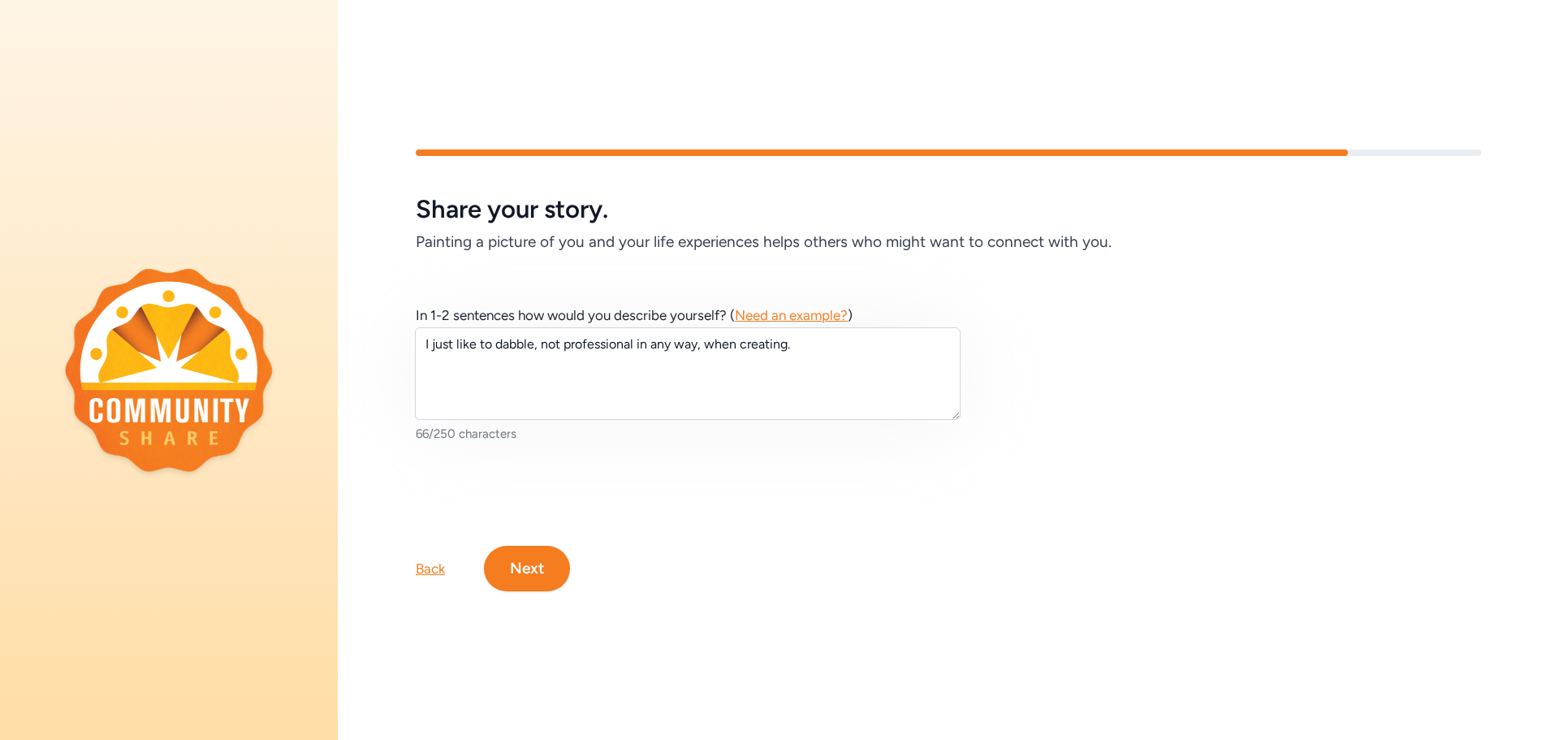
click at [522, 572] on button "Next" at bounding box center [527, 568] width 86 height 45
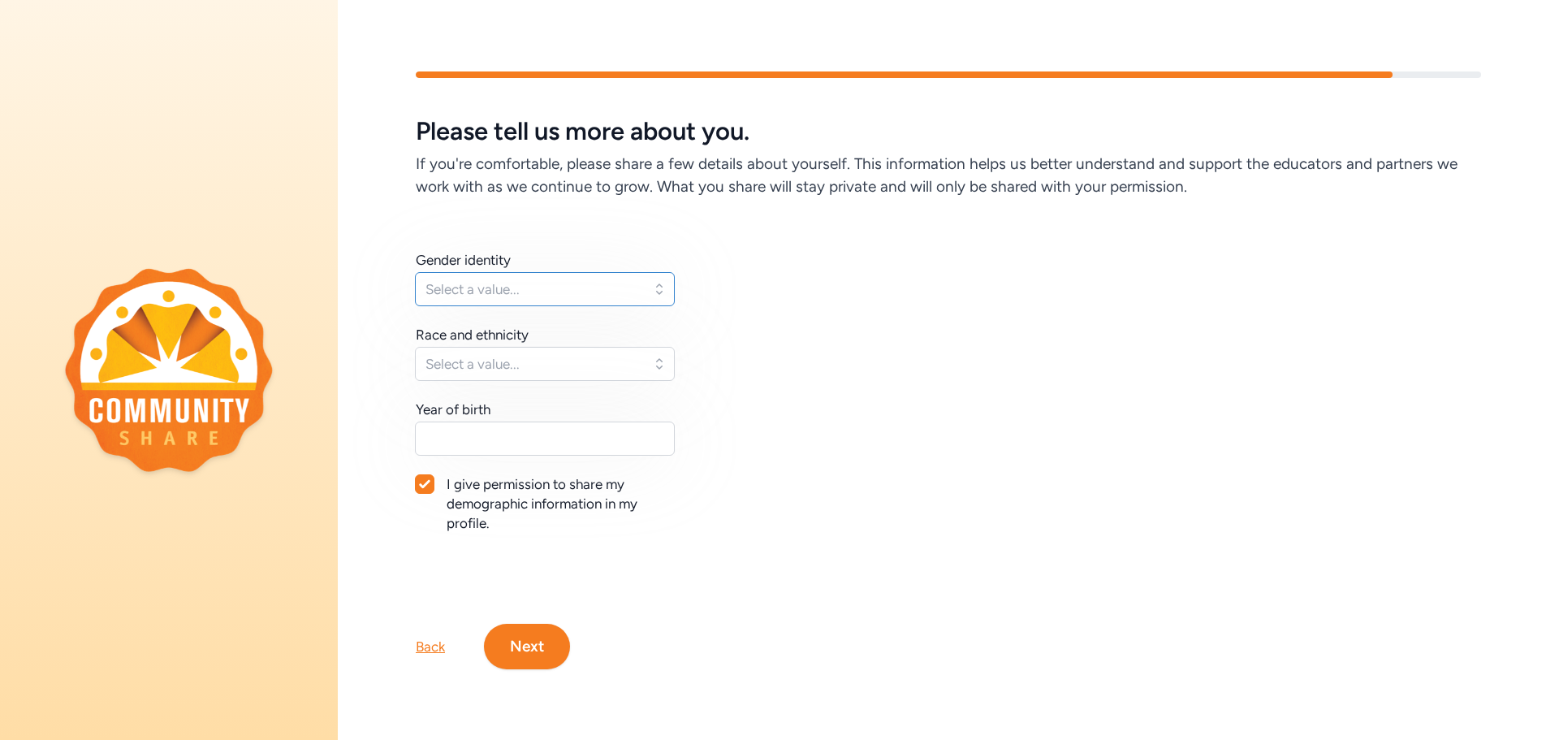
click at [653, 294] on button "Select a value..." at bounding box center [545, 289] width 260 height 34
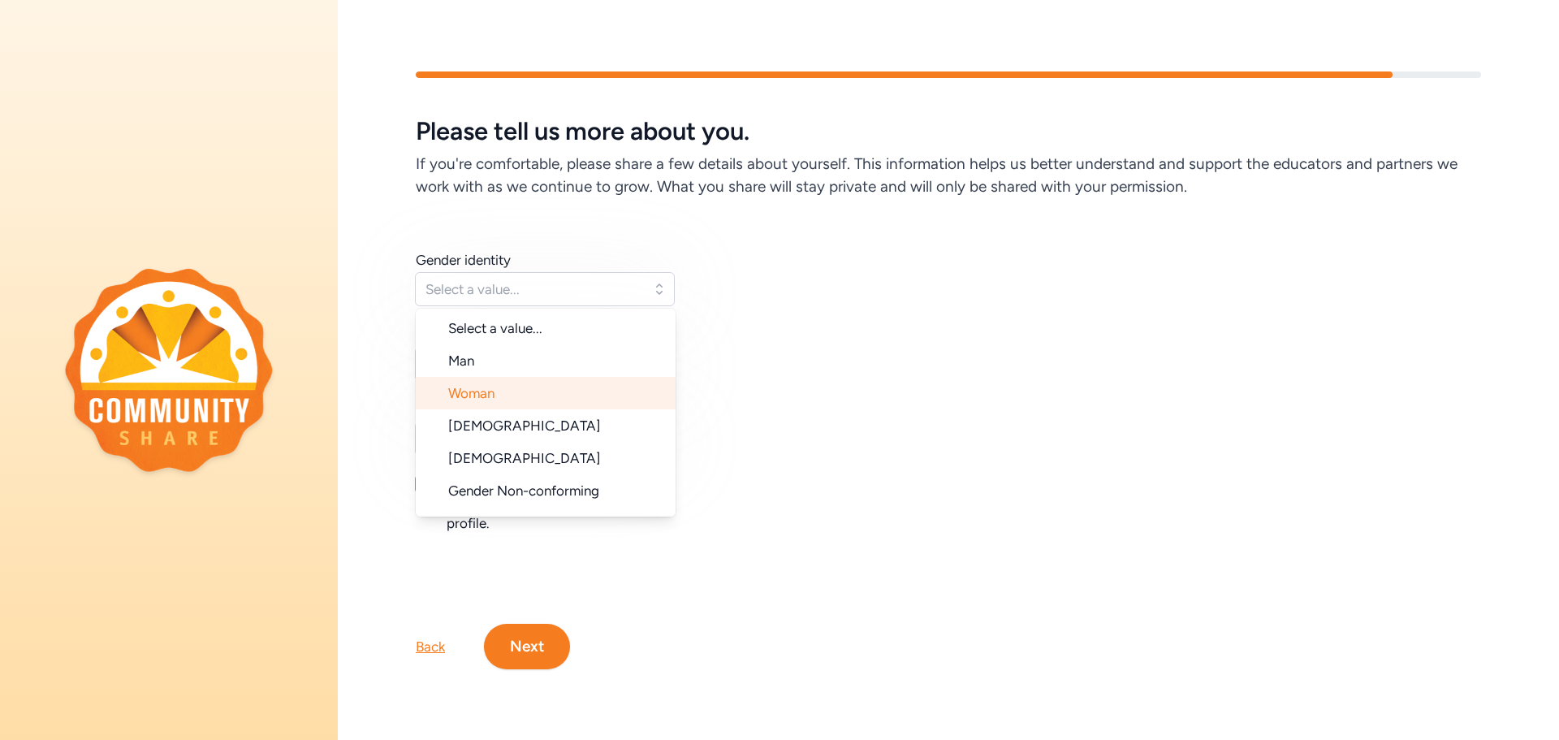
click at [588, 396] on li "Woman" at bounding box center [546, 393] width 260 height 32
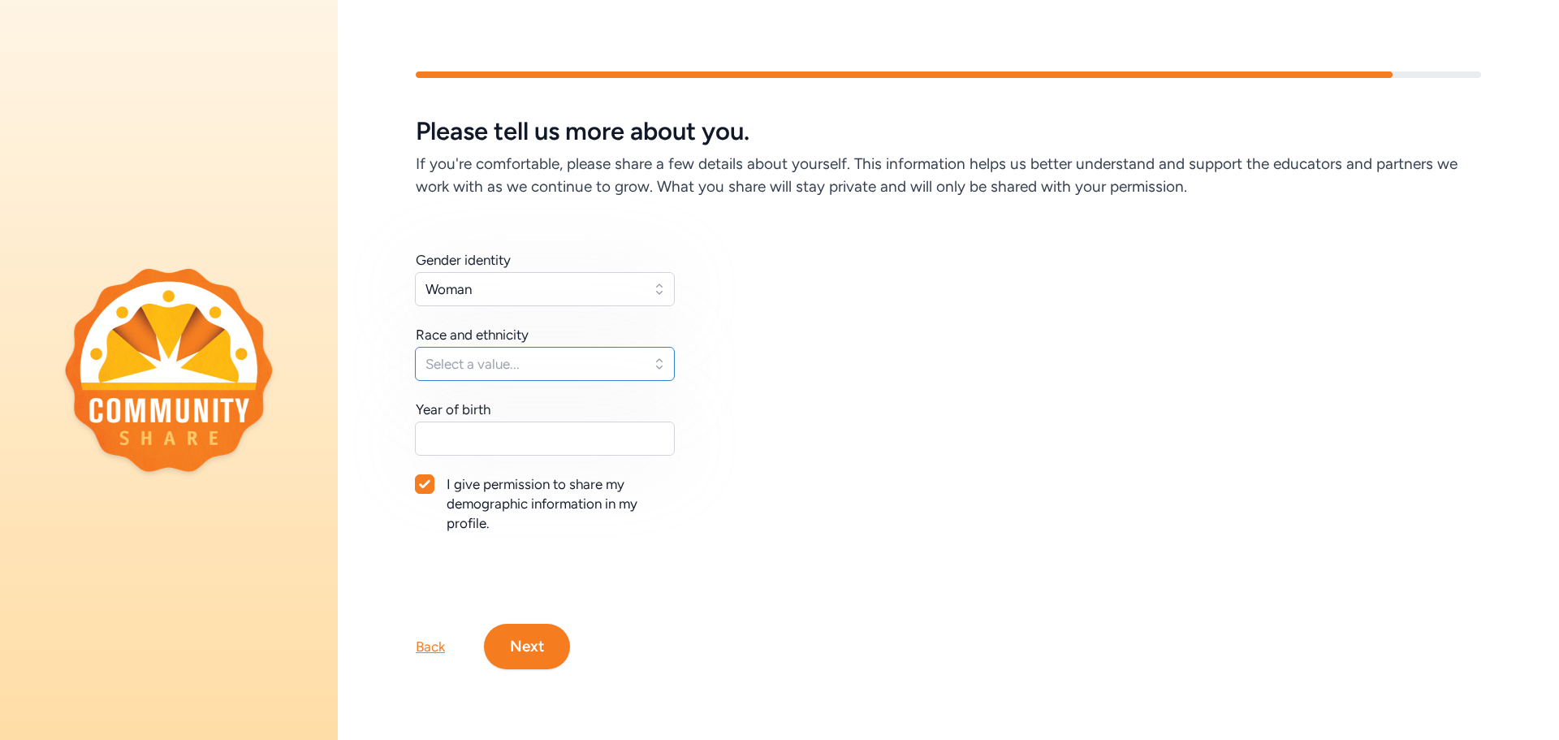
click at [645, 364] on button "Select a value..." at bounding box center [545, 364] width 260 height 34
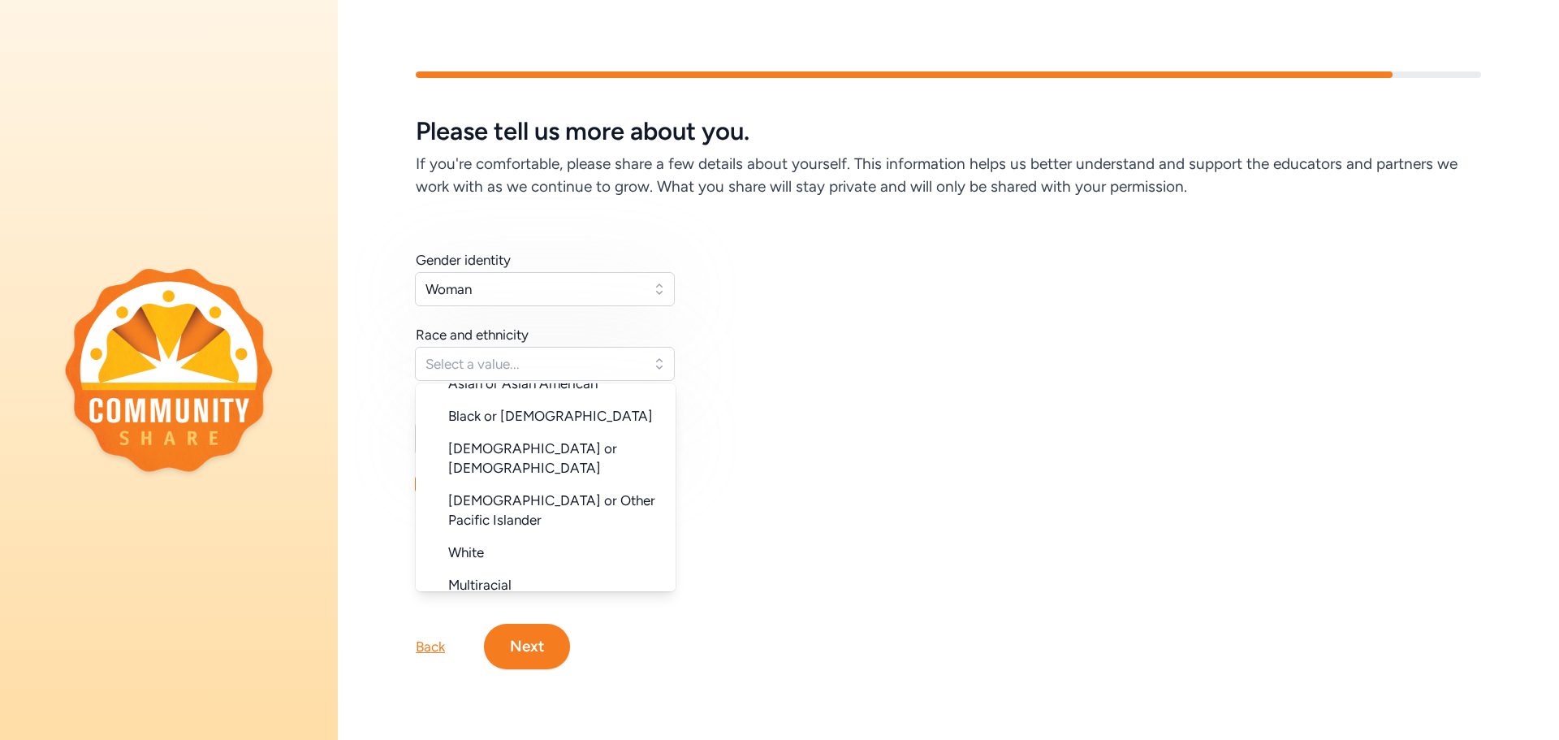
scroll to position [132, 0]
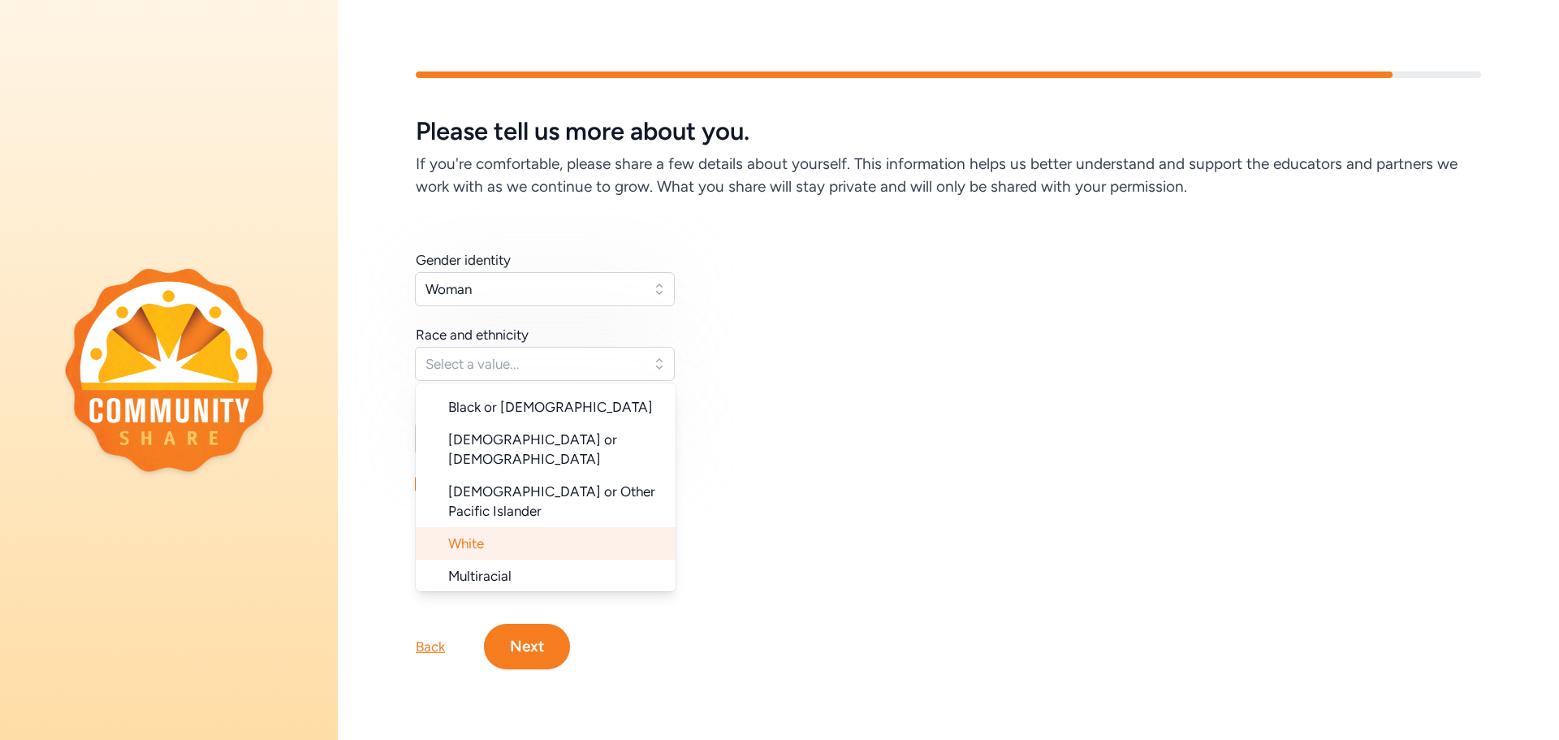
click at [490, 527] on li "White" at bounding box center [546, 543] width 260 height 32
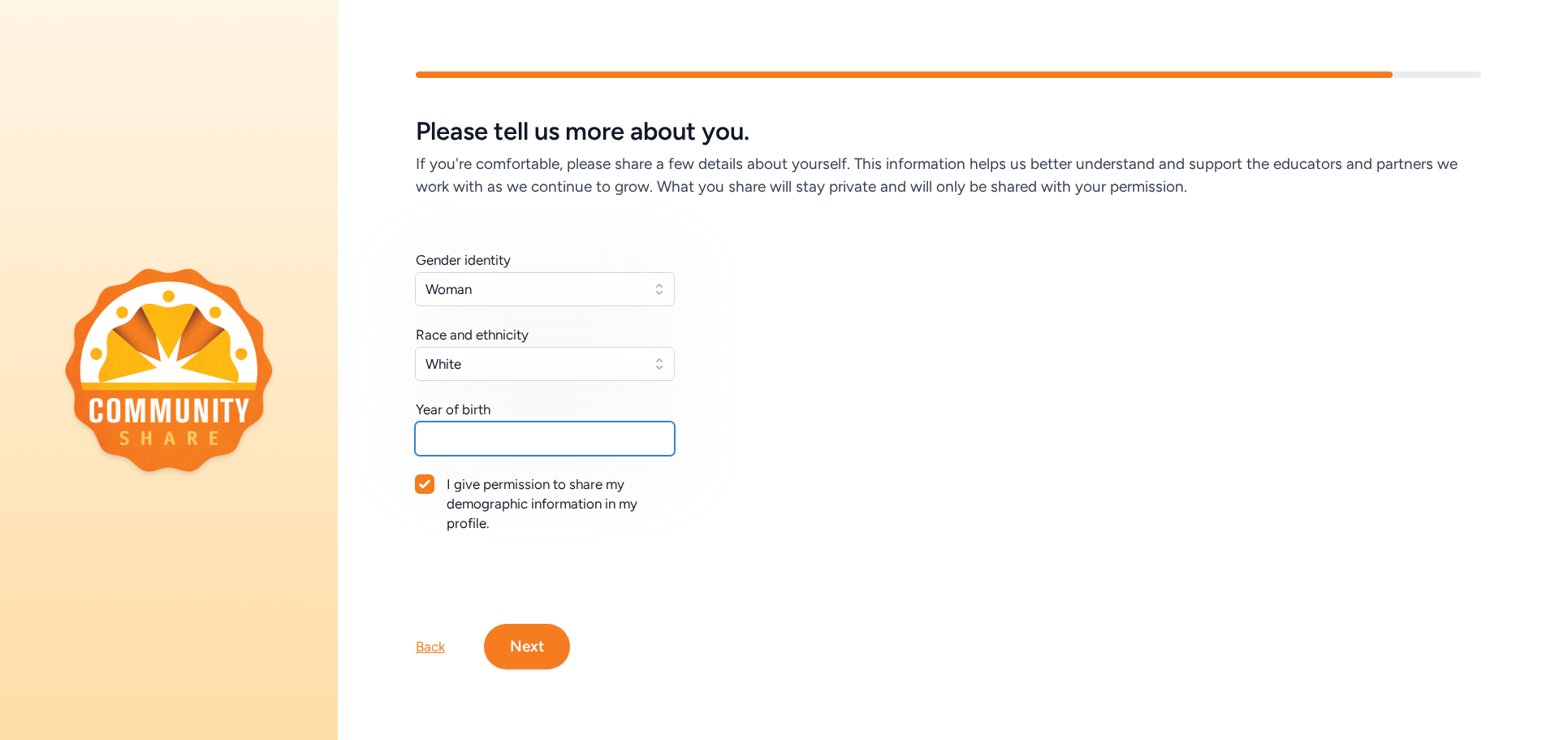
click at [545, 442] on input "text" at bounding box center [545, 438] width 260 height 34
type input "1970"
click at [530, 651] on button "Next" at bounding box center [527, 646] width 86 height 45
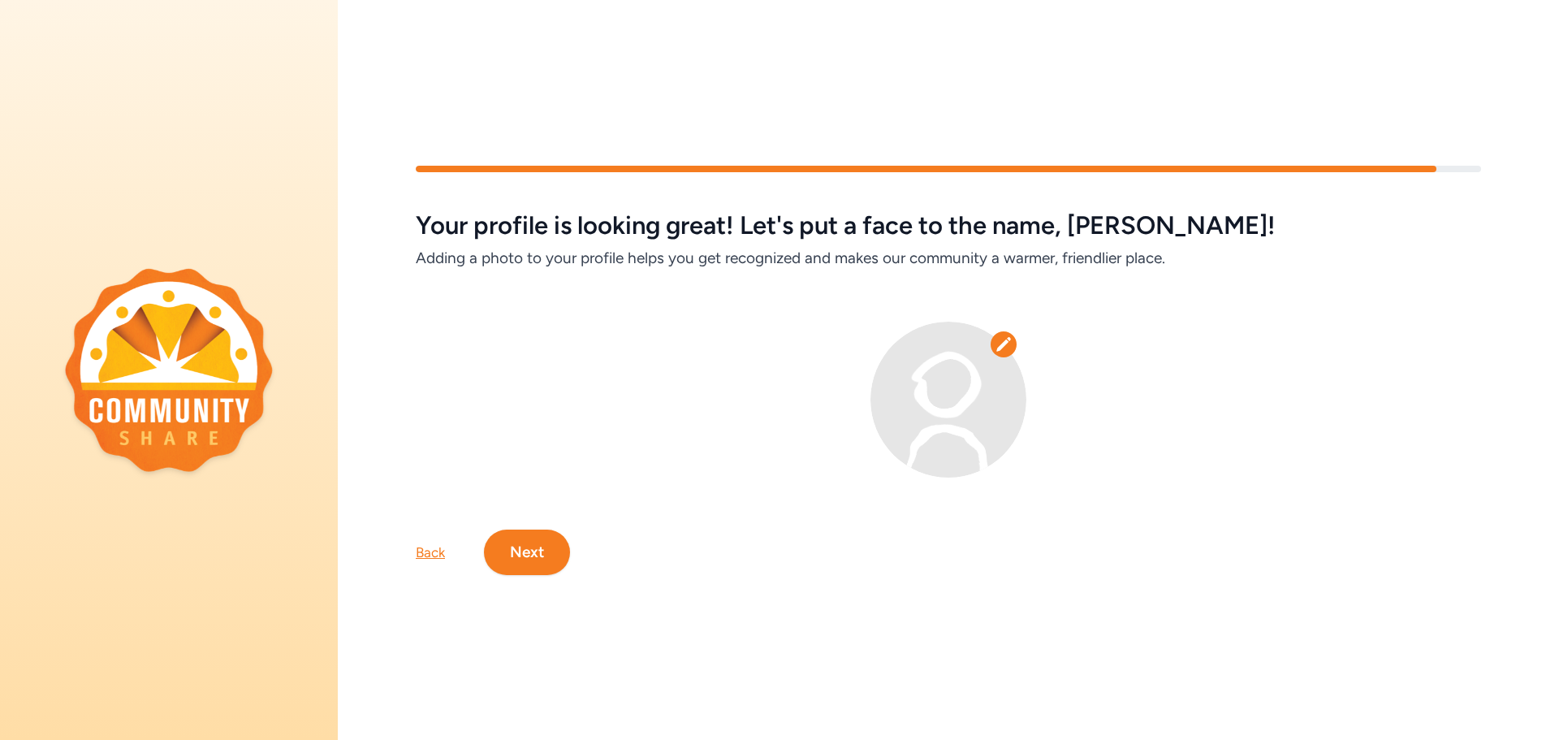
click at [999, 345] on icon at bounding box center [1003, 344] width 15 height 14
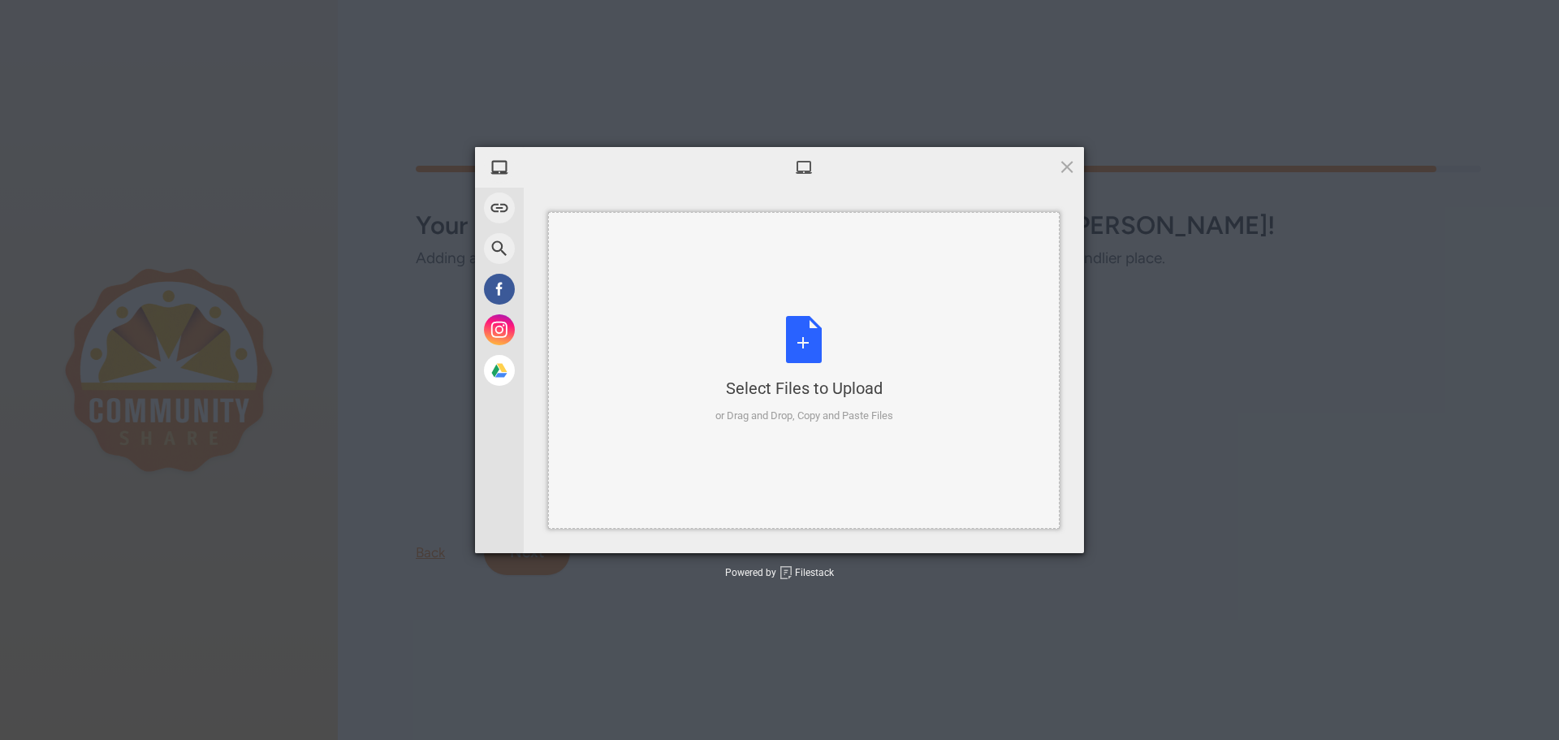
click at [768, 394] on div "Select Files to Upload" at bounding box center [804, 388] width 178 height 23
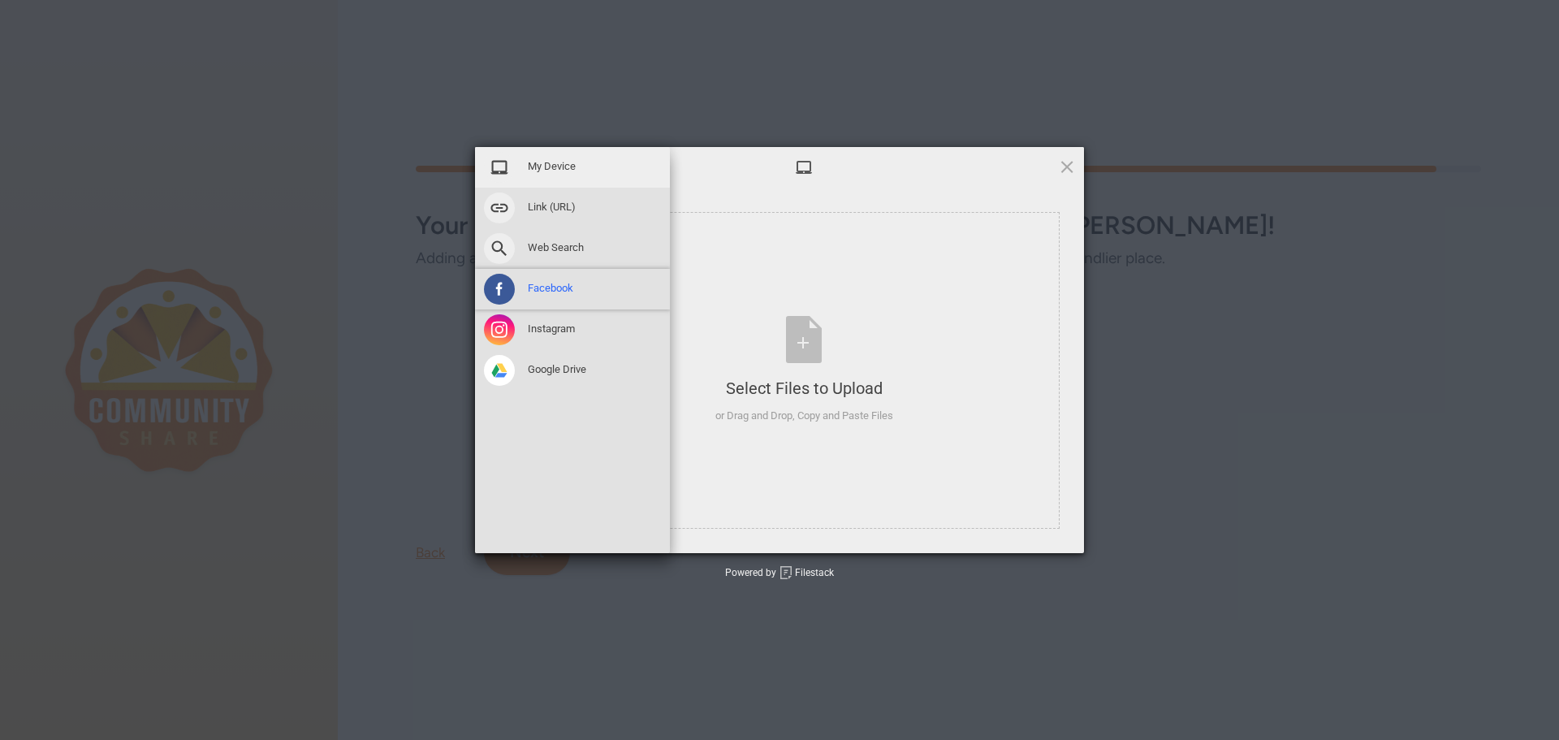
click at [499, 291] on span at bounding box center [499, 289] width 31 height 31
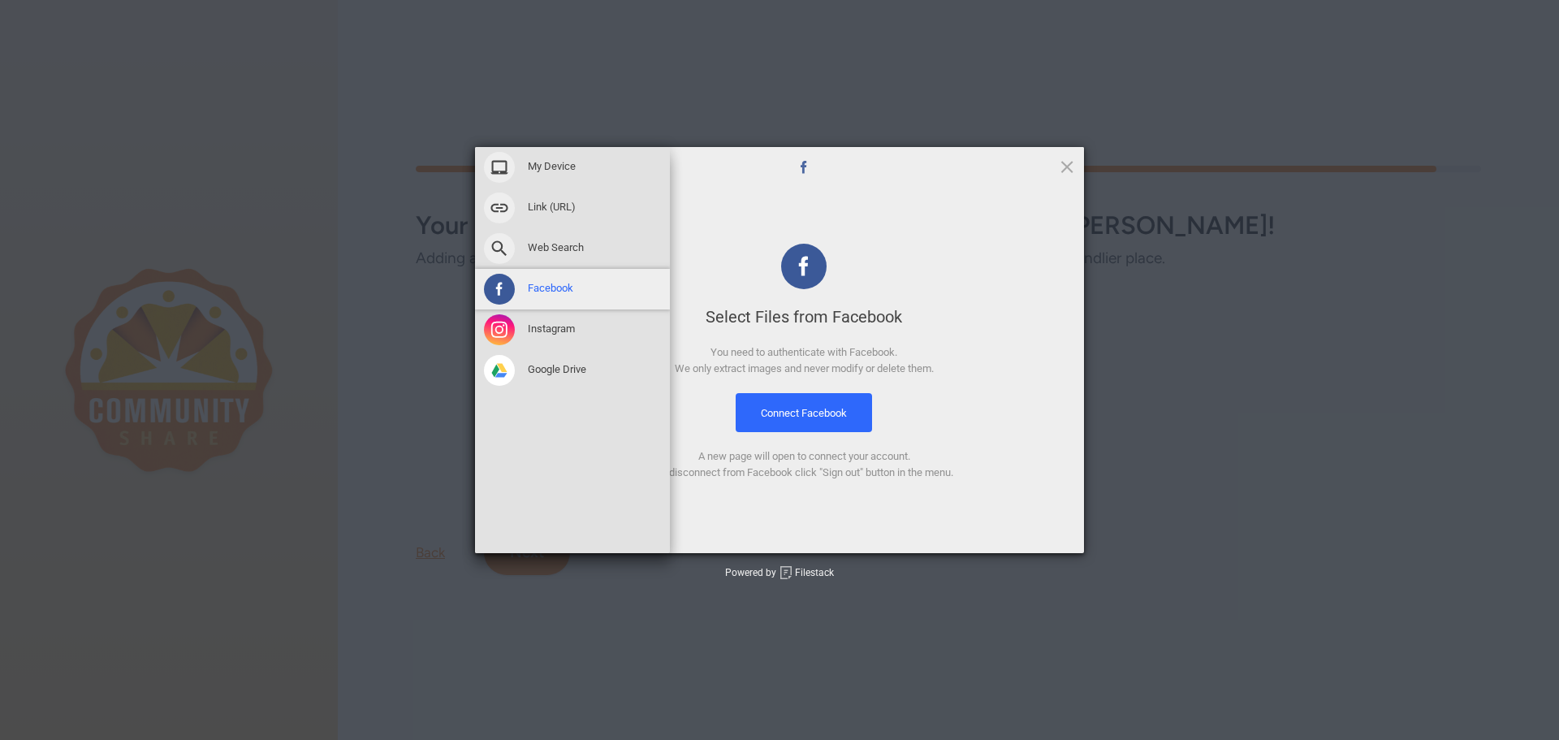
click at [496, 288] on span at bounding box center [499, 289] width 31 height 31
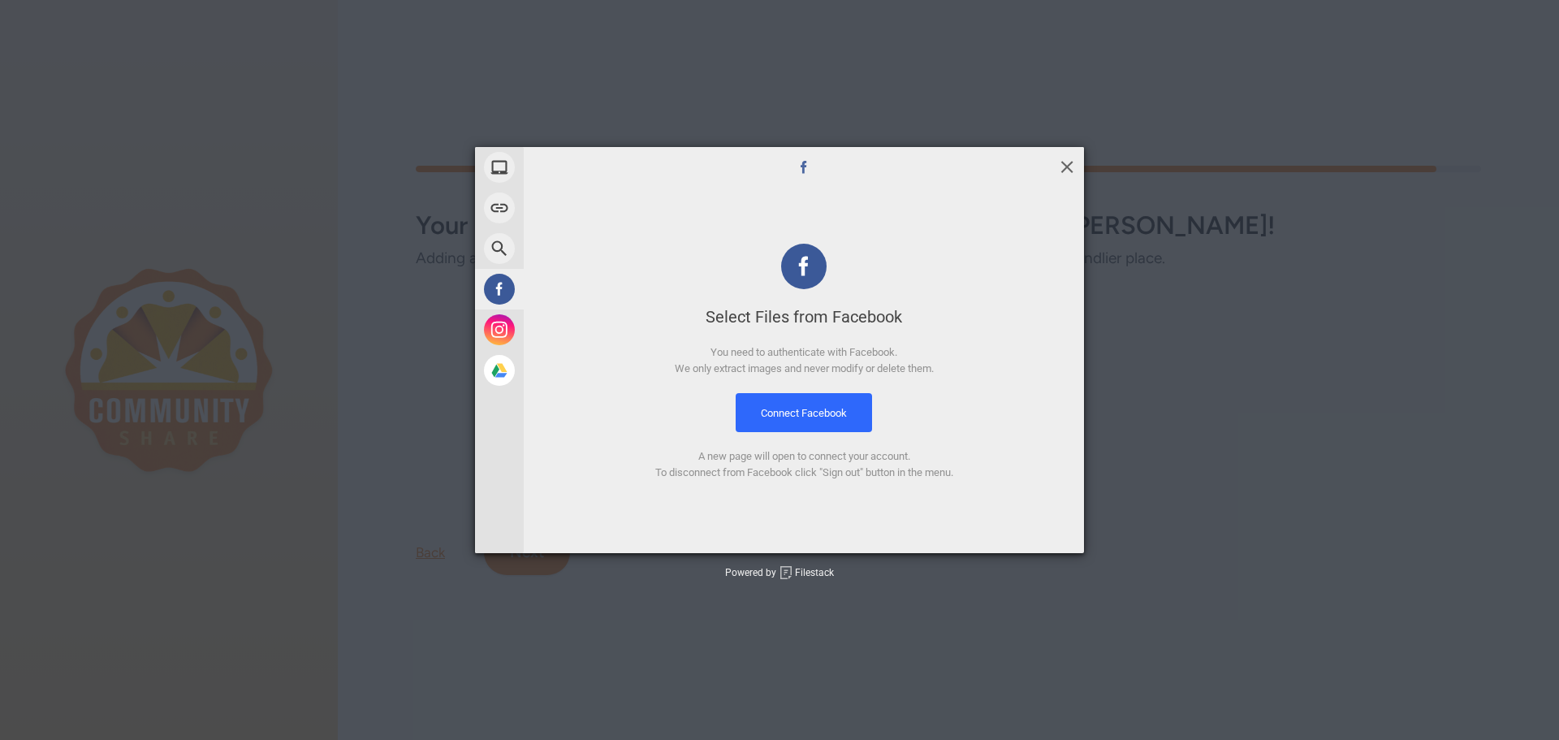
click at [1061, 165] on span at bounding box center [1067, 167] width 18 height 18
